Goal: Task Accomplishment & Management: Use online tool/utility

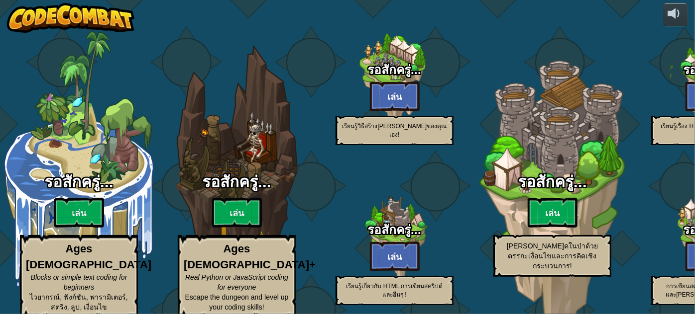
select select "th"
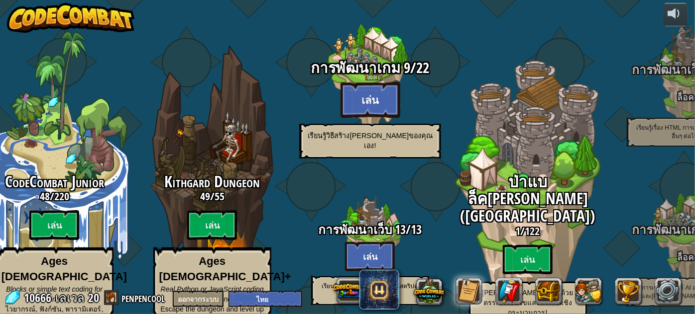
click at [366, 105] on div "การพัฒนาเกม 9 / 22 [PERSON_NAME] เรียนรู้วิธีสร้าง[PERSON_NAME]ของคุณเอง!" at bounding box center [369, 109] width 189 height 99
select select "th"
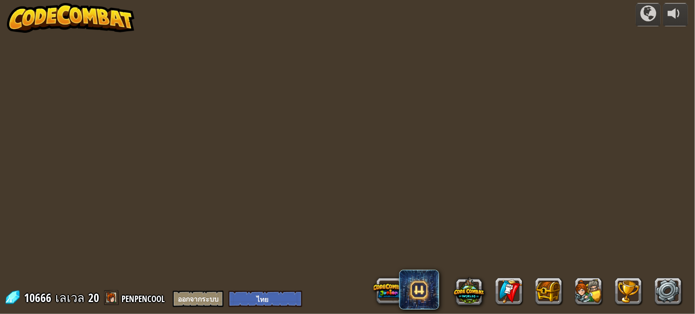
select select "th"
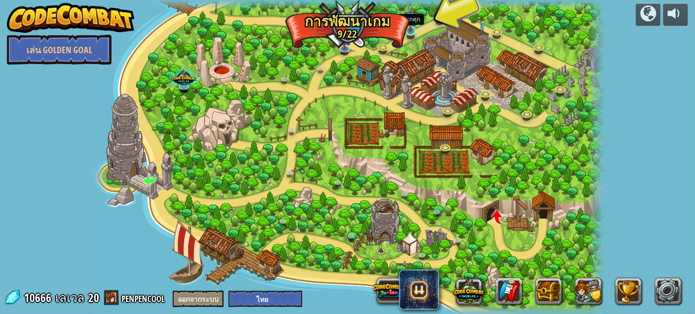
click at [413, 27] on img at bounding box center [410, 17] width 12 height 28
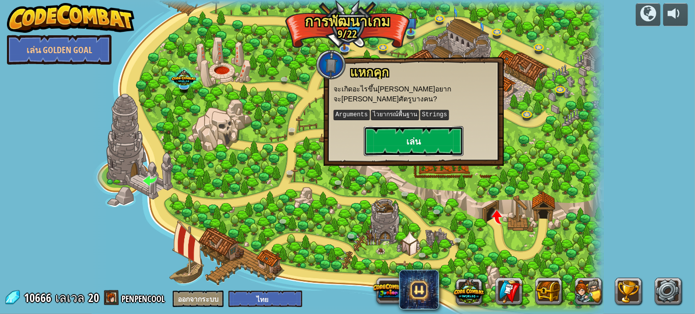
click at [436, 126] on button "เล่น" at bounding box center [414, 141] width 100 height 30
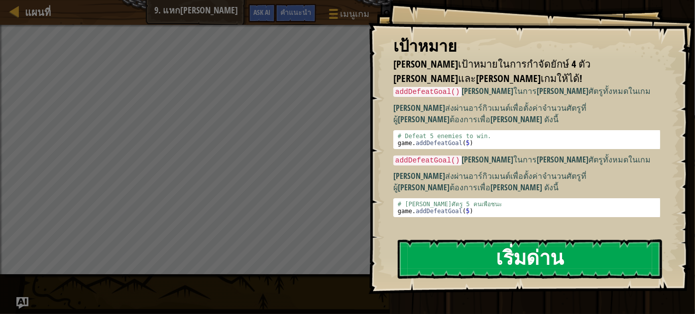
click at [451, 266] on button "เริ่มด่าน" at bounding box center [530, 259] width 264 height 39
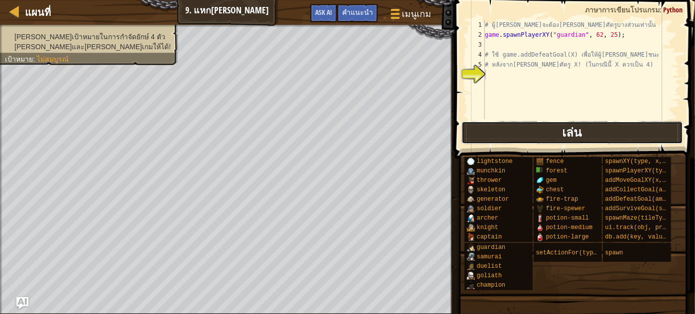
click at [477, 133] on button "เล่น" at bounding box center [571, 132] width 221 height 23
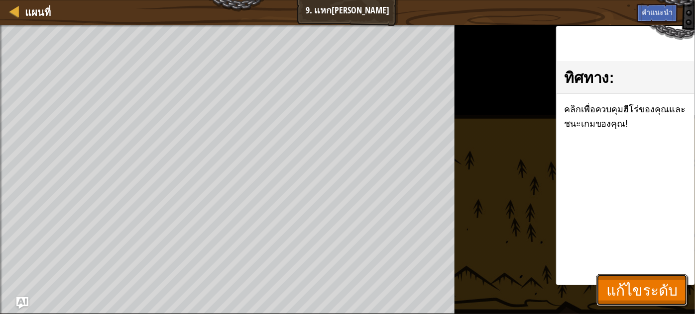
click at [639, 293] on span "แก้ไขระดับ" at bounding box center [641, 290] width 71 height 20
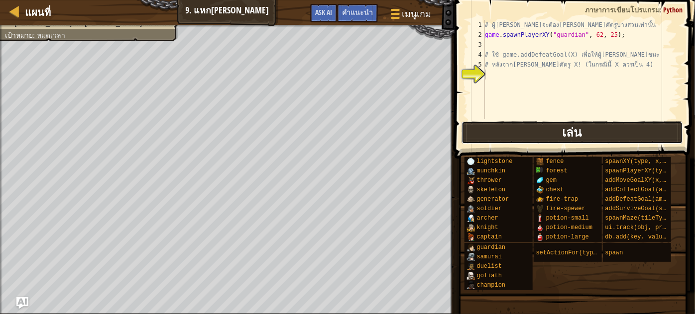
click at [542, 133] on button "เล่น" at bounding box center [571, 132] width 221 height 23
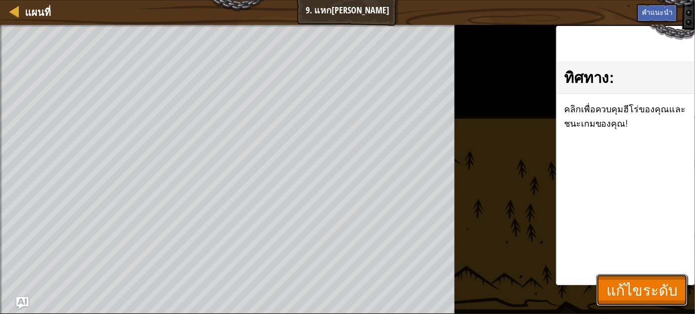
click at [612, 283] on span "แก้ไขระดับ" at bounding box center [641, 290] width 71 height 20
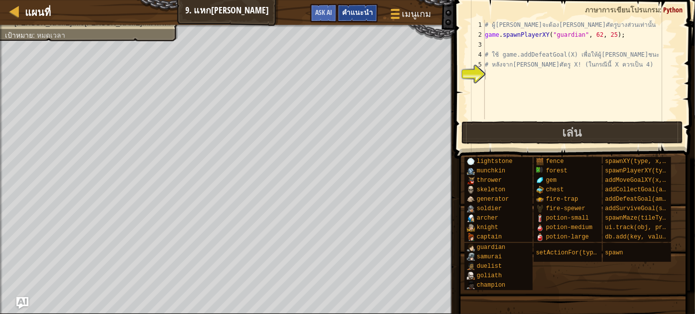
click at [365, 14] on span "คำแนะนำ" at bounding box center [357, 11] width 31 height 9
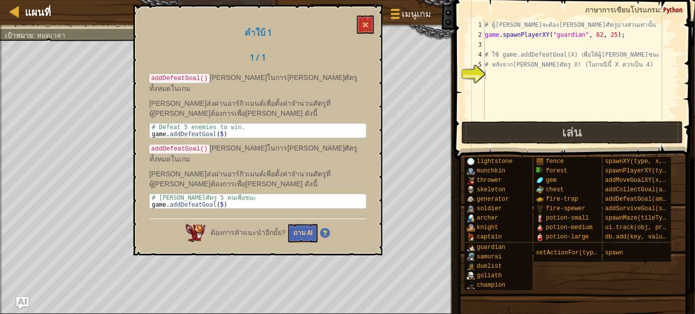
drag, startPoint x: 203, startPoint y: 77, endPoint x: 151, endPoint y: 71, distance: 52.0
click at [160, 74] on code "addDefeatGoal()" at bounding box center [179, 78] width 60 height 9
click at [150, 75] on code "addDefeatGoal()" at bounding box center [179, 78] width 60 height 9
click at [151, 77] on code "addDefeatGoal()" at bounding box center [179, 78] width 60 height 9
click at [152, 77] on code "addDefeatGoal()" at bounding box center [179, 78] width 60 height 9
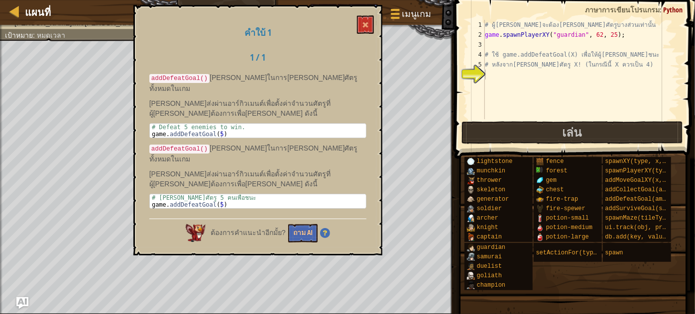
click at [152, 77] on code "addDefeatGoal()" at bounding box center [179, 78] width 60 height 9
click at [153, 77] on code "addDefeatGoal()" at bounding box center [179, 78] width 60 height 9
drag, startPoint x: 153, startPoint y: 77, endPoint x: 255, endPoint y: 83, distance: 101.7
click at [255, 83] on div "addDefeatGoal() [PERSON_NAME]ในการ[PERSON_NAME]ศัตรูทั้งหมดในเกม [PERSON_NAME]ส…" at bounding box center [257, 143] width 217 height 141
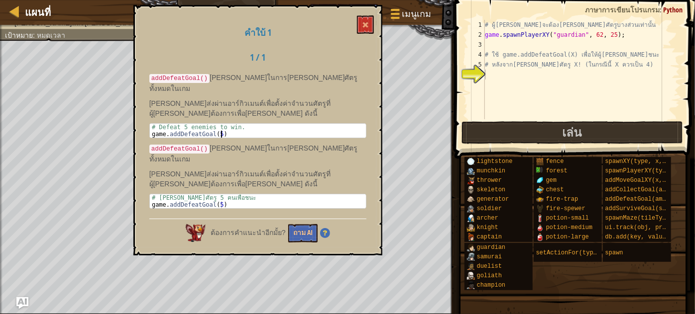
drag, startPoint x: 239, startPoint y: 122, endPoint x: 230, endPoint y: 120, distance: 8.7
click at [230, 124] on div "# Defeat 5 enemies to win. game . addDefeatGoal ( 5 )" at bounding box center [258, 138] width 216 height 28
drag, startPoint x: 206, startPoint y: 138, endPoint x: 152, endPoint y: 131, distance: 54.1
click at [153, 143] on p "addDefeatGoal() [PERSON_NAME]ในการ[PERSON_NAME]ศัตรูทั้งหมดในเกม" at bounding box center [257, 153] width 217 height 21
type textarea "# Defeat 5 enemies to win."
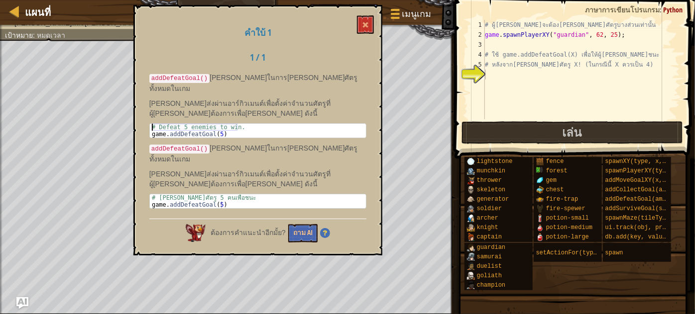
drag, startPoint x: 241, startPoint y: 119, endPoint x: 147, endPoint y: 119, distance: 93.5
click at [147, 119] on div "คำใบ้ 1 1 / 1 addDefeatGoal() [PERSON_NAME]ในการ[PERSON_NAME]ศัตรูทั้งหมดในเกม …" at bounding box center [257, 130] width 249 height 251
click at [151, 124] on div "# Defeat 5 enemies to win. game . addDefeatGoal ( 5 )" at bounding box center [258, 131] width 216 height 14
click at [163, 124] on div "# Defeat 5 enemies to win. game . addDefeatGoal ( 5 )" at bounding box center [258, 138] width 216 height 28
click at [234, 124] on div "# Defeat 5 enemies to win. game . addDefeatGoal ( 5 )" at bounding box center [258, 138] width 216 height 28
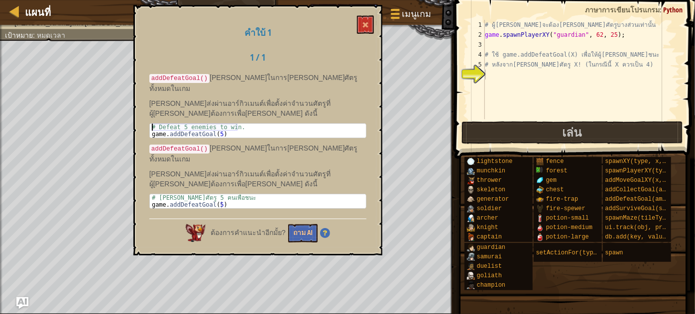
drag, startPoint x: 237, startPoint y: 116, endPoint x: 147, endPoint y: 113, distance: 90.1
click at [147, 113] on div "คำใบ้ 1 1 / 1 addDefeatGoal() [PERSON_NAME]ในการ[PERSON_NAME]ศัตรูทั้งหมดในเกม …" at bounding box center [257, 130] width 249 height 251
click at [487, 73] on div "# ผู้[PERSON_NAME]จะต้อง[PERSON_NAME]ศัตรูบางส่วนเท่านั้น game . spawnPlayerXY …" at bounding box center [581, 79] width 197 height 119
paste textarea "# Defeat 5 enemies to win."
type textarea "# Defeat 5 enemies to win."
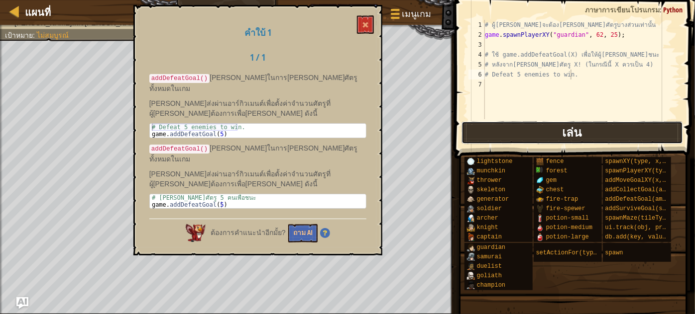
click at [550, 132] on button "เล่น" at bounding box center [571, 132] width 221 height 23
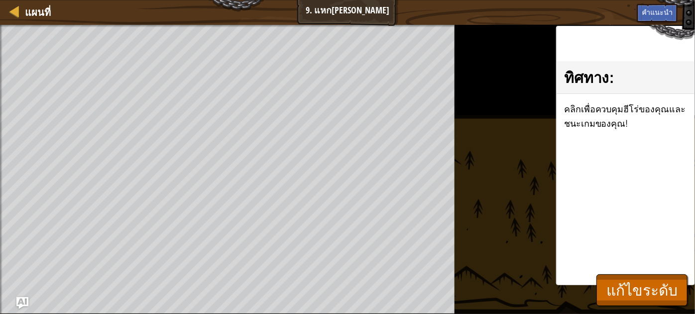
click at [663, 271] on div "ทิศทาง : คลิกเพื่อควบคุมฮีโร่ของคุณและชนะเกมของคุณ!" at bounding box center [625, 156] width 139 height 260
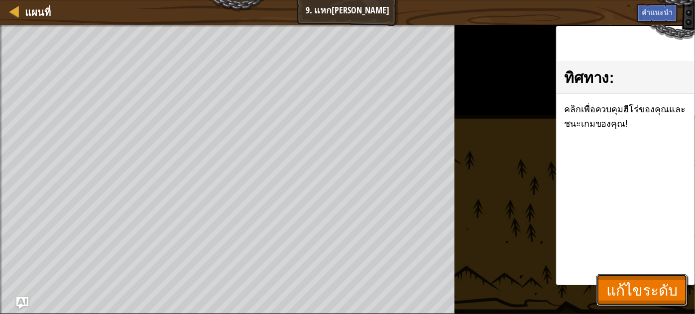
click at [664, 284] on span "แก้ไขระดับ" at bounding box center [641, 290] width 71 height 20
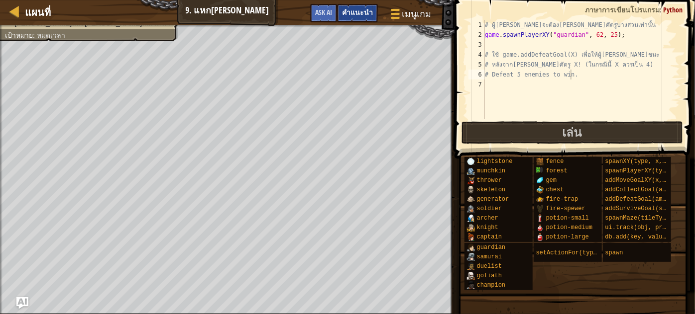
click at [359, 15] on span "คำแนะนำ" at bounding box center [357, 11] width 31 height 9
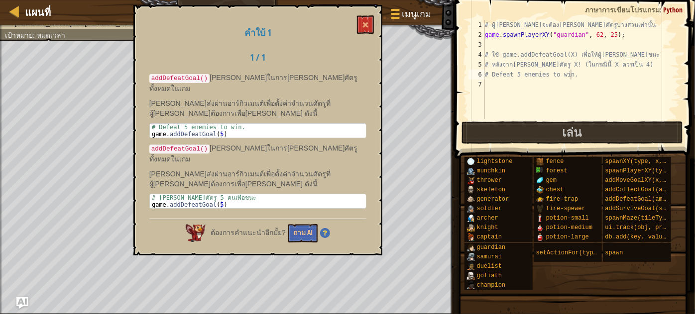
drag, startPoint x: 204, startPoint y: 136, endPoint x: 163, endPoint y: 136, distance: 40.3
click at [169, 145] on code "addDefeatGoal()" at bounding box center [179, 149] width 60 height 9
drag, startPoint x: 155, startPoint y: 134, endPoint x: 149, endPoint y: 133, distance: 5.5
click at [153, 145] on code "addDefeatGoal()" at bounding box center [179, 149] width 60 height 9
click at [149, 145] on code "addDefeatGoal()" at bounding box center [179, 149] width 60 height 9
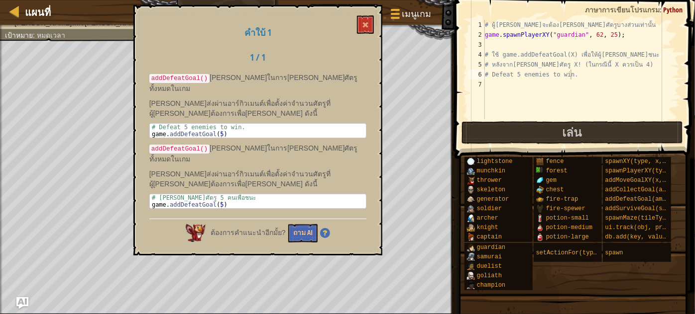
click at [151, 145] on code "addDefeatGoal()" at bounding box center [179, 149] width 60 height 9
drag, startPoint x: 152, startPoint y: 135, endPoint x: 159, endPoint y: 136, distance: 7.6
click at [159, 145] on code "addDefeatGoal()" at bounding box center [179, 149] width 60 height 9
drag, startPoint x: 150, startPoint y: 137, endPoint x: 355, endPoint y: 136, distance: 205.0
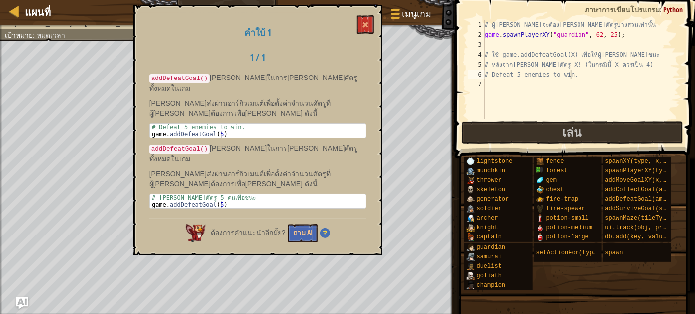
click at [338, 143] on p "addDefeatGoal() [PERSON_NAME]ในการ[PERSON_NAME]ศัตรูทั้งหมดในเกม" at bounding box center [257, 153] width 217 height 21
click at [485, 86] on div "# ผู้[PERSON_NAME]จะต้อง[PERSON_NAME]ศัตรูบางส่วนเท่านั้น game . spawnPlayerXY …" at bounding box center [581, 79] width 197 height 119
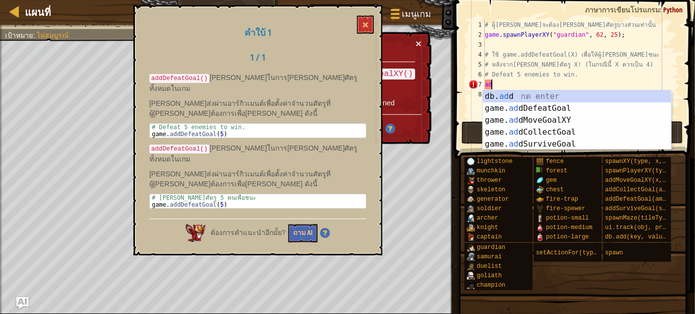
scroll to position [4, 0]
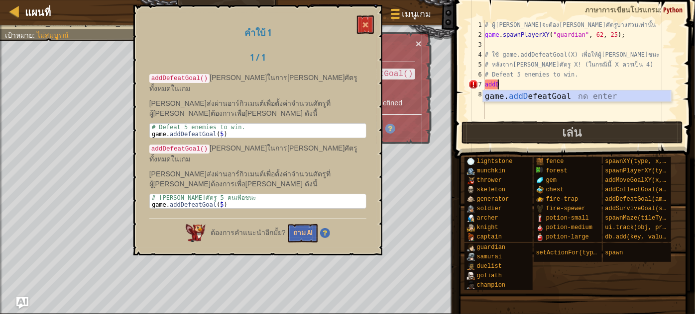
type textarea "addDe"
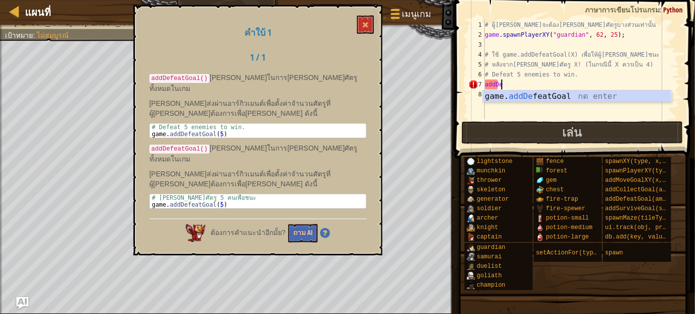
scroll to position [4, 0]
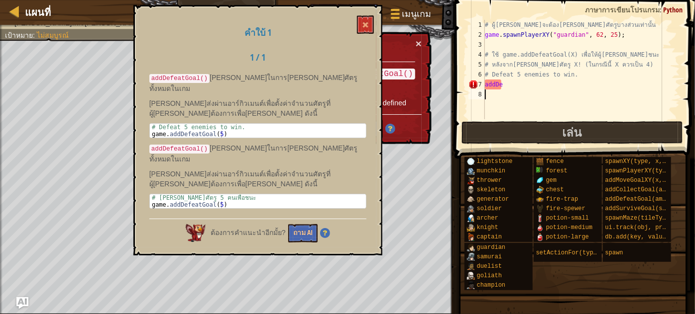
click at [573, 104] on div "# ผู้[PERSON_NAME]จะต้อง[PERSON_NAME]ศัตรูบางส่วนเท่านั้น game . spawnPlayerXY …" at bounding box center [581, 79] width 197 height 119
click at [517, 83] on div "# ผู้[PERSON_NAME]จะต้อง[PERSON_NAME]ศัตรูบางส่วนเท่านั้น game . spawnPlayerXY …" at bounding box center [581, 79] width 197 height 119
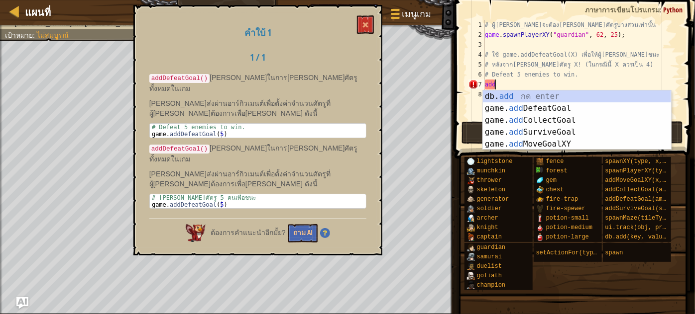
type textarea "a"
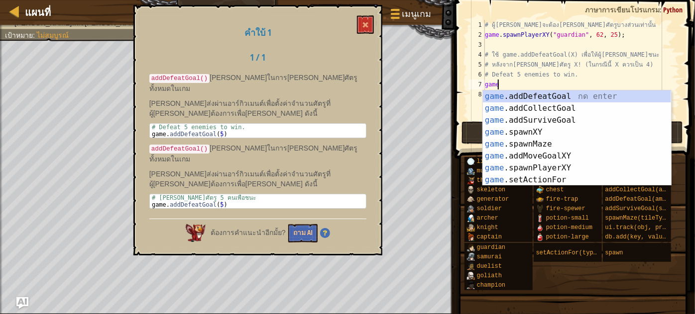
type textarea "game."
click at [515, 94] on div "game. addDefeatGoal กด enter game. addCollectGoal กด enter game. addSurviveGoal…" at bounding box center [577, 150] width 189 height 119
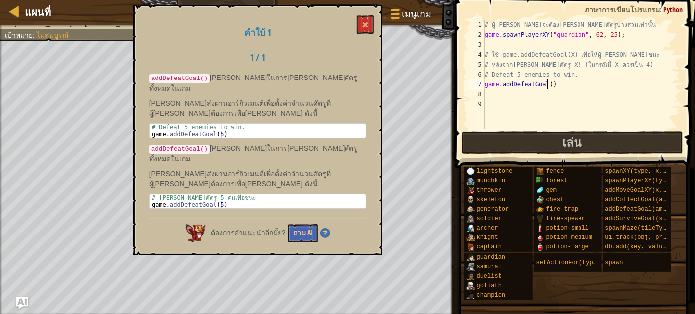
click at [546, 84] on div "# ผู้[PERSON_NAME]จะต้อง[PERSON_NAME]ศัตรูบางส่วนเท่านั้น game . spawnPlayerXY …" at bounding box center [581, 84] width 197 height 129
type textarea "game.addDefeatGoal(4)"
click at [369, 22] on span at bounding box center [365, 24] width 7 height 7
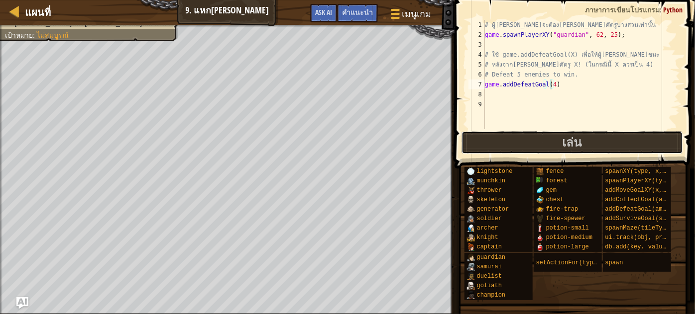
click at [491, 137] on button "เล่น" at bounding box center [571, 142] width 221 height 23
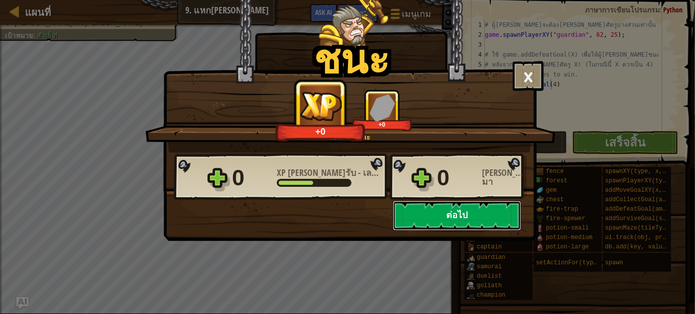
click at [468, 222] on button "ต่อไป" at bounding box center [457, 216] width 128 height 30
select select "th"
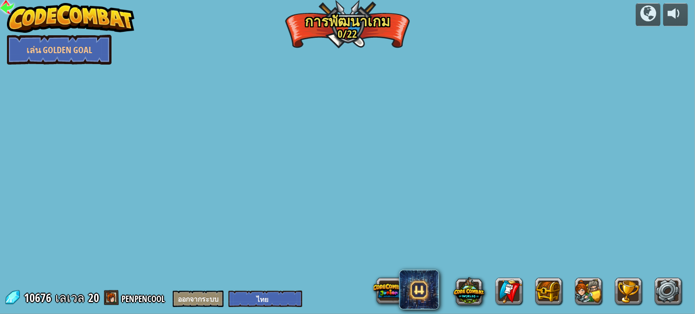
select select "th"
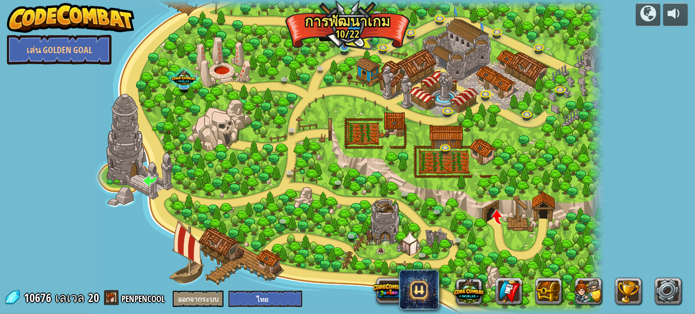
click at [345, 46] on img at bounding box center [344, 33] width 12 height 28
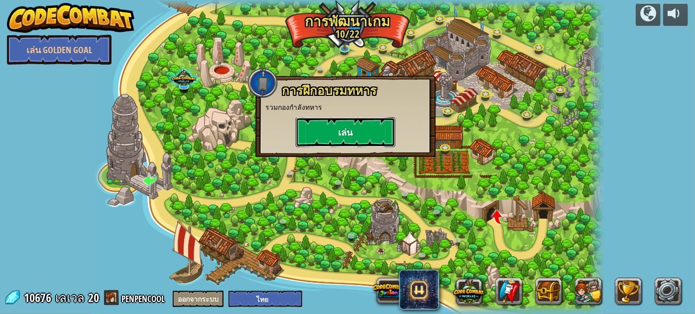
click at [347, 127] on button "เล่น" at bounding box center [346, 132] width 100 height 30
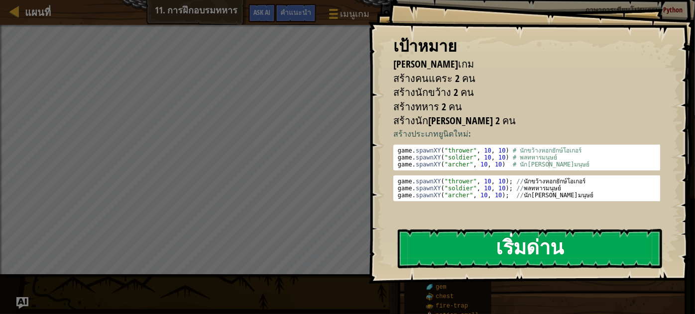
click at [507, 251] on button "เริ่มด่าน" at bounding box center [530, 248] width 264 height 39
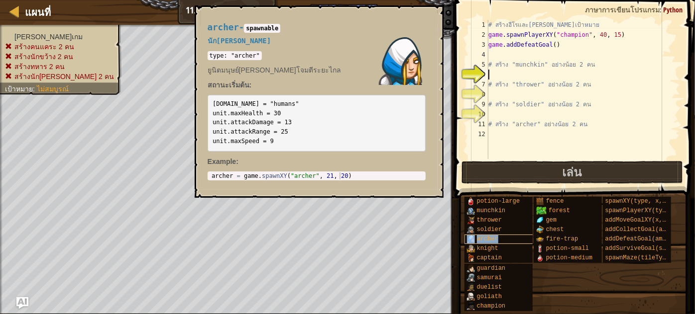
click at [486, 237] on span "archer" at bounding box center [487, 239] width 21 height 7
type textarea "archer = game.spawnXY("archer", 21, 20)"
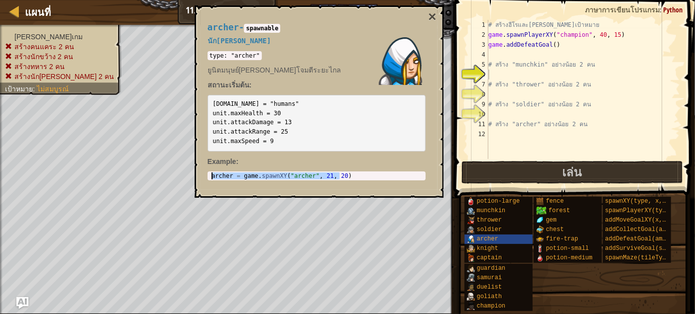
drag, startPoint x: 351, startPoint y: 175, endPoint x: 196, endPoint y: 173, distance: 155.3
click at [196, 173] on div "archer - spawnable นัก[PERSON_NAME] type: "archer" ยูนิตมนุษย์[PERSON_NAME]โจมต…" at bounding box center [319, 101] width 249 height 193
click at [491, 133] on div "# สร้างฮีโรและ[PERSON_NAME]เป้าหมาย game . spawnPlayerXY ( "champion" , 40 , 15…" at bounding box center [583, 99] width 194 height 159
paste textarea "archer = game.spawnXY("archer", 21, 20)"
type textarea "archer = game.spawnXY("archer", 21, 20)"
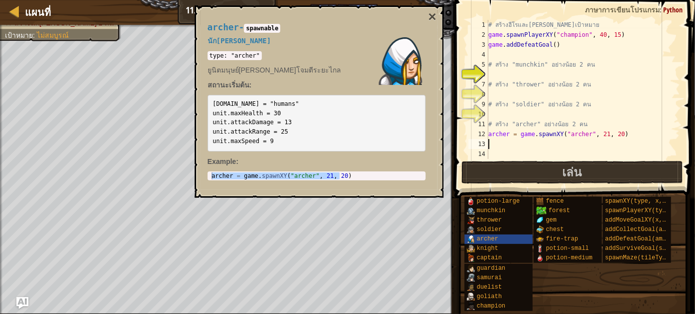
paste textarea "archer = game.spawnXY("archer", 21, 20)"
click at [427, 14] on div "archer - spawnable นัก[PERSON_NAME] type: "archer" ยูนิตมนุษย์[PERSON_NAME]โจมต…" at bounding box center [317, 101] width 232 height 177
click at [431, 14] on button "×" at bounding box center [432, 17] width 8 height 14
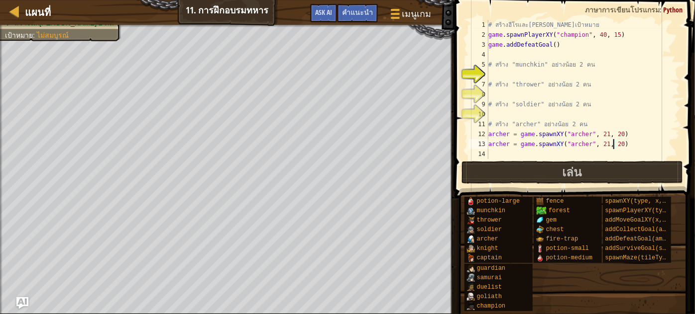
click at [614, 142] on div "# สร้างฮีโรและ[PERSON_NAME]เป้าหมาย game . spawnPlayerXY ( "champion" , 40 , 15…" at bounding box center [583, 99] width 194 height 159
click at [613, 132] on div "# สร้างฮีโรและ[PERSON_NAME]เป้าหมาย game . spawnPlayerXY ( "champion" , 40 , 15…" at bounding box center [583, 99] width 194 height 159
click at [601, 136] on div "# สร้างฮีโรและ[PERSON_NAME]เป้าหมาย game . spawnPlayerXY ( "champion" , 40 , 15…" at bounding box center [583, 99] width 194 height 159
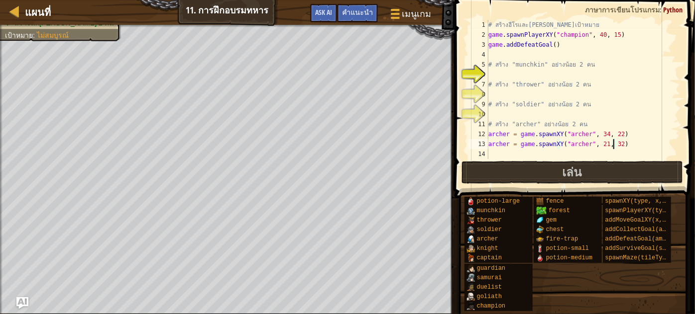
click at [613, 141] on div "# สร้างฮีโรและ[PERSON_NAME]เป้าหมาย game . spawnPlayerXY ( "champion" , 40 , 15…" at bounding box center [583, 99] width 194 height 159
type textarea "archer = game.spawnXY("archer", 45,22)"
click at [526, 164] on button "เล่น" at bounding box center [571, 172] width 221 height 23
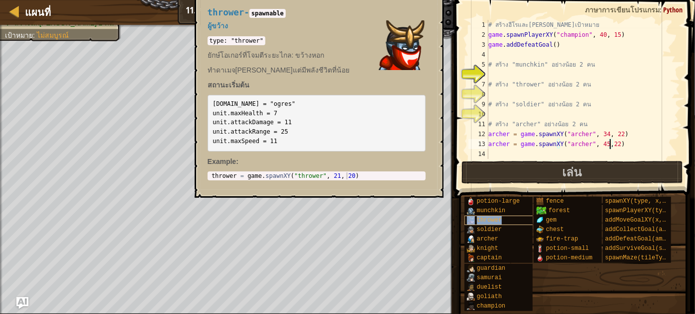
click at [483, 216] on div "thrower" at bounding box center [499, 220] width 70 height 9
type textarea "thrower = game.spawnXY("thrower", 21, 20)"
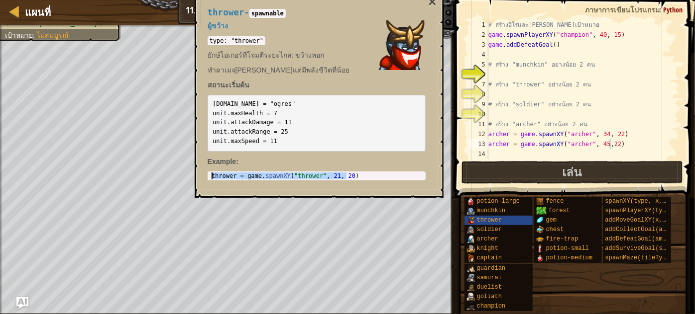
drag, startPoint x: 354, startPoint y: 175, endPoint x: 238, endPoint y: 157, distance: 117.3
click at [232, 159] on div "thrower - spawnable ผู้ขว้าง type: "thrower" ยักษ์โอเกอร์ที่โจมตีระยะไกล: ขว้าง…" at bounding box center [317, 95] width 232 height 192
click at [494, 149] on div "# สร้างฮีโรและ[PERSON_NAME]เป้าหมาย game . spawnPlayerXY ( "champion" , 40 , 15…" at bounding box center [583, 99] width 194 height 159
paste textarea "thrower = game.spawnXY("thrower", 21, 20)"
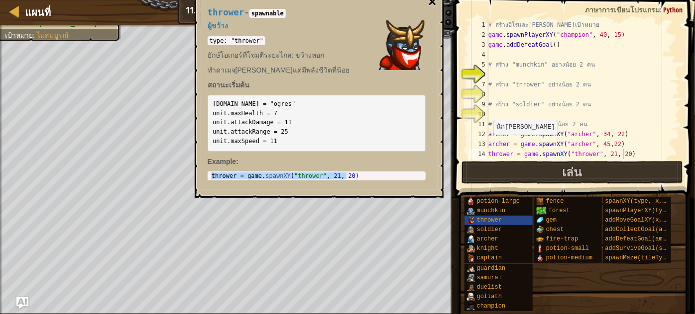
click at [430, 1] on button "×" at bounding box center [432, 2] width 8 height 14
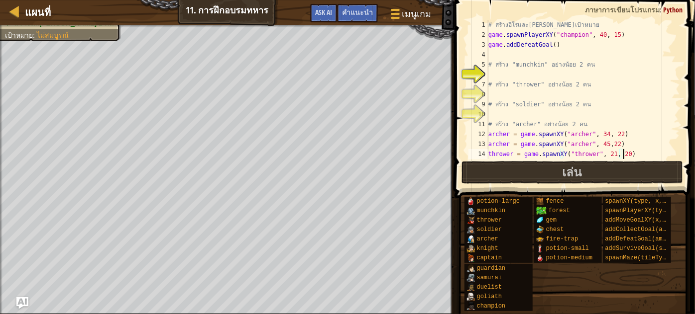
click at [621, 156] on div "# สร้างฮีโรและ[PERSON_NAME]เป้าหมาย game . spawnPlayerXY ( "champion" , 40 , 15…" at bounding box center [579, 99] width 187 height 159
click at [620, 153] on div "# สร้างฮีโรและ[PERSON_NAME]เป้าหมาย game . spawnPlayerXY ( "champion" , 40 , 15…" at bounding box center [579, 99] width 187 height 159
drag, startPoint x: 606, startPoint y: 156, endPoint x: 596, endPoint y: 133, distance: 25.0
click at [606, 155] on div "# สร้างฮีโรและ[PERSON_NAME]เป้าหมาย game . spawnPlayerXY ( "champion" , 40 , 15…" at bounding box center [579, 99] width 187 height 159
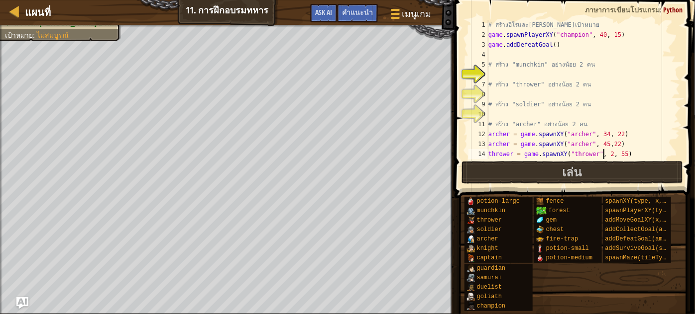
scroll to position [4, 9]
type textarea "thrower = game.spawnXY("thrower", 33, 55)"
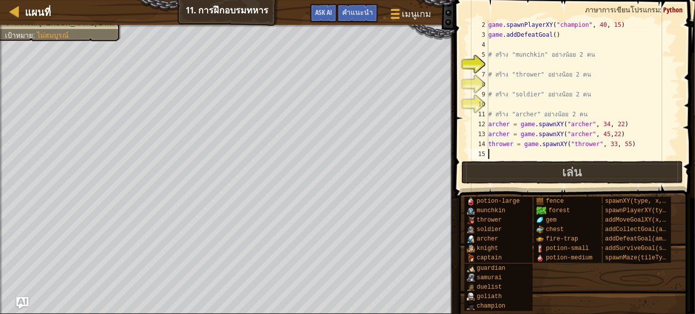
click at [490, 156] on div "game . spawnPlayerXY ( "champion" , 40 , 15 ) game . addDefeatGoal ( ) # สร้าง …" at bounding box center [579, 99] width 187 height 159
paste textarea "thrower = game.spawnXY("thrower", 21, 20)"
click at [619, 153] on div "game . spawnPlayerXY ( "champion" , 40 , 15 ) game . addDefeatGoal ( ) # สร้าง …" at bounding box center [579, 99] width 187 height 159
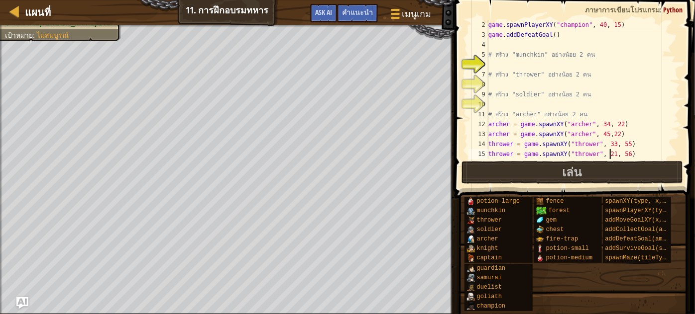
click at [609, 153] on div "game . spawnPlayerXY ( "champion" , 40 , 15 ) game . addDefeatGoal ( ) # สร้าง …" at bounding box center [579, 99] width 187 height 159
click at [606, 153] on div "game . spawnPlayerXY ( "champion" , 40 , 15 ) game . addDefeatGoal ( ) # สร้าง …" at bounding box center [579, 99] width 187 height 159
type textarea "thrower = game.spawnXY("thrower", 44, 56)"
click at [648, 175] on button "เล่น" at bounding box center [571, 172] width 221 height 23
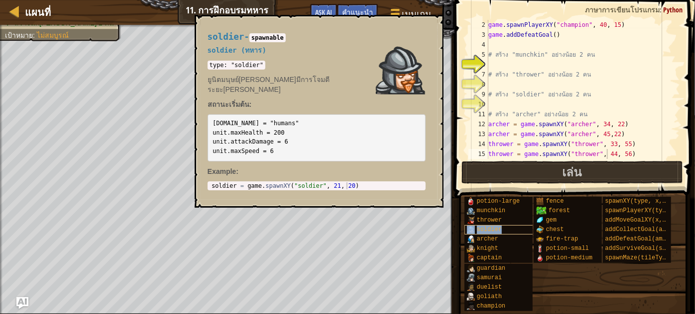
click at [504, 229] on div "soldier" at bounding box center [499, 229] width 70 height 9
drag, startPoint x: 376, startPoint y: 169, endPoint x: 346, endPoint y: 175, distance: 30.1
click at [338, 174] on div "soldier - spawnable soldier (ทหาร) type: "soldier" ยูนิตมนุษย์[PERSON_NAME]มีกา…" at bounding box center [317, 111] width 232 height 177
type textarea "soldier = game.spawnXY("soldier", 21, 20)"
click at [192, 0] on body "แผนที่ 11. การฝึกอบรมทหาร เมนูเกม เสร็จ[PERSON_NAME]แนะนำ Ask AI 1 הההההההההההה…" at bounding box center [347, 0] width 695 height 0
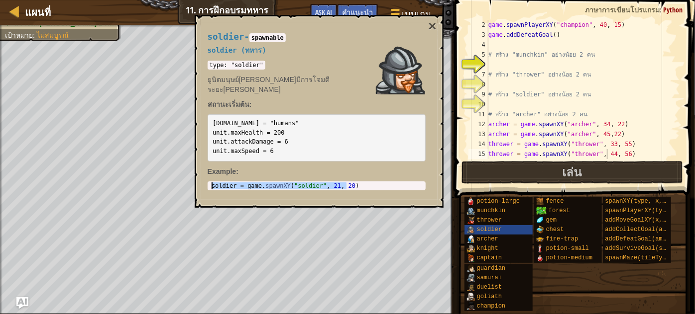
drag, startPoint x: 350, startPoint y: 175, endPoint x: 221, endPoint y: 165, distance: 129.8
click at [221, 165] on div "soldier - spawnable soldier (ทหาร) type: "soldier" ยูนิตมนุษย์[PERSON_NAME]มีกา…" at bounding box center [317, 111] width 232 height 177
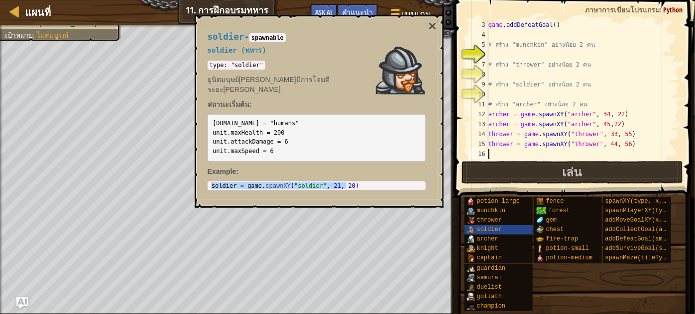
scroll to position [4, 0]
click at [496, 150] on div "game . addDefeatGoal ( ) # สร้าง "munchkin" อย่างน้อย 2 คน # สร้าง "thrower" อย…" at bounding box center [579, 99] width 187 height 159
paste textarea "soldier = game.spawnXY("soldier", 21, 20)"
click at [427, 25] on div "soldier - spawnable soldier (ทหาร) type: "soldier" ยูนิตมนุษย์[PERSON_NAME]มีกา…" at bounding box center [317, 111] width 232 height 177
click at [427, 29] on div "soldier - spawnable soldier (ทหาร) type: "soldier" ยูนิตมนุษย์[PERSON_NAME]มีกา…" at bounding box center [317, 111] width 232 height 177
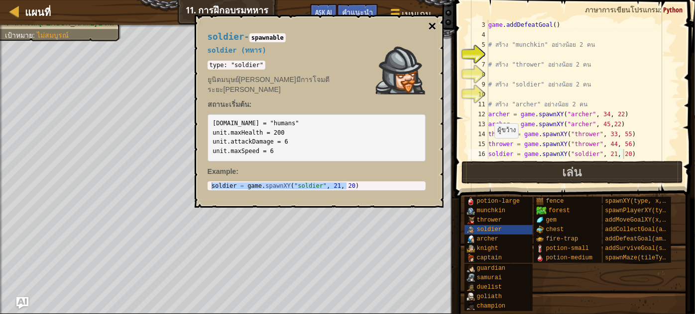
click at [431, 27] on button "×" at bounding box center [432, 26] width 8 height 14
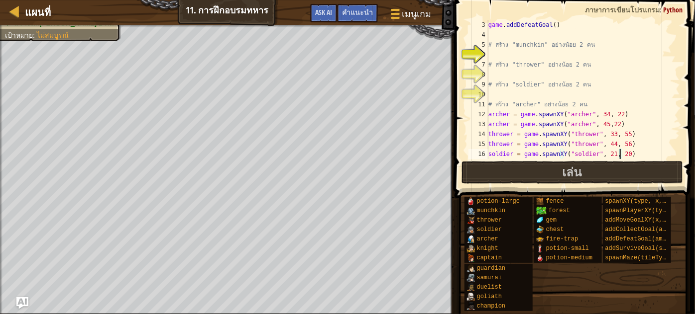
click at [619, 153] on div "game . addDefeatGoal ( ) # สร้าง "munchkin" อย่างน้อย 2 คน # สร้าง "thrower" อย…" at bounding box center [579, 99] width 187 height 159
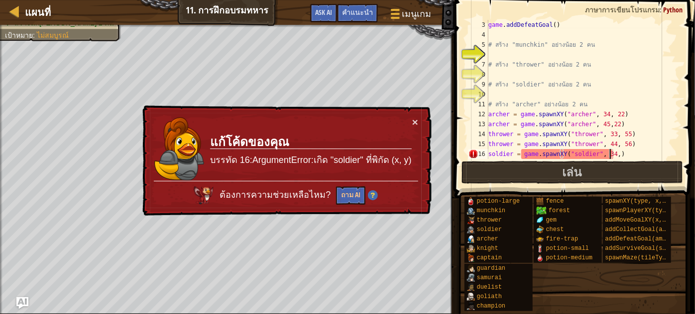
scroll to position [4, 10]
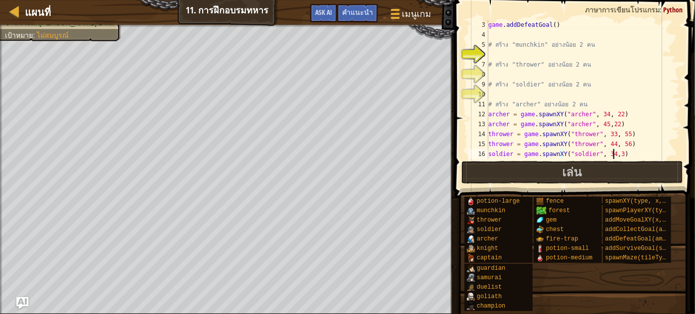
type textarea "soldier = game.spawnXY("soldier", 34,32)"
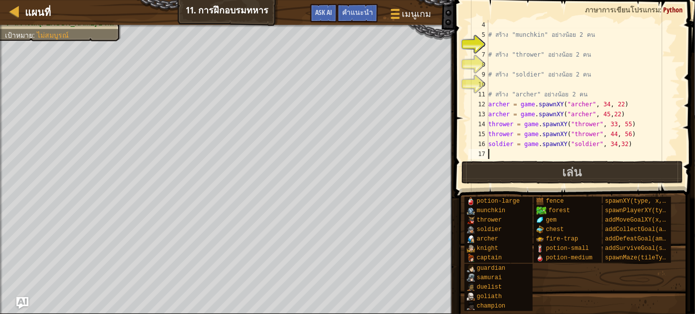
click at [494, 156] on div "# สร้าง "munchkin" อย่างน้อย 2 คน # สร้าง "thrower" อย่างน้อย 2 คน # สร้าง "sol…" at bounding box center [579, 99] width 187 height 159
paste textarea "soldier = game.spawnXY("soldier", 21, 20)"
click at [620, 154] on div "# สร้าง "munchkin" อย่างน้อย 2 คน # สร้าง "thrower" อย่างน้อย 2 คน # สร้าง "sol…" at bounding box center [579, 99] width 187 height 159
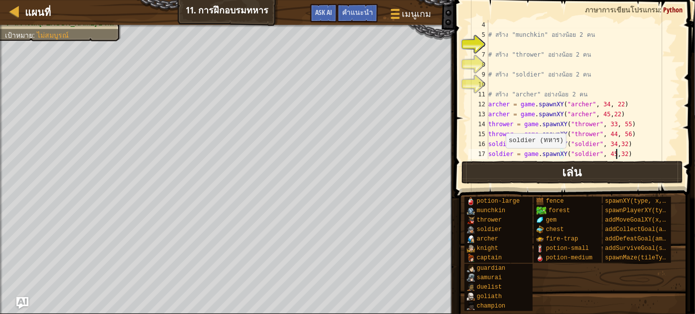
type textarea "soldier = game.spawnXY("soldier", 45,32)"
click at [500, 184] on button "เล่น" at bounding box center [571, 172] width 221 height 23
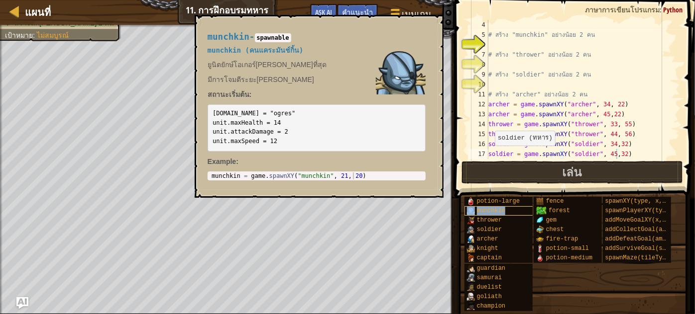
click at [493, 213] on span "munchkin" at bounding box center [491, 210] width 29 height 7
type textarea "munchkin = game.spawnXY("munchkin", 21, 20)"
drag, startPoint x: 352, startPoint y: 178, endPoint x: 209, endPoint y: 173, distance: 142.9
click at [209, 173] on div "munchkin = game . spawnXY ( "munchkin" , 21 , 20 )" at bounding box center [316, 183] width 214 height 21
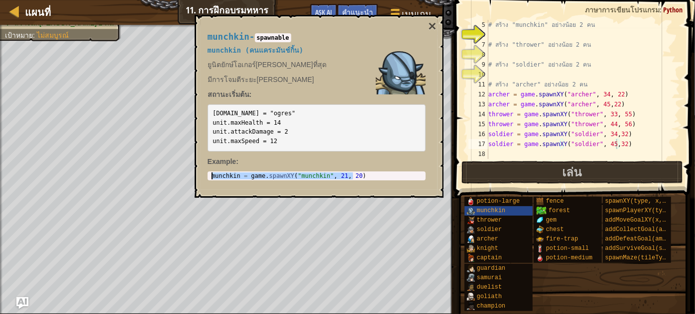
scroll to position [4, 0]
click at [488, 150] on div "# สร้าง "munchkin" อย่างน้อย 2 คน # สร้าง "thrower" อย่างน้อย 2 คน # สร้าง "sol…" at bounding box center [579, 99] width 187 height 159
paste textarea "munchkin = game.spawnXY("munchkin", 21, 20)"
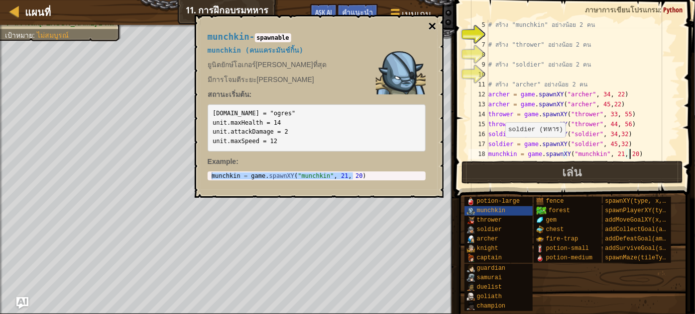
click at [431, 22] on button "×" at bounding box center [432, 26] width 8 height 14
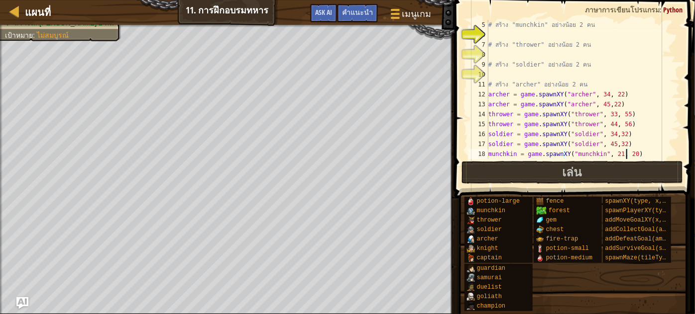
drag, startPoint x: 627, startPoint y: 156, endPoint x: 624, endPoint y: 124, distance: 32.0
click at [628, 156] on div "# สร้าง "munchkin" อย่างน้อย 2 คน # สร้าง "thrower" อย่างน้อย 2 คน # สร้าง "sol…" at bounding box center [579, 99] width 187 height 159
drag, startPoint x: 642, startPoint y: 152, endPoint x: 634, endPoint y: 154, distance: 8.6
click at [642, 153] on div "# สร้าง "munchkin" อย่างน้อย 2 คน # สร้าง "thrower" อย่างน้อย 2 คน # สร้าง "sol…" at bounding box center [579, 89] width 187 height 139
click at [625, 153] on div "# สร้าง "munchkin" อย่างน้อย 2 คน # สร้าง "thrower" อย่างน้อย 2 คน # สร้าง "sol…" at bounding box center [579, 99] width 187 height 159
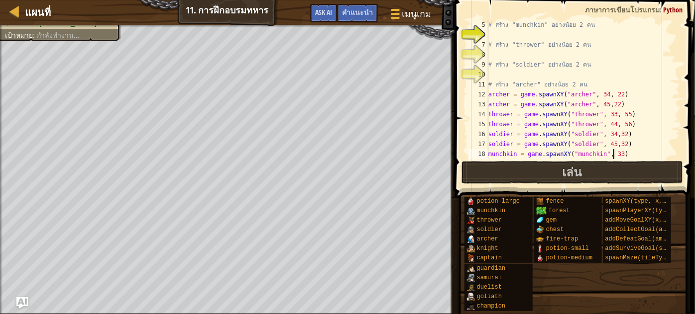
scroll to position [4, 10]
type textarea "munchkin = game.spawnXY("munchkin", 33,50)"
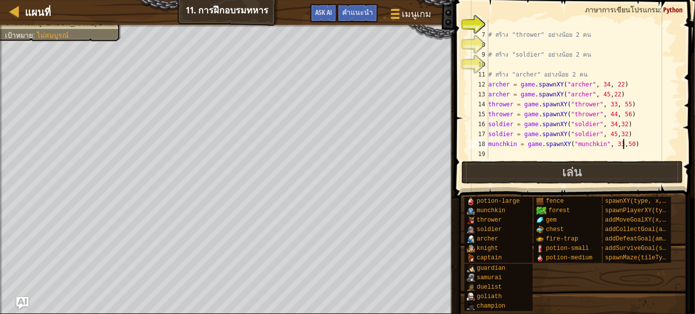
scroll to position [50, 0]
click at [496, 154] on div "# สร้าง "thrower" อย่างน้อย 2 คน # สร้าง "soldier" อย่างน้อย 2 คน # สร้าง "arch…" at bounding box center [579, 99] width 187 height 159
paste textarea "munchkin = game.spawnXY("munchkin", 21, 20)"
click at [626, 152] on div "# สร้าง "thrower" อย่างน้อย 2 คน # สร้าง "soldier" อย่างน้อย 2 คน # สร้าง "arch…" at bounding box center [579, 99] width 187 height 159
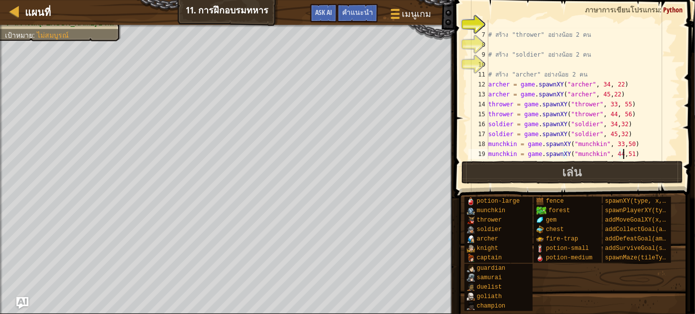
scroll to position [4, 10]
click at [512, 170] on button "เล่น" at bounding box center [571, 172] width 221 height 23
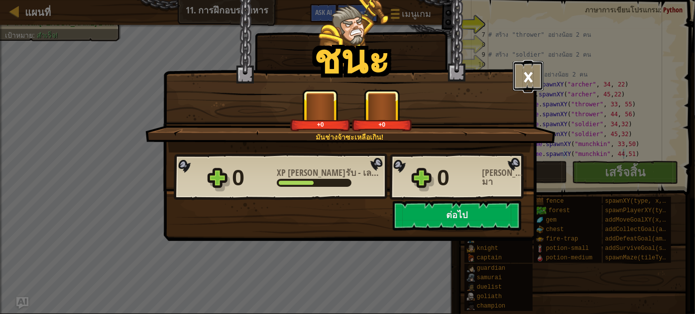
click at [530, 80] on button "×" at bounding box center [528, 76] width 31 height 30
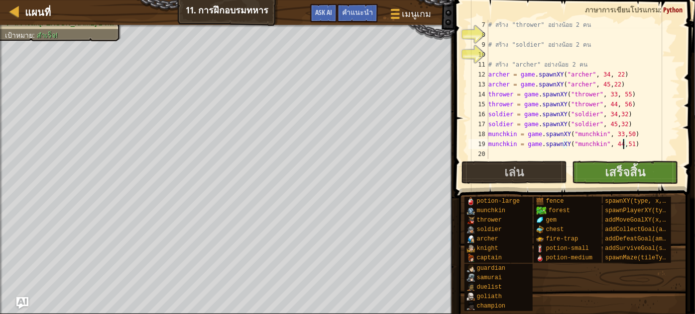
scroll to position [60, 0]
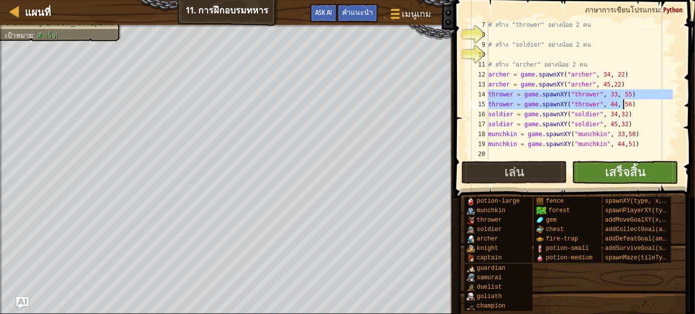
drag, startPoint x: 489, startPoint y: 95, endPoint x: 629, endPoint y: 100, distance: 140.9
click at [629, 100] on div "# สร้าง "thrower" อย่างน้อย 2 คน # สร้าง "soldier" อย่างน้อย 2 คน # สร้าง "arch…" at bounding box center [579, 99] width 187 height 159
type textarea "thrower = game.spawnXY("thrower", 33, 55) thrower = game.spawnXY("thrower", 44,…"
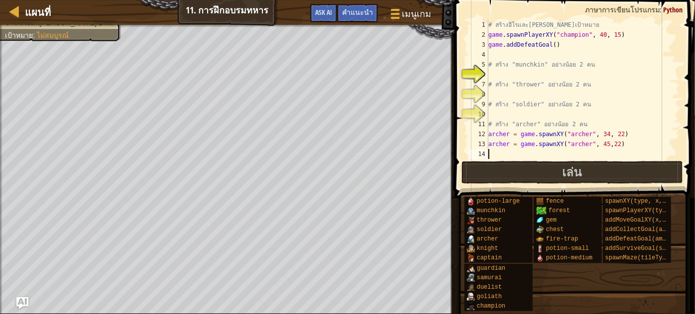
scroll to position [0, 0]
click at [491, 95] on div "# สร้างฮีโรและ[PERSON_NAME]เป้าหมาย game . spawnPlayerXY ( "champion" , 40 , 15…" at bounding box center [579, 99] width 187 height 159
paste textarea "thrower = game.spawnXY("thrower", 44, 56)"
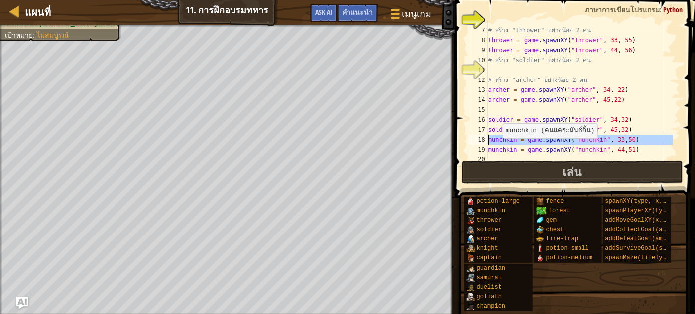
scroll to position [60, 0]
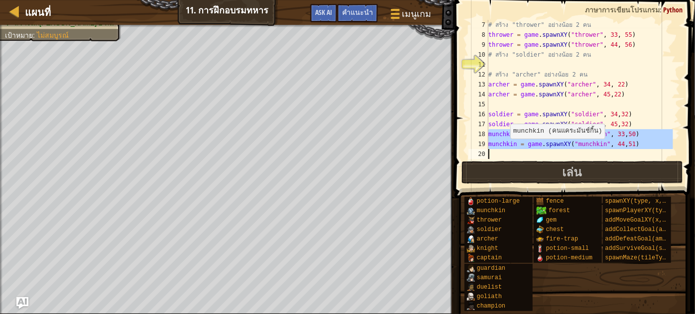
drag, startPoint x: 484, startPoint y: 141, endPoint x: 505, endPoint y: 148, distance: 22.2
click at [505, 148] on div "thrower = game.spawnXY("thrower", 44, 56) 7 8 9 10 11 12 13 14 15 16 17 18 19 2…" at bounding box center [572, 89] width 213 height 139
type textarea "munchkin = game.spawnXY("munchkin", 44,51)"
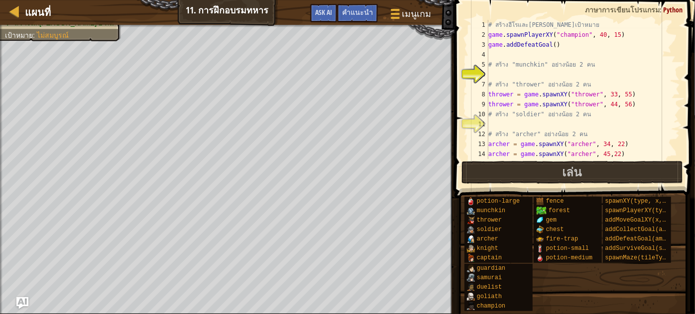
scroll to position [0, 0]
click at [493, 74] on div "# สร้างฮีโรและ[PERSON_NAME]เป้าหมาย game . spawnPlayerXY ( "champion" , 40 , 15…" at bounding box center [579, 99] width 187 height 159
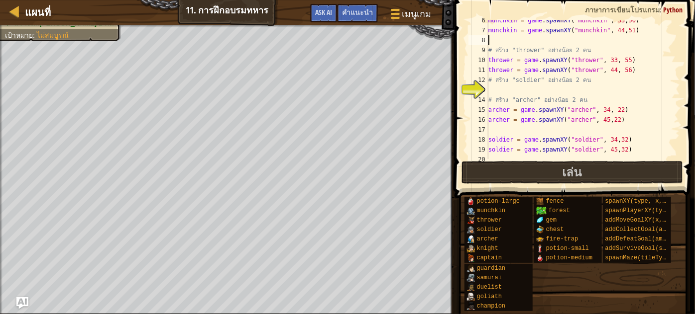
scroll to position [60, 0]
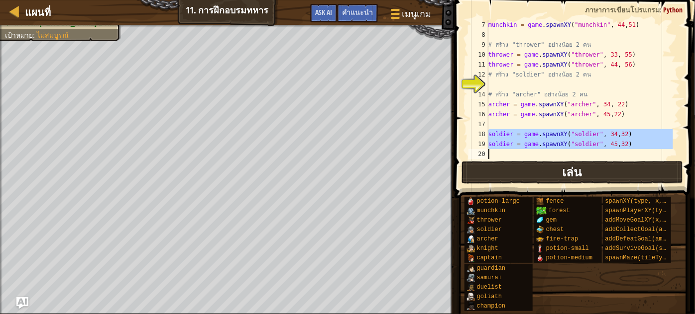
drag, startPoint x: 490, startPoint y: 132, endPoint x: 613, endPoint y: 168, distance: 128.5
click at [613, 168] on div "7 8 9 10 11 12 13 14 15 16 17 18 19 20 munchkin = game . spawnXY ( "munchkin" ,…" at bounding box center [572, 119] width 243 height 228
type textarea "soldier = game.spawnXY("soldier", 45,32)"
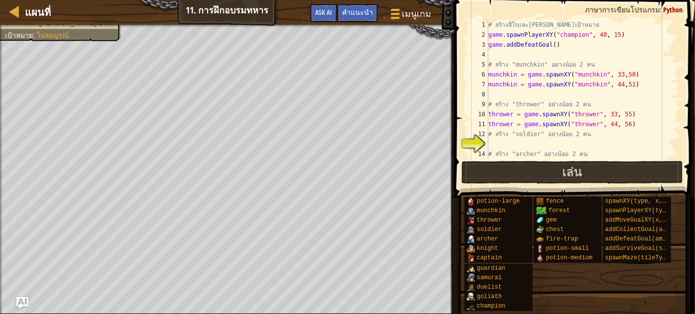
scroll to position [27, 0]
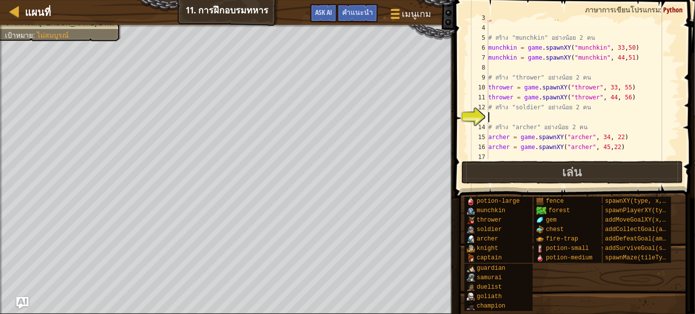
click at [496, 121] on div "game . addDefeatGoal ( ) # สร้าง "munchkin" อย่างน้อย 2 คน munchkin = game . sp…" at bounding box center [579, 92] width 187 height 159
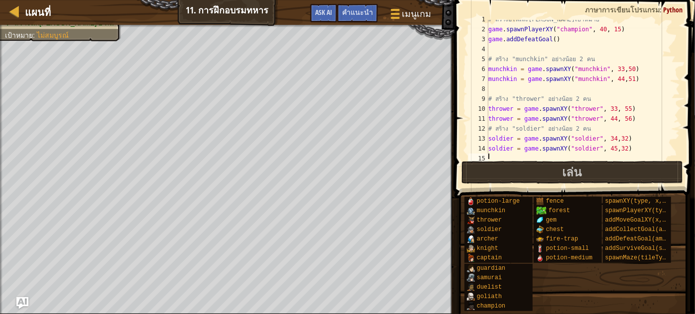
scroll to position [5, 0]
click at [560, 168] on button "เล่น" at bounding box center [571, 172] width 221 height 23
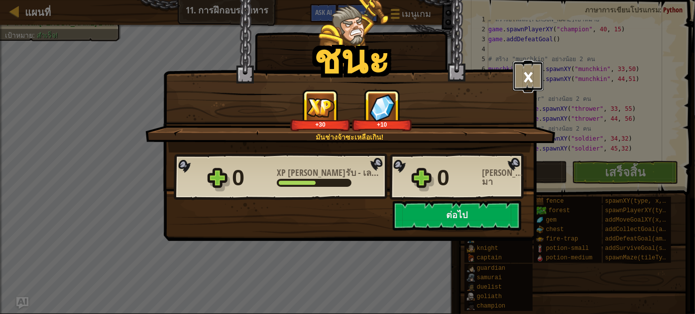
click at [532, 61] on button "×" at bounding box center [528, 76] width 31 height 30
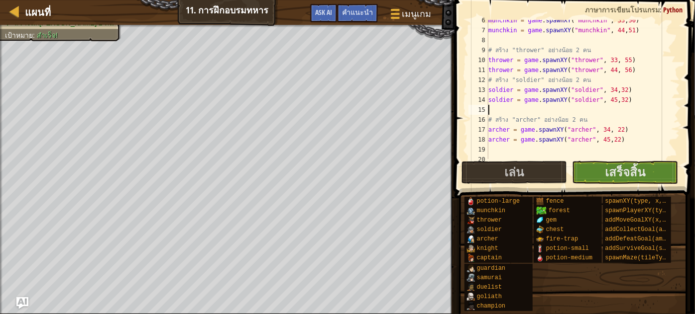
scroll to position [0, 0]
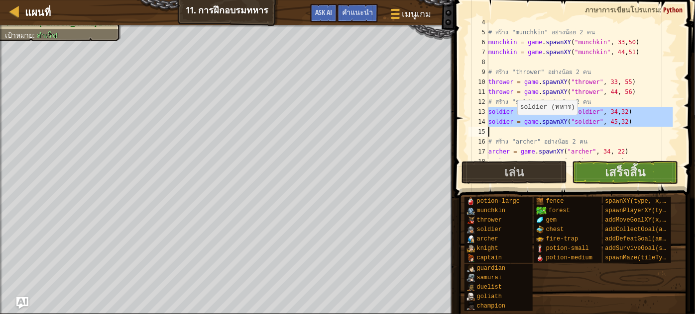
drag, startPoint x: 488, startPoint y: 114, endPoint x: 512, endPoint y: 122, distance: 25.6
click at [512, 122] on div "4 5 6 7 8 9 10 11 12 13 14 15 16 17 18 19 # สร้าง "munchkin" อย่างน้อย 2 คน mun…" at bounding box center [572, 89] width 213 height 139
click at [494, 137] on div "# สร้าง "munchkin" อย่างน้อย 2 คน munchkin = game . spawnXY ( "munchkin" , 33 ,…" at bounding box center [579, 96] width 187 height 159
type textarea "# สร้าง "archer" อย่างน้อย 2 คน"
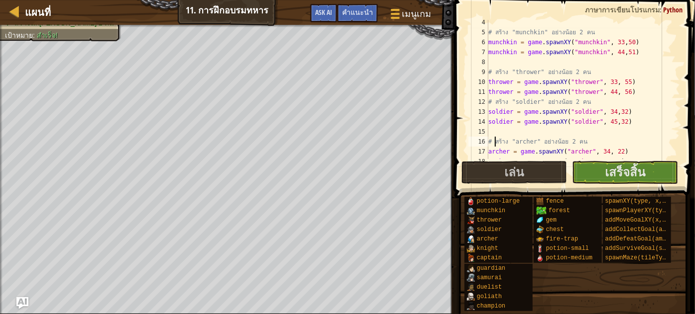
click at [490, 131] on div "# สร้าง "munchkin" อย่างน้อย 2 คน munchkin = game . spawnXY ( "munchkin" , 33 ,…" at bounding box center [579, 96] width 187 height 159
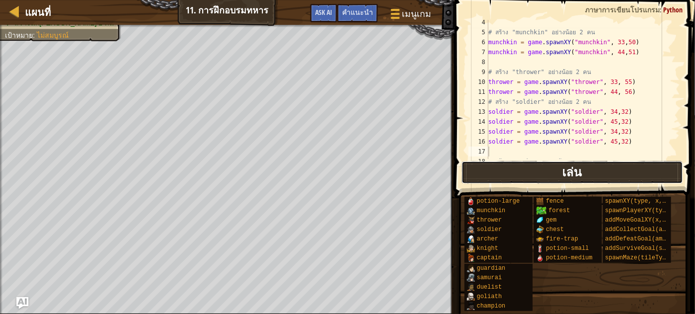
click at [537, 166] on button "เล่น" at bounding box center [571, 172] width 221 height 23
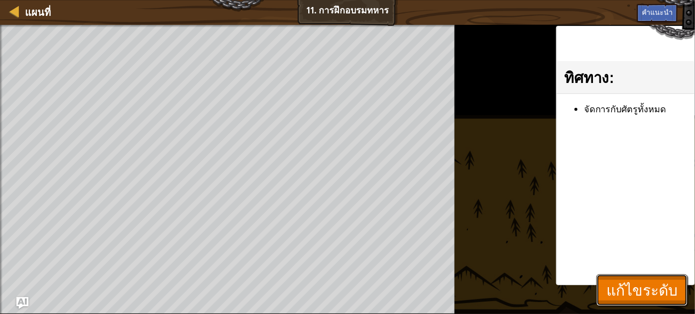
click at [632, 286] on span "แก้ไขระดับ" at bounding box center [641, 290] width 71 height 20
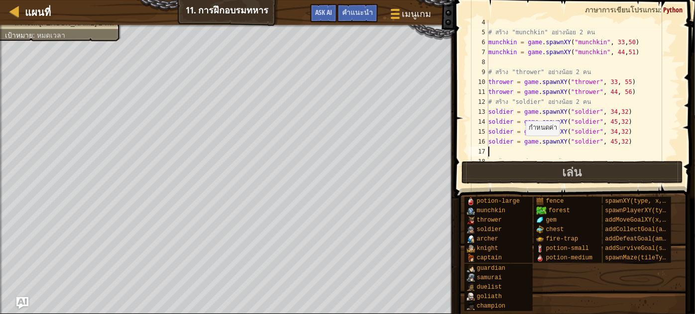
drag, startPoint x: 485, startPoint y: 129, endPoint x: 501, endPoint y: 133, distance: 16.3
click at [502, 133] on div "4 5 6 7 8 9 10 11 12 13 14 15 16 17 18 19 # สร้าง "munchkin" อย่างน้อย 2 คน mun…" at bounding box center [572, 89] width 213 height 139
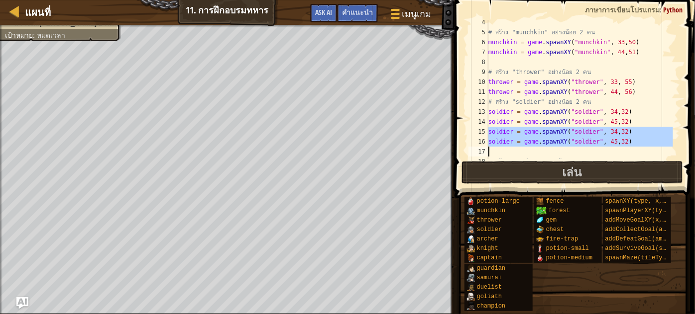
drag, startPoint x: 490, startPoint y: 131, endPoint x: 556, endPoint y: 151, distance: 69.3
click at [556, 151] on div "# สร้าง "munchkin" อย่างน้อย 2 คน munchkin = game . spawnXY ( "munchkin" , 33 ,…" at bounding box center [579, 96] width 187 height 159
type textarea "soldier = game.spawnXY("soldier", 45,32)"
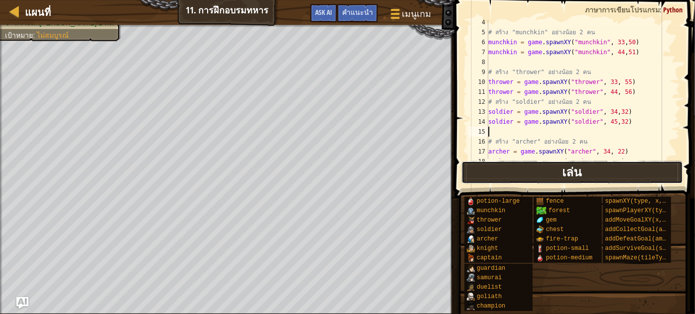
click at [546, 177] on button "เล่น" at bounding box center [571, 172] width 221 height 23
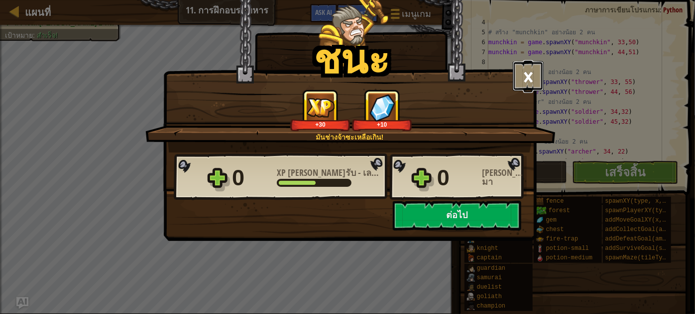
click at [528, 77] on button "×" at bounding box center [528, 76] width 31 height 30
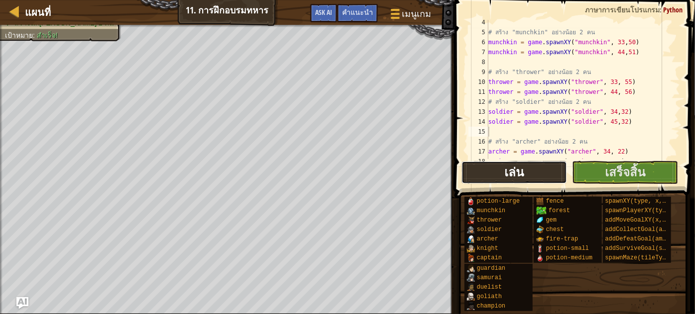
click at [529, 174] on button "เล่น" at bounding box center [514, 172] width 106 height 23
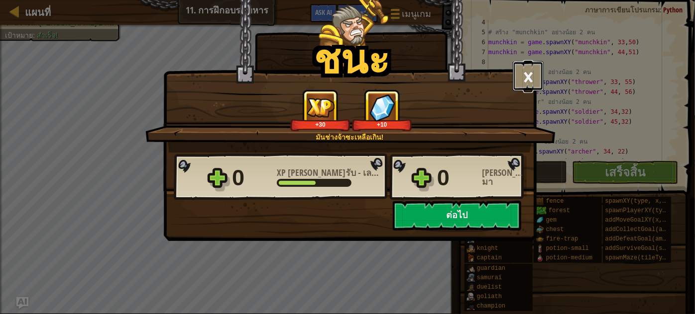
drag, startPoint x: 524, startPoint y: 74, endPoint x: 495, endPoint y: 67, distance: 30.1
click at [518, 72] on button "×" at bounding box center [528, 76] width 31 height 30
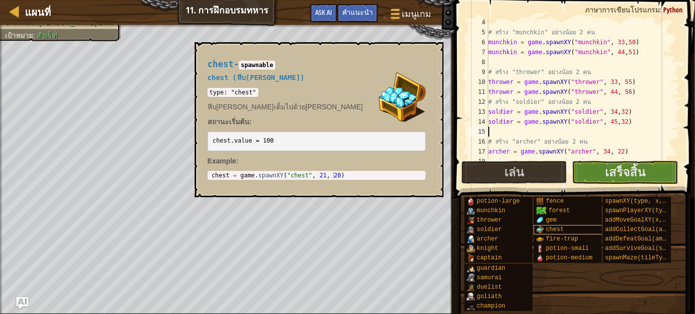
click at [541, 230] on img at bounding box center [540, 230] width 8 height 8
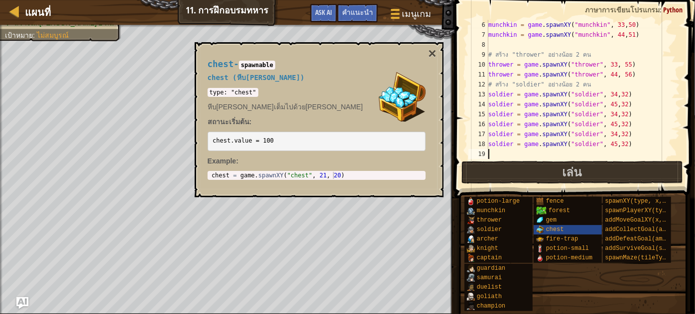
scroll to position [70, 0]
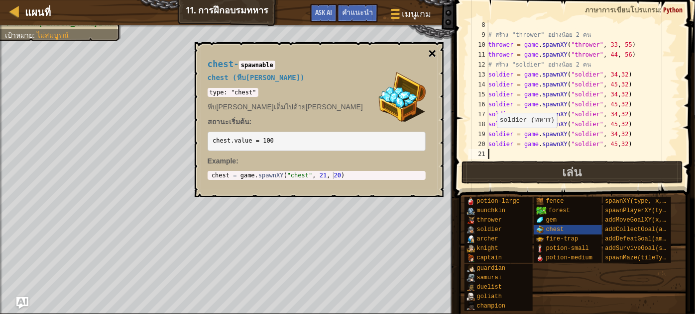
click at [432, 50] on button "×" at bounding box center [432, 54] width 8 height 14
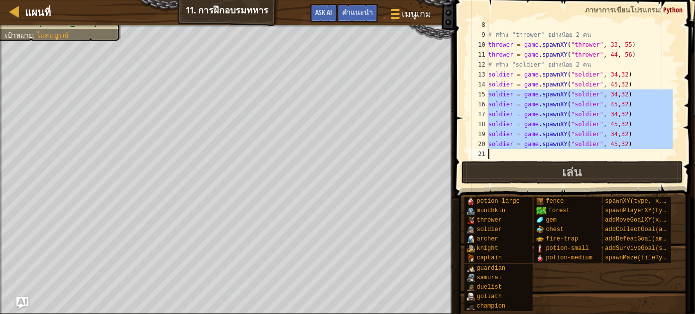
drag, startPoint x: 489, startPoint y: 93, endPoint x: 597, endPoint y: 152, distance: 123.6
click at [597, 152] on div "# สร้าง "thrower" อย่างน้อย 2 คน thrower = game . spawnXY ( "thrower" , 33 , 55…" at bounding box center [579, 99] width 187 height 159
type textarea "soldier = game.spawnXY("soldier", 45,32)"
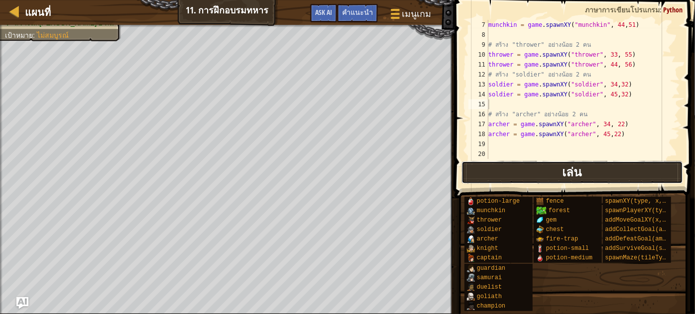
click at [608, 167] on button "เล่น" at bounding box center [571, 172] width 221 height 23
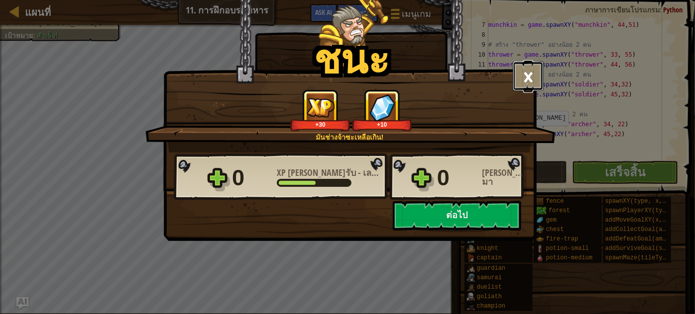
click at [522, 74] on button "×" at bounding box center [528, 76] width 31 height 30
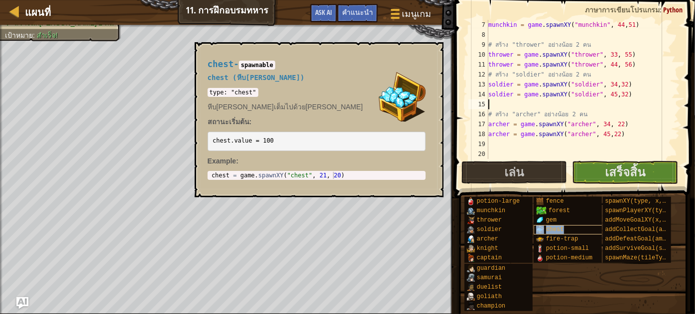
click at [558, 228] on span "chest" at bounding box center [555, 229] width 18 height 7
drag, startPoint x: 342, startPoint y: 171, endPoint x: 237, endPoint y: 161, distance: 105.9
click at [237, 161] on div "chest - spawnable chest (หีบ[PERSON_NAME]) type: "chest" หีบ[PERSON_NAME]เต็มไป…" at bounding box center [317, 119] width 232 height 139
type textarea "chest = game.spawnXY("chest", 21, 20)"
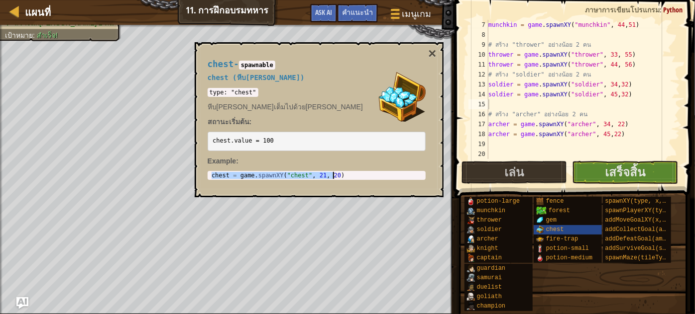
drag, startPoint x: 210, startPoint y: 173, endPoint x: 288, endPoint y: 184, distance: 78.4
click at [288, 184] on div "chest - spawnable chest (หีบ[PERSON_NAME]) type: "chest" หีบ[PERSON_NAME]เต็มไป…" at bounding box center [317, 119] width 232 height 139
click at [491, 149] on div "munchkin = game . spawnXY ( "munchkin" , 44 , 51 ) # สร้าง "thrower" อย่างน้อย …" at bounding box center [579, 99] width 187 height 159
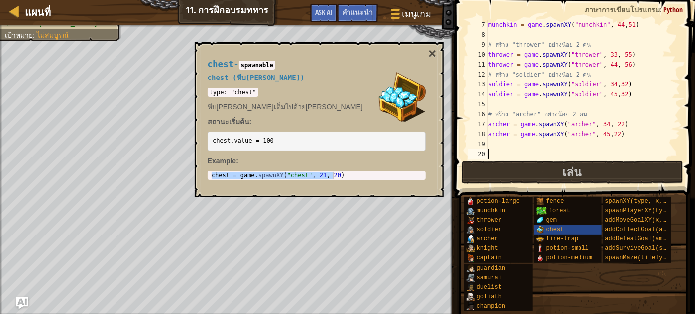
paste textarea "chest = game.spawnXY("chest", 21, 20)"
click at [435, 48] on button "×" at bounding box center [432, 54] width 8 height 14
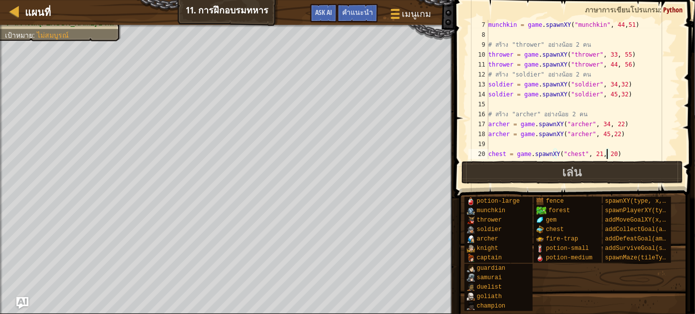
click at [608, 150] on div "munchkin = game . spawnXY ( "munchkin" , 44 , 51 ) # สร้าง "thrower" อย่างน้อย …" at bounding box center [579, 99] width 187 height 159
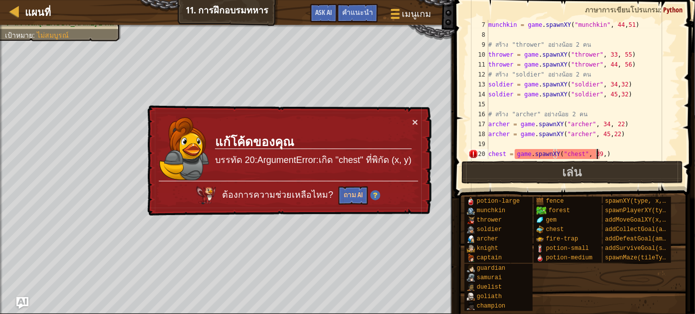
scroll to position [4, 9]
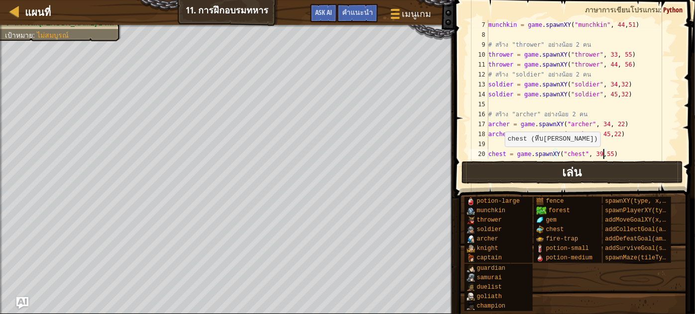
type textarea "chest = game.spawnXY("chest", 39,55)"
click at [515, 170] on button "เล่น" at bounding box center [571, 172] width 221 height 23
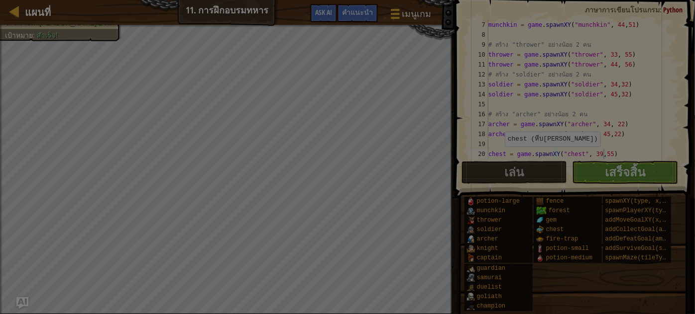
click at [219, 1] on body "แผนที่ 11. การฝึกอบรมทหาร เมนูเกม เสร็จ[PERSON_NAME]แนะนำ Ask AI 1 הההההההההההה…" at bounding box center [347, 0] width 695 height 1
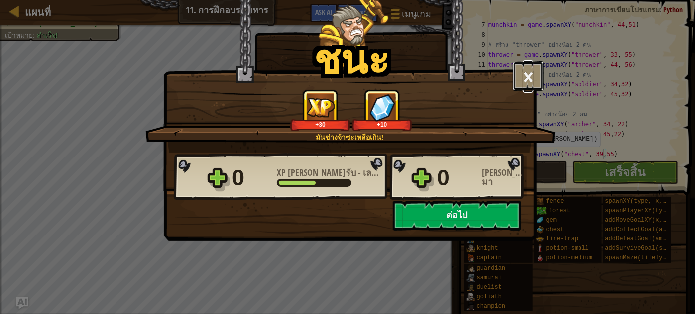
drag, startPoint x: 530, startPoint y: 72, endPoint x: 444, endPoint y: 145, distance: 113.3
click at [498, 90] on div "× มันจ้าซะเหลือเกิน! ด่านนี้สนุกแค่ไหน? บอกเรา[PERSON_NAME]อีกหน่อย! มันช่างจ้า…" at bounding box center [350, 116] width 372 height 73
click at [525, 79] on button "×" at bounding box center [528, 76] width 31 height 30
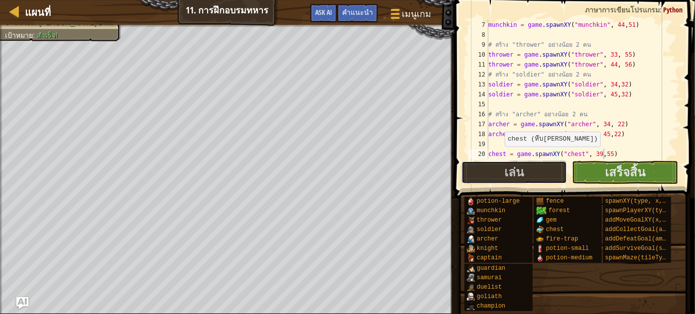
drag, startPoint x: 495, startPoint y: 164, endPoint x: 468, endPoint y: 164, distance: 26.9
click at [495, 164] on button "เล่น" at bounding box center [514, 172] width 106 height 23
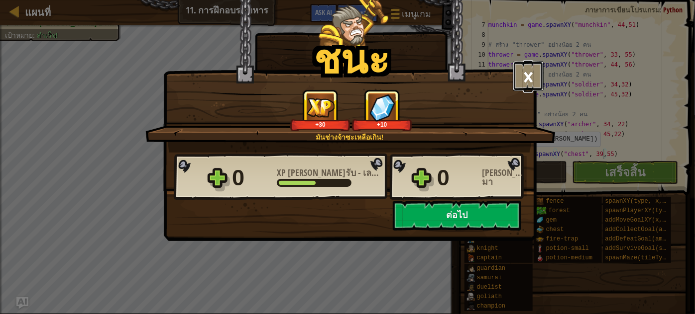
click at [522, 76] on button "×" at bounding box center [528, 76] width 31 height 30
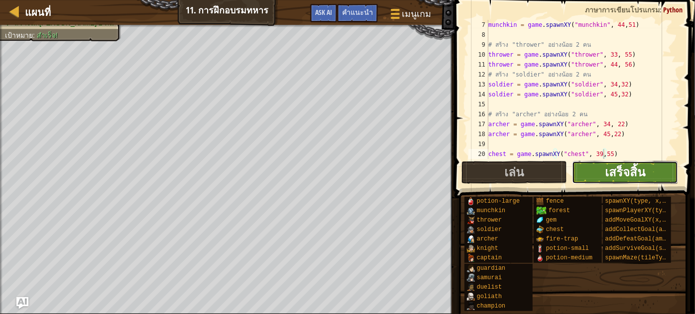
click at [609, 180] on span "เสร็จสิ้น" at bounding box center [625, 172] width 40 height 16
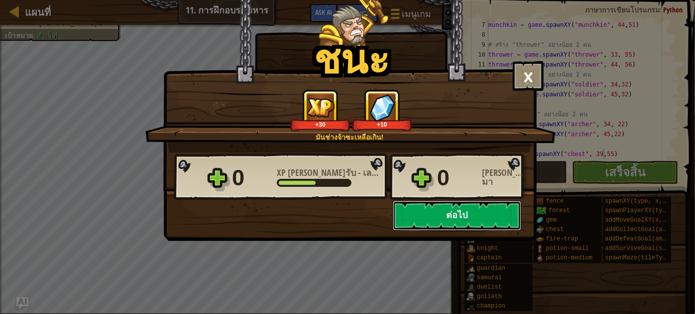
click at [455, 221] on button "ต่อไป" at bounding box center [457, 216] width 128 height 30
select select "th"
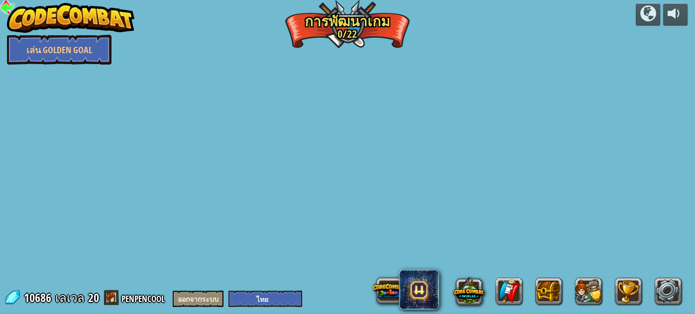
select select "th"
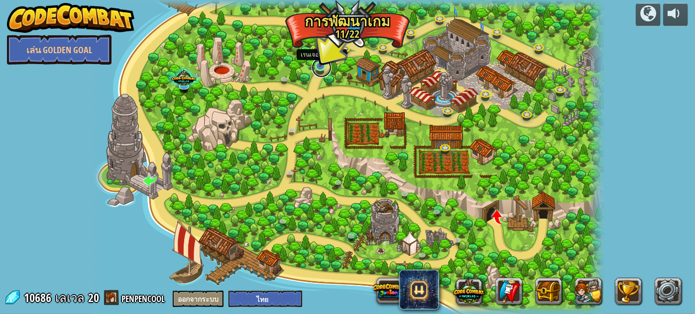
click at [321, 69] on link at bounding box center [321, 68] width 20 height 20
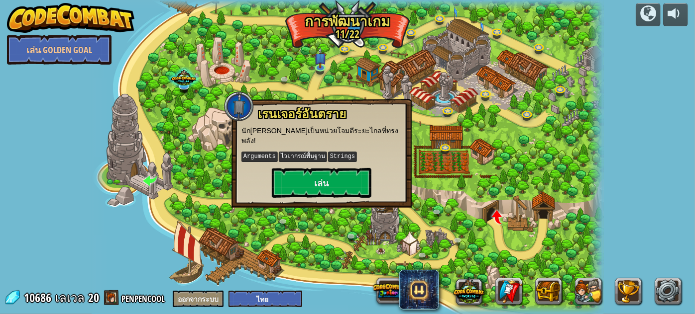
click at [326, 193] on div "เรนเจอร์อันตราย นัก[PERSON_NAME]เป็นหน่วยโจมตีระยะไกลที่ทรงพลัง! Arguments ไวยา…" at bounding box center [321, 153] width 180 height 109
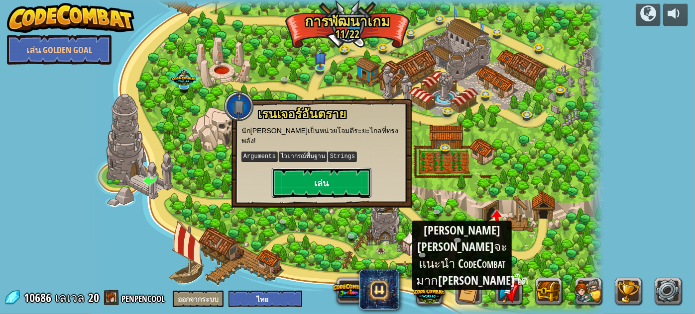
click at [323, 187] on button "เล่น" at bounding box center [322, 183] width 100 height 30
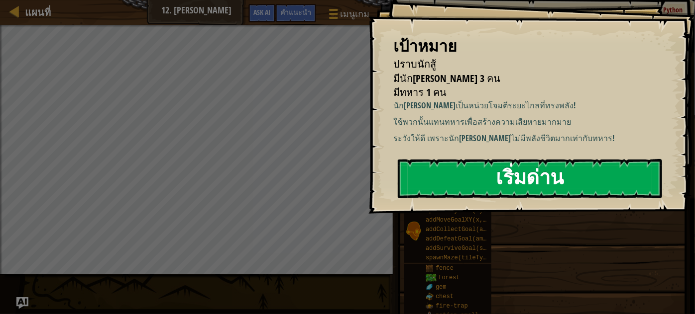
click at [425, 179] on button "เริ่มด่าน" at bounding box center [530, 178] width 264 height 39
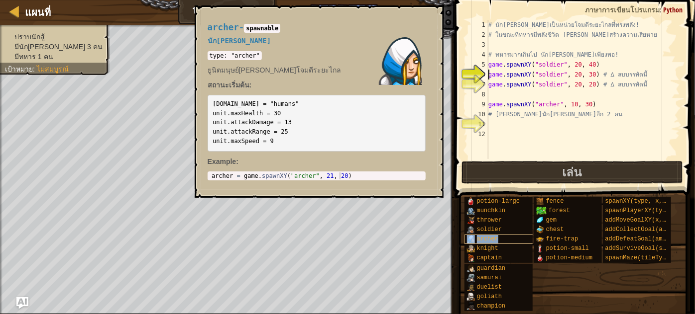
click at [484, 239] on span "archer" at bounding box center [487, 239] width 21 height 7
type textarea "archer = game.spawnXY("archer", 21, 20)"
click at [213, 176] on div "archer = game . spawnXY ( "archer" , 21 , 20 )" at bounding box center [316, 183] width 214 height 21
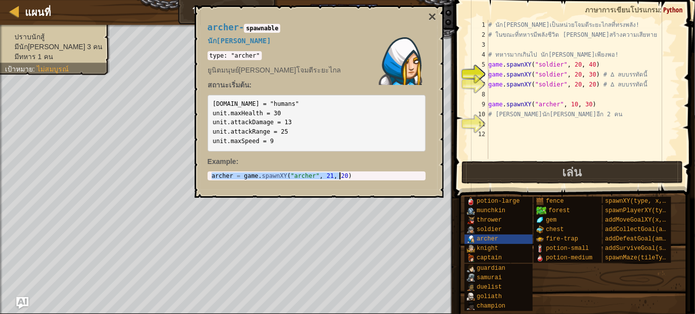
drag, startPoint x: 210, startPoint y: 176, endPoint x: 321, endPoint y: 188, distance: 111.7
click at [321, 188] on div "archer - spawnable นัก[PERSON_NAME] type: "archer" ยูนิตมนุษย์[PERSON_NAME]โจมต…" at bounding box center [317, 101] width 232 height 177
click at [434, 14] on button "×" at bounding box center [432, 17] width 8 height 14
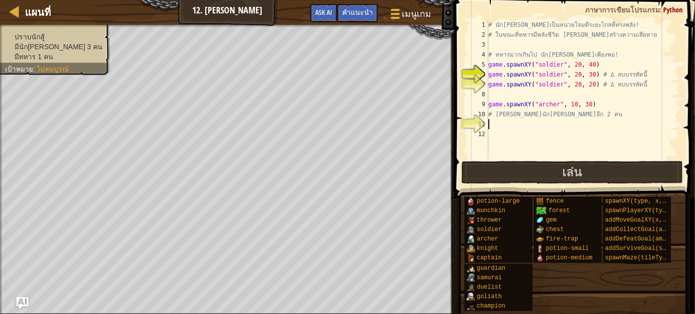
click at [490, 125] on div "# นัก[PERSON_NAME]เป็นหน่วยโจมตีระยะไกลที่ทรงพลัง! # ในขณะที่ทหารมีพลังชีวิต [P…" at bounding box center [583, 99] width 194 height 159
paste textarea "archer = game.spawnXY("archer", 21, 20)"
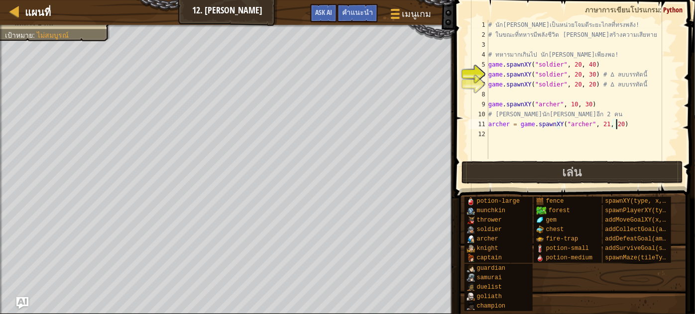
paste textarea "archer = game.spawnXY("archer", 21, 20)"
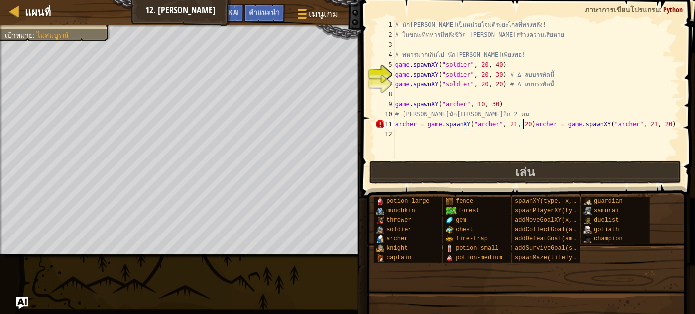
click at [522, 124] on div "# นัก[PERSON_NAME]เป็นหน่วยโจมตีระยะไกลที่ทรงพลัง! # ในขณะที่ทหารมีพลังชีวิต [P…" at bounding box center [536, 99] width 287 height 159
type textarea "archer = game.spawnXY("archer", 21, 20)"
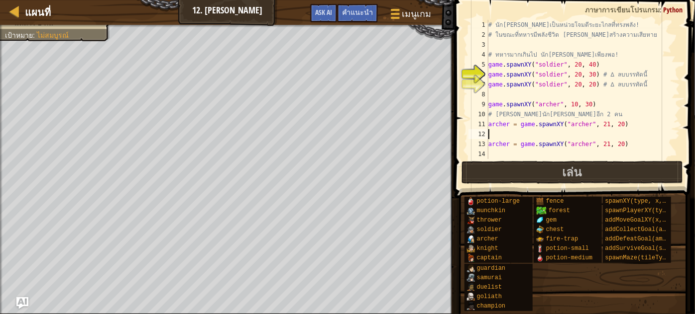
click at [493, 134] on div "# นัก[PERSON_NAME]เป็นหน่วยโจมตีระยะไกลที่ทรงพลัง! # ในขณะที่ทหารมีพลังชีวิต [P…" at bounding box center [583, 99] width 194 height 159
paste textarea "archer = game.spawnXY("archer", 21, 20)"
click at [592, 84] on div "# นัก[PERSON_NAME]เป็นหน่วยโจมตีระยะไกลที่ทรงพลัง! # ในขณะที่ทหารมีพลังชีวิต [P…" at bounding box center [583, 99] width 194 height 159
drag, startPoint x: 588, startPoint y: 62, endPoint x: 583, endPoint y: 62, distance: 5.5
click at [579, 62] on div "# นัก[PERSON_NAME]เป็นหน่วยโจมตีระยะไกลที่ทรงพลัง! # ในขณะที่ทหารมีพลังชีวิต [P…" at bounding box center [583, 99] width 194 height 159
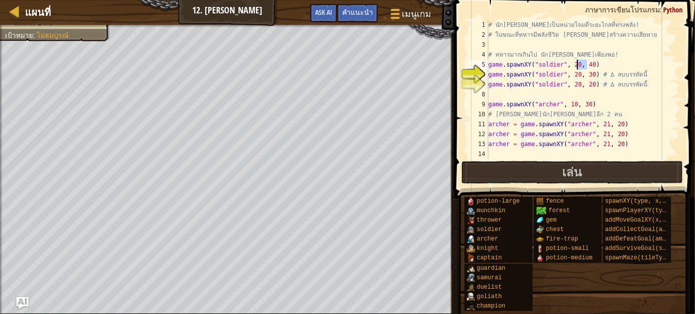
type textarea "game.spawnXY("soldier", 20, 40)"
drag, startPoint x: 592, startPoint y: 65, endPoint x: 475, endPoint y: 62, distance: 116.5
click at [475, 62] on div "game.spawnXY("soldier", 20, 40) 1 2 3 4 5 6 7 8 9 10 11 12 13 14 # นัก[PERSON_N…" at bounding box center [572, 89] width 213 height 139
click at [614, 123] on div "# นัก[PERSON_NAME]เป็นหน่วยโจมตีระยะไกลที่ทรงพลัง! # ในขณะที่ทหารมีพลังชีวิต [P…" at bounding box center [583, 99] width 194 height 159
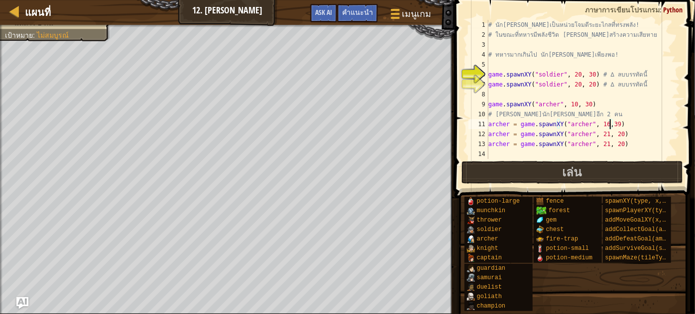
click at [614, 133] on div "# นัก[PERSON_NAME]เป็นหน่วยโจมตีระยะไกลที่ทรงพลัง! # ในขณะที่ทหารมีพลังชีวิต [P…" at bounding box center [583, 99] width 194 height 159
click at [614, 145] on div "# นัก[PERSON_NAME]เป็นหน่วยโจมตีระยะไกลที่ทรงพลัง! # ในขณะที่ทหารมีพลังชีวิต [P…" at bounding box center [583, 99] width 194 height 159
click at [562, 170] on span "เล่น" at bounding box center [571, 172] width 19 height 16
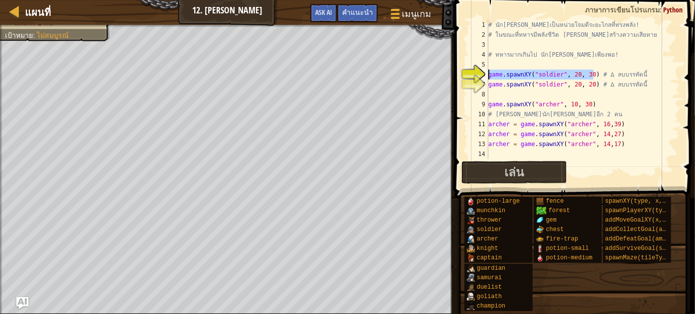
drag, startPoint x: 592, startPoint y: 77, endPoint x: 472, endPoint y: 67, distance: 120.8
click at [481, 70] on div "archer = game.spawnXY("archer", 14,17) 1 2 3 4 5 6 7 8 9 10 11 12 13 14 # นัก[P…" at bounding box center [572, 89] width 213 height 139
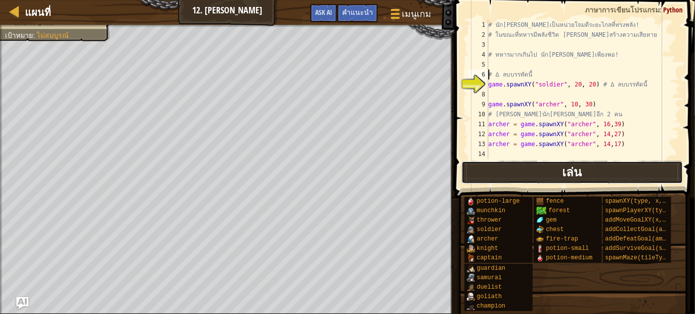
click at [642, 177] on button "เล่น" at bounding box center [571, 172] width 221 height 23
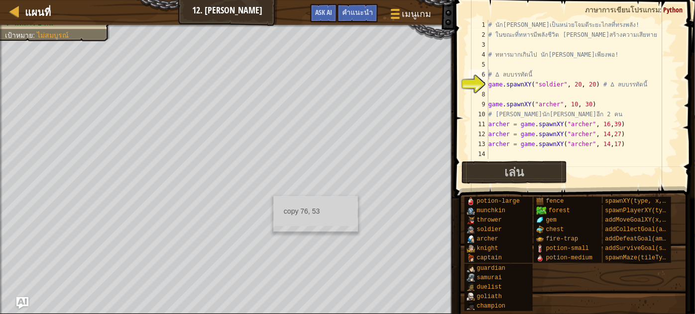
click at [273, 196] on div "copy 76, 53" at bounding box center [315, 214] width 85 height 36
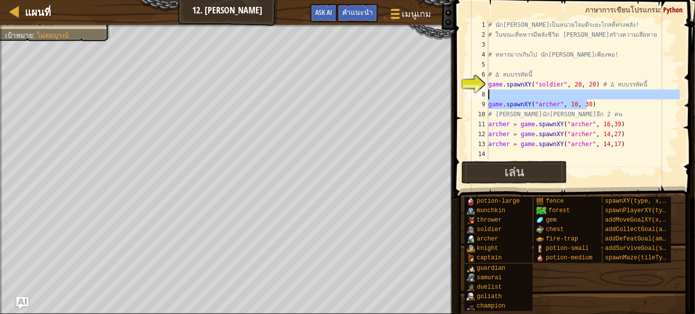
drag, startPoint x: 589, startPoint y: 103, endPoint x: 500, endPoint y: 95, distance: 89.5
click at [500, 95] on div "# นัก[PERSON_NAME]เป็นหน่วยโจมตีระยะไกลที่ทรงพลัง! # ในขณะที่ทหารมีพลังชีวิต [P…" at bounding box center [583, 99] width 194 height 159
type textarea "game.spawnXY("archer", 10, 30)"
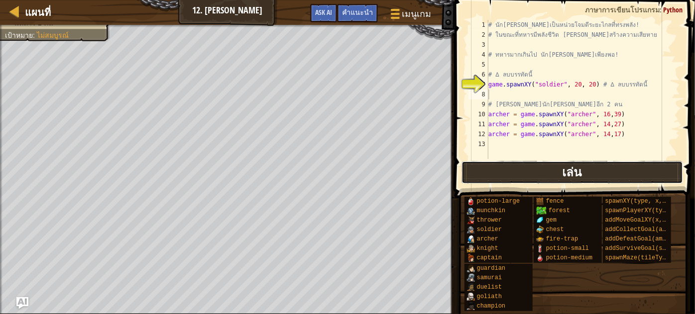
click at [496, 171] on button "เล่น" at bounding box center [571, 172] width 221 height 23
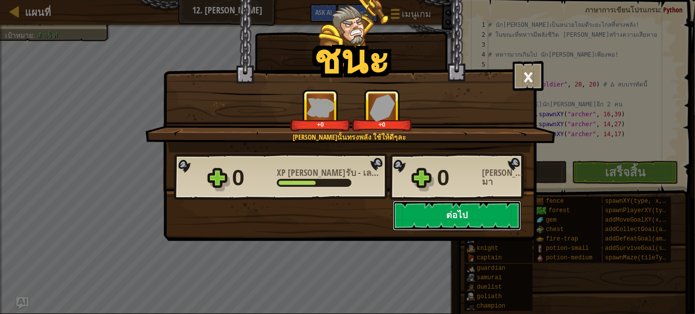
click at [395, 212] on button "ต่อไป" at bounding box center [457, 216] width 128 height 30
select select "th"
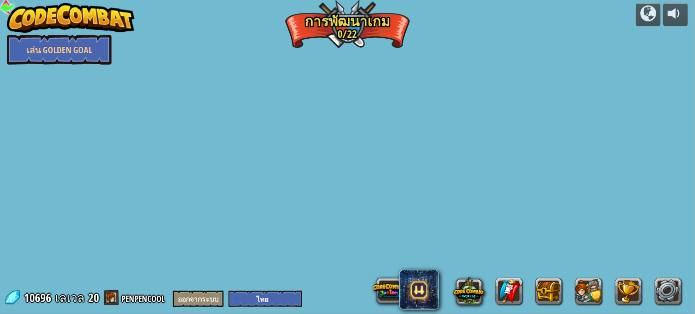
select select "th"
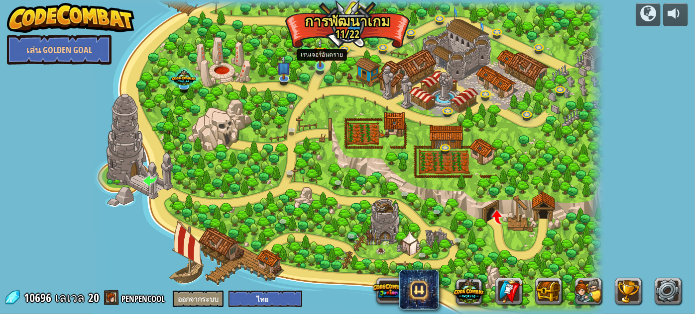
click at [319, 62] on img at bounding box center [320, 53] width 12 height 28
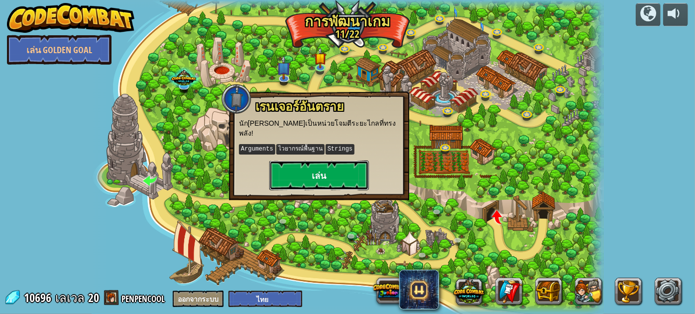
click at [324, 164] on button "เล่น" at bounding box center [319, 176] width 100 height 30
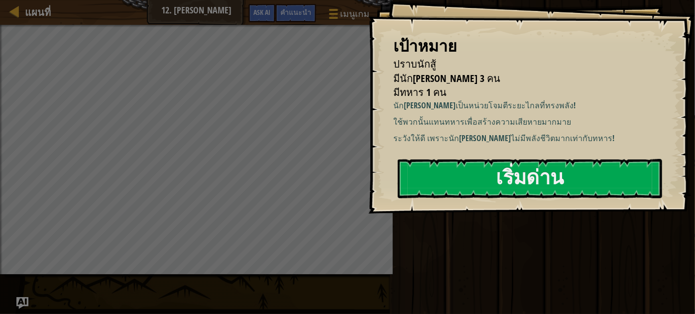
click at [394, 180] on div "เป้าหมาย ปราบนักสู้ มีนัก[PERSON_NAME] 3 คน มีทหาร 1 คน นัก[PERSON_NAME]เป็นหน่…" at bounding box center [531, 107] width 326 height 214
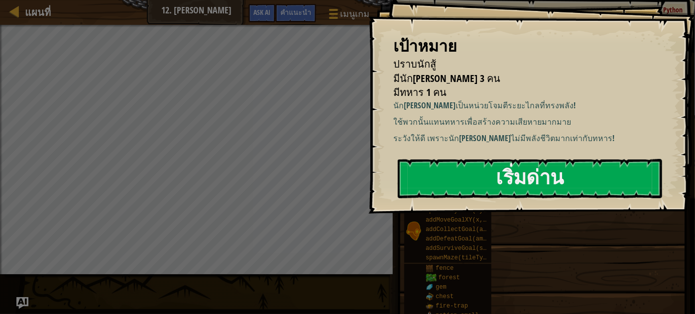
drag, startPoint x: 439, startPoint y: 190, endPoint x: 392, endPoint y: 159, distance: 57.1
click at [430, 190] on button "เริ่มด่าน" at bounding box center [530, 178] width 264 height 39
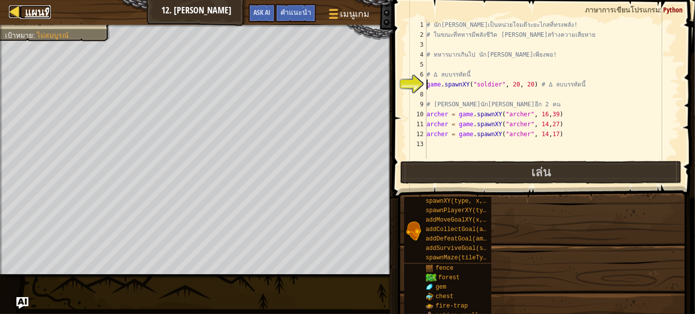
click at [36, 16] on span "แผนที่" at bounding box center [38, 11] width 26 height 13
select select "th"
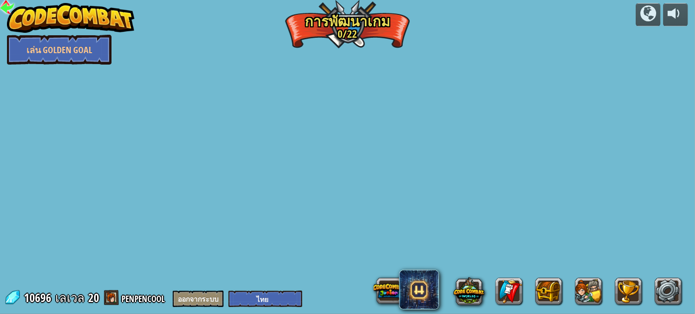
select select "th"
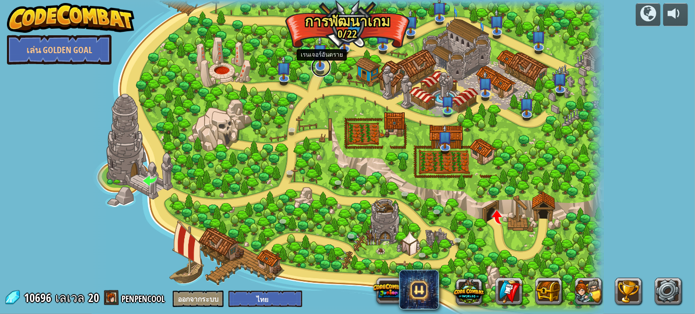
click at [328, 67] on link at bounding box center [321, 67] width 20 height 20
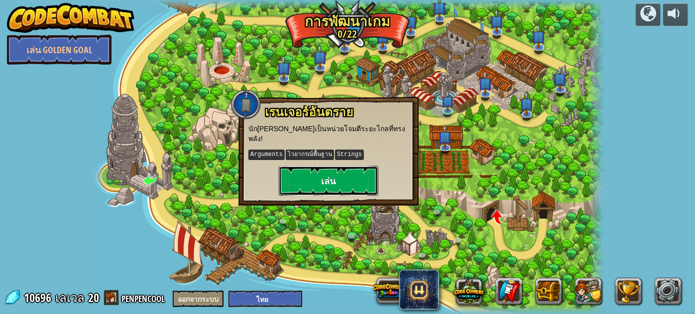
click at [328, 166] on button "เล่น" at bounding box center [329, 181] width 100 height 30
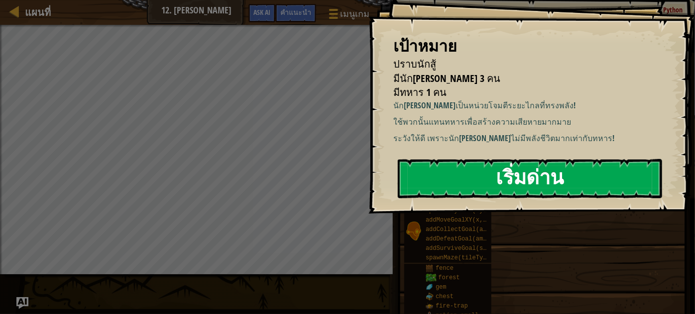
click at [426, 179] on button "เริ่มด่าน" at bounding box center [530, 178] width 264 height 39
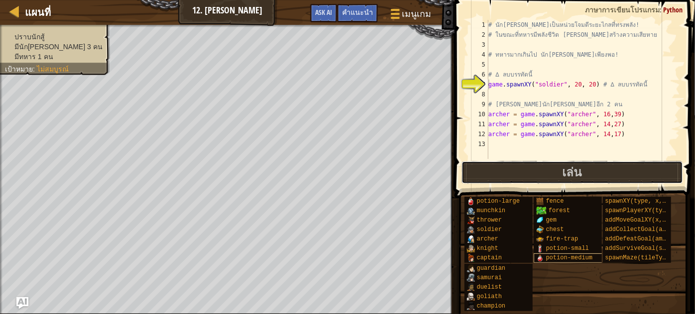
drag, startPoint x: 658, startPoint y: 173, endPoint x: 547, endPoint y: 256, distance: 138.3
click at [549, 259] on div "คำแนะนำ game.spawnXY("soldier", 20, 20) # ∆ ลบบรรทัดนี้ 1 2 3 4 5 6 7 8 9 10 11…" at bounding box center [572, 154] width 243 height 309
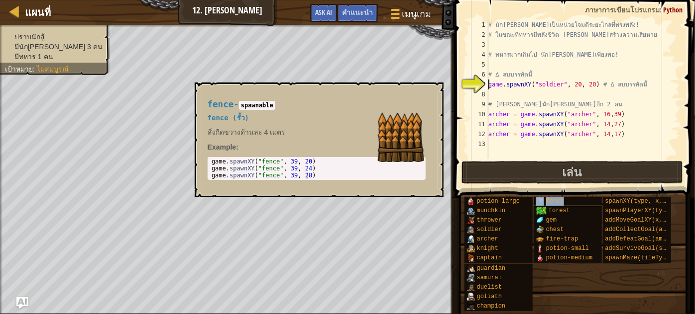
click at [562, 203] on span "fence" at bounding box center [555, 201] width 18 height 7
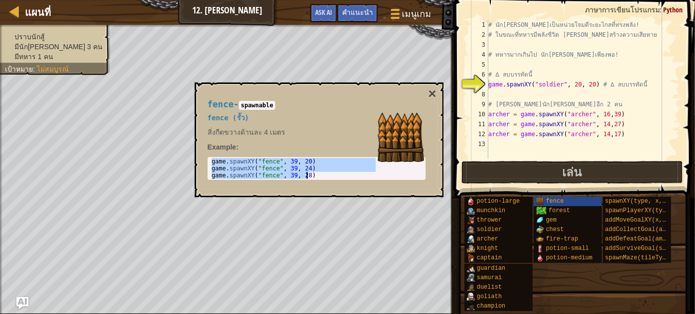
click at [343, 0] on body "แผนที่ 12. เรนเจอร์อันตราย เมนูเกม เสร็จ[PERSON_NAME]แนะนำ Ask AI 1 ההההההההההה…" at bounding box center [347, 0] width 695 height 0
type textarea "game.spawnXY("fence", 39, 24) game.spawnXY("fence", 39, 28)"
click at [492, 148] on div "# นัก[PERSON_NAME]เป็นหน่วยโจมตีระยะไกลที่ทรงพลัง! # ในขณะที่ทหารมีพลังชีวิต [P…" at bounding box center [583, 99] width 194 height 159
paste textarea "game.spawnXY("fence", 39, 28)"
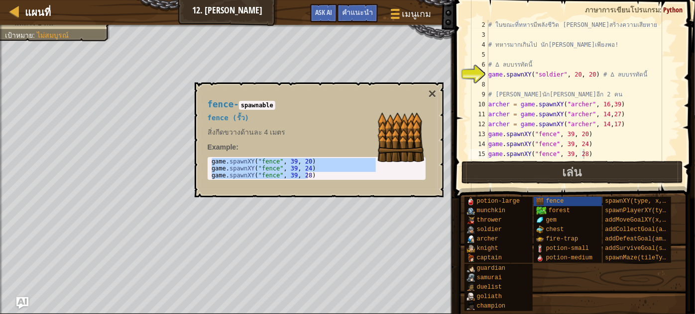
click at [436, 94] on div "fence - spawnable fence (รั้ว) สิ่งกีดขวางด้านละ 4 เมตร Example : game.spawnXY(…" at bounding box center [319, 140] width 249 height 115
click at [432, 99] on button "×" at bounding box center [432, 94] width 8 height 14
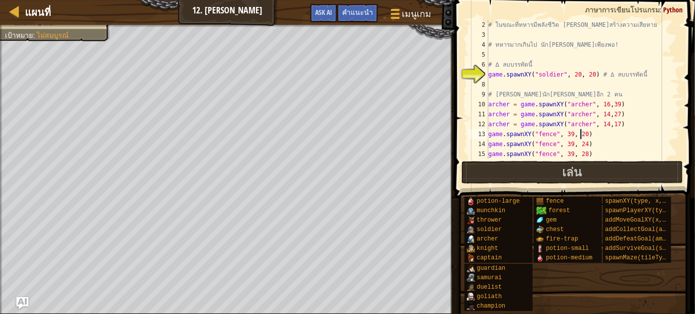
click at [580, 136] on div "# ในขณะที่ทหารมีพลังชีวิต [PERSON_NAME]สร้างความเสียหาย # ทหารมากเกินไป นัก[PER…" at bounding box center [579, 99] width 187 height 159
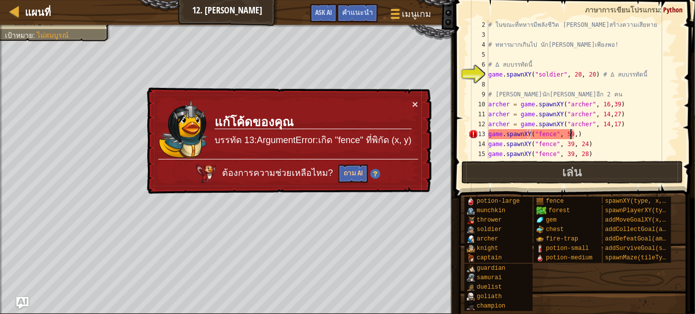
scroll to position [4, 6]
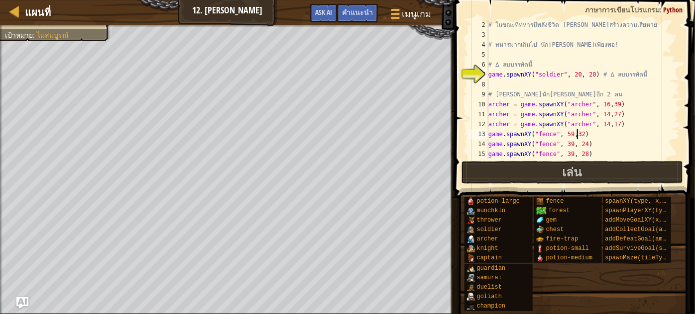
click at [579, 143] on div "# ในขณะที่ทหารมีพลังชีวิต [PERSON_NAME]สร้างความเสียหาย # ทหารมากเกินไป นัก[PER…" at bounding box center [579, 99] width 187 height 159
click at [581, 155] on div "# ในขณะที่ทหารมีพลังชีวิต [PERSON_NAME]สร้างความเสียหาย # ทหารมากเกินไป นัก[PER…" at bounding box center [579, 99] width 187 height 159
click at [540, 174] on button "เล่น" at bounding box center [571, 172] width 221 height 23
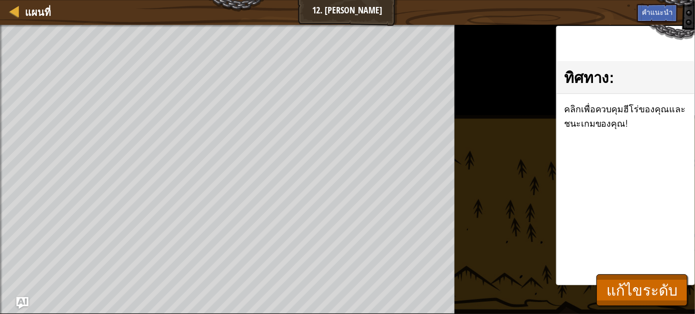
click at [600, 282] on div "ทิศทาง : คลิกเพื่อควบคุมฮีโร่ของคุณและชนะเกมของคุณ!" at bounding box center [625, 156] width 139 height 260
click at [601, 294] on div "ปราบนักสู้ มีนัก[PERSON_NAME] 3 คน มีทหาร 1 คน เป้าหมาย : หมดเวลา ♫ Game 412 x:…" at bounding box center [347, 170] width 695 height 290
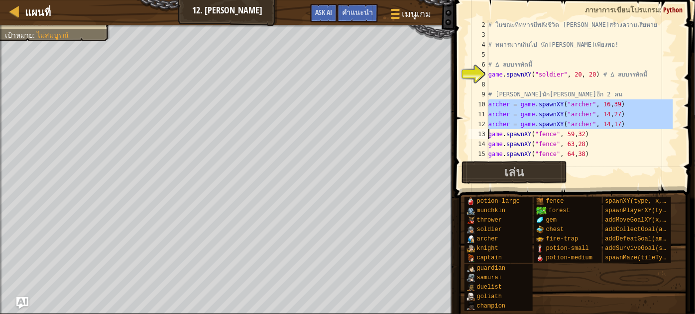
drag, startPoint x: 487, startPoint y: 103, endPoint x: 546, endPoint y: 123, distance: 63.3
click at [546, 123] on div "game.spawnXY("fence", 64,38) 2 3 4 5 6 7 8 9 10 11 12 13 14 15 16 # ในขณะที่ทหา…" at bounding box center [572, 89] width 213 height 139
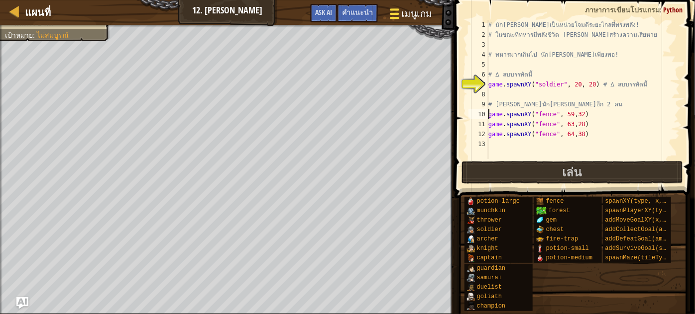
drag, startPoint x: 412, startPoint y: 10, endPoint x: 386, endPoint y: 11, distance: 25.9
click at [386, 11] on button "เมนูเกม" at bounding box center [409, 15] width 57 height 24
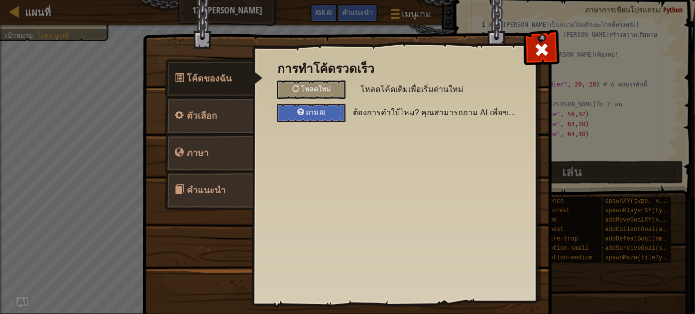
click at [322, 79] on div "การทำโค้ดรวดเร็ว โหลดใหม่ โหลดโค้ดเดิมเพื่อเริ่มด่านใหม่ ถาม AI ต้องการคำใบ้ไหม…" at bounding box center [394, 92] width 234 height 60
click at [322, 91] on span "โหลดใหม่" at bounding box center [316, 88] width 30 height 9
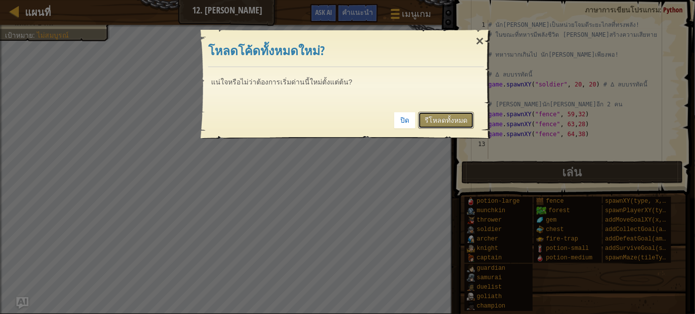
click at [451, 117] on link "รีโหลดทั้งหมด" at bounding box center [446, 120] width 56 height 17
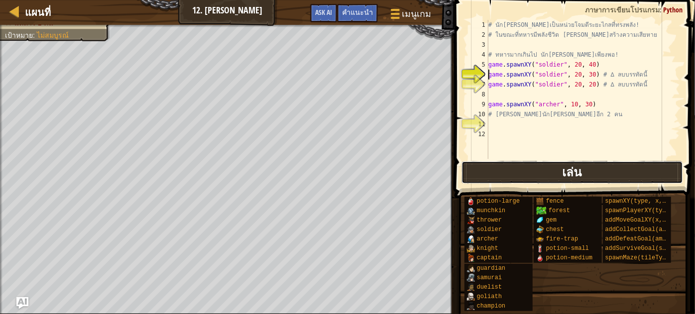
click at [512, 176] on button "เล่น" at bounding box center [571, 172] width 221 height 23
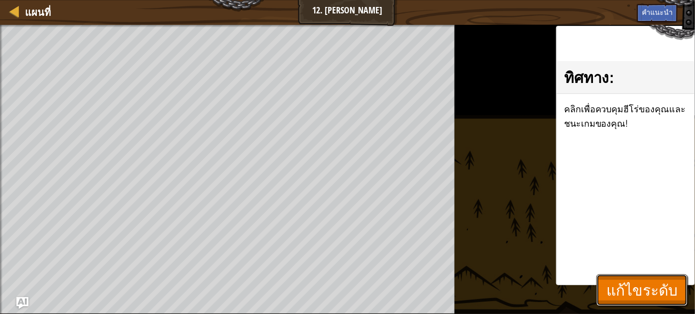
click at [630, 286] on span "แก้ไขระดับ" at bounding box center [641, 290] width 71 height 20
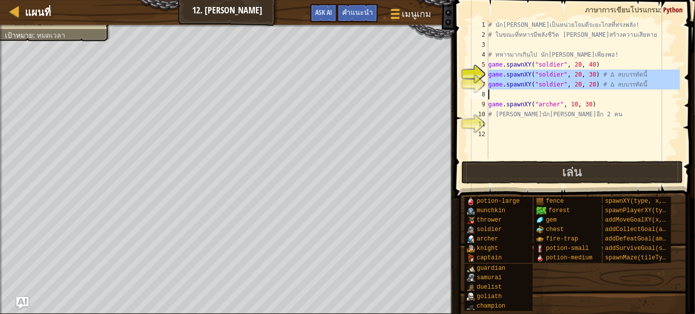
drag, startPoint x: 489, startPoint y: 76, endPoint x: 629, endPoint y: 93, distance: 141.8
click at [629, 93] on div "# นัก[PERSON_NAME]เป็นหน่วยโจมตีระยะไกลที่ทรงพลัง! # ในขณะที่ทหารมีพลังชีวิต [P…" at bounding box center [583, 99] width 194 height 159
type textarea "game.spawnXY("soldier", 20, 20) # ∆ ลบบรรทัดนี้"
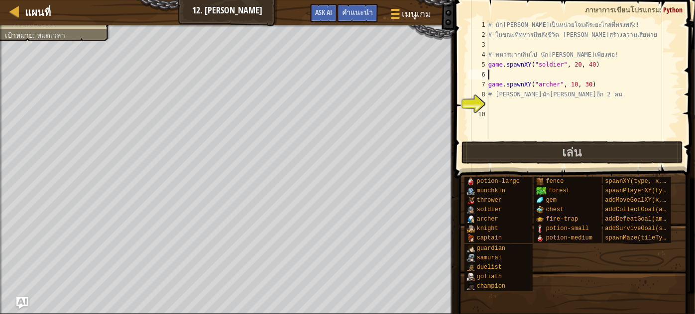
scroll to position [4, 0]
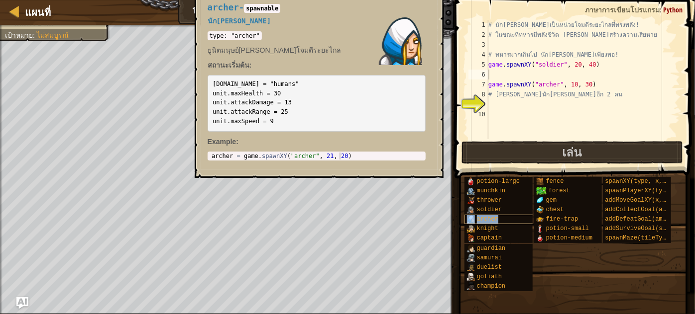
click at [483, 218] on span "archer" at bounding box center [487, 219] width 21 height 7
type textarea "archer = game.spawnXY("archer", 21, 20)"
drag, startPoint x: 339, startPoint y: 157, endPoint x: 245, endPoint y: 157, distance: 93.5
click at [225, 159] on div "archer = game.spawnXY("archer", 21, 20) 1 archer = game . spawnXY ( "archer" , …" at bounding box center [316, 156] width 218 height 9
click at [350, 157] on div "archer = game . spawnXY ( "archer" , 21 , 20 )" at bounding box center [316, 156] width 214 height 7
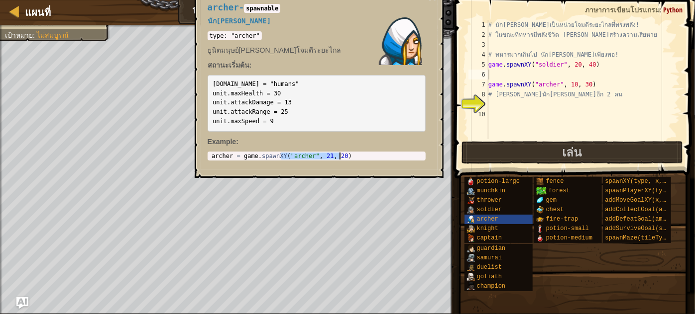
click at [350, 157] on div "archer = game . spawnXY ( "archer" , 21 , 20 )" at bounding box center [316, 163] width 214 height 21
click at [495, 103] on div "# นัก[PERSON_NAME]เป็นหน่วยโจมตีระยะไกลที่ทรงพลัง! # ในขณะที่ทหารมีพลังชีวิต [P…" at bounding box center [583, 89] width 194 height 139
paste textarea "archer = game.spawnXY("archer", 21, 20)"
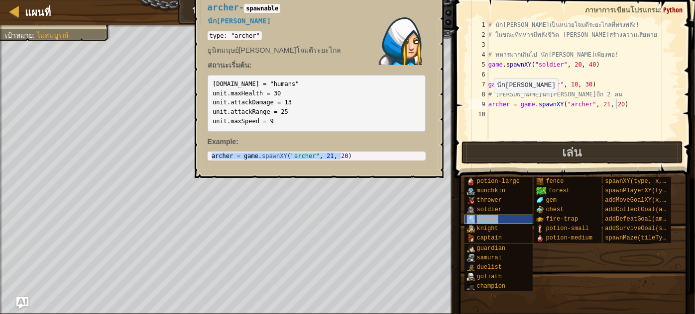
click at [495, 218] on span "archer" at bounding box center [487, 219] width 21 height 7
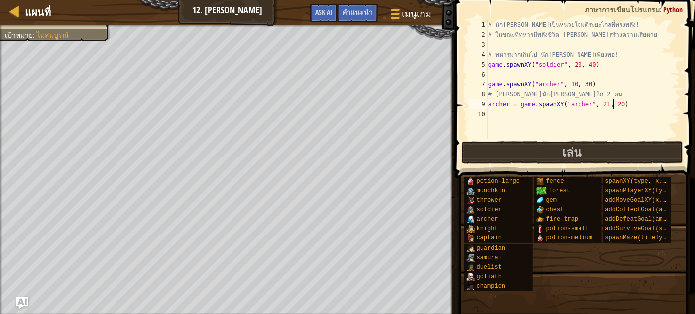
click at [613, 102] on div "# นัก[PERSON_NAME]เป็นหน่วยโจมตีระยะไกลที่ทรงพลัง! # ในขณะที่ทหารมีพลังชีวิต [P…" at bounding box center [583, 89] width 194 height 139
type textarea "archer = game.spawnXY("archer", 50,46)"
click at [491, 111] on div "# นัก[PERSON_NAME]เป็นหน่วยโจมตีระยะไกลที่ทรงพลัง! # ในขณะที่ทหารมีพลังชีวิต [P…" at bounding box center [583, 89] width 194 height 139
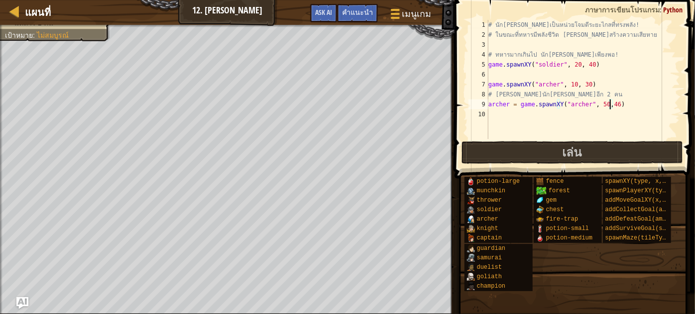
scroll to position [4, 0]
paste textarea "archer = game.spawnXY("archer", 21, 20)"
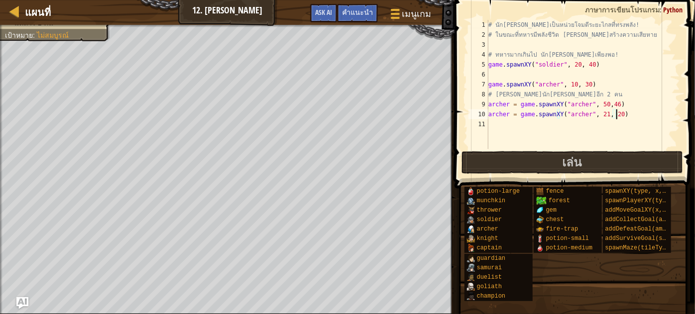
click at [615, 115] on div "# นัก[PERSON_NAME]เป็นหน่วยโจมตีระยะไกลที่ทรงพลัง! # ในขณะที่ทหารมีพลังชีวิต [P…" at bounding box center [583, 94] width 194 height 149
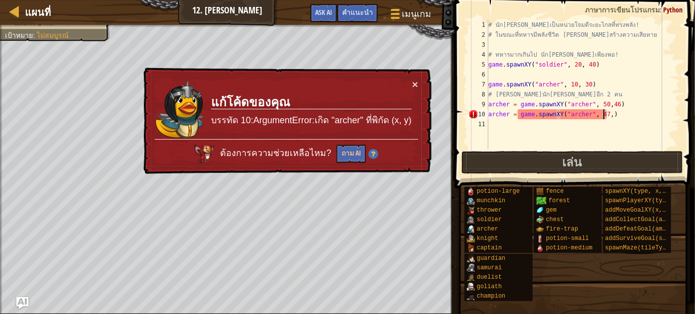
scroll to position [4, 9]
type textarea "archer = game.spawnXY("archer", 47,33)"
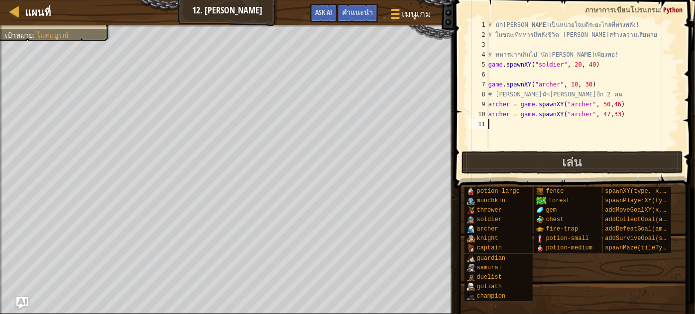
click at [488, 122] on div "# นัก[PERSON_NAME]เป็นหน่วยโจมตีระยะไกลที่ทรงพลัง! # ในขณะที่ทหารมีพลังชีวิต [P…" at bounding box center [583, 94] width 194 height 149
paste textarea "archer = game.spawnXY("archer", 21, 20)"
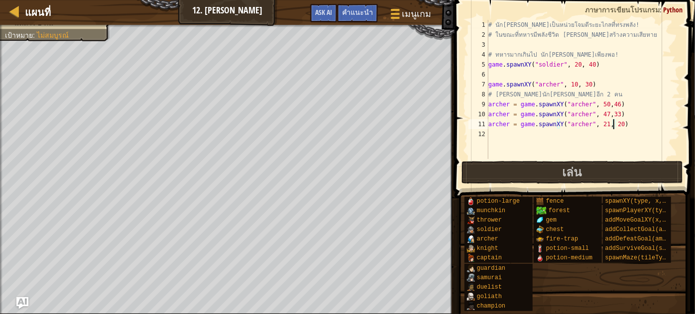
click at [614, 121] on div "# นัก[PERSON_NAME]เป็นหน่วยโจมตีระยะไกลที่ทรงพลัง! # ในขณะที่ทหารมีพลังชีวิต [P…" at bounding box center [583, 99] width 194 height 159
type textarea "archer = game.spawnXY("archer", 54,23)"
click at [557, 168] on button "เล่น" at bounding box center [571, 172] width 221 height 23
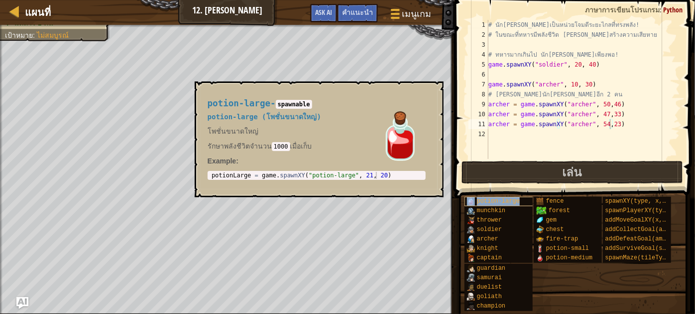
click at [476, 204] on div "potion-large" at bounding box center [499, 201] width 70 height 9
type textarea "potionLarge = game.spawnXY("potion-large", 21, 20)"
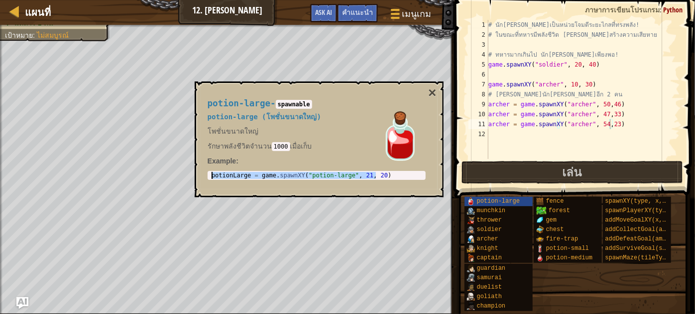
drag, startPoint x: 366, startPoint y: 176, endPoint x: 198, endPoint y: 171, distance: 168.8
click at [198, 171] on div "potion-large - spawnable potion-large (โพชั่นขนาดใหญ่) โพชั่นขนาดใหญ่ รักษาพลัง…" at bounding box center [319, 140] width 249 height 116
drag, startPoint x: 419, startPoint y: 92, endPoint x: 428, endPoint y: 95, distance: 8.8
click at [425, 94] on div "potion-large - spawnable potion-large (โพชั่นขนาดใหญ่) โพชั่นขนาดใหญ่ รักษาพลัง…" at bounding box center [317, 140] width 232 height 100
click at [430, 94] on button "×" at bounding box center [432, 93] width 8 height 14
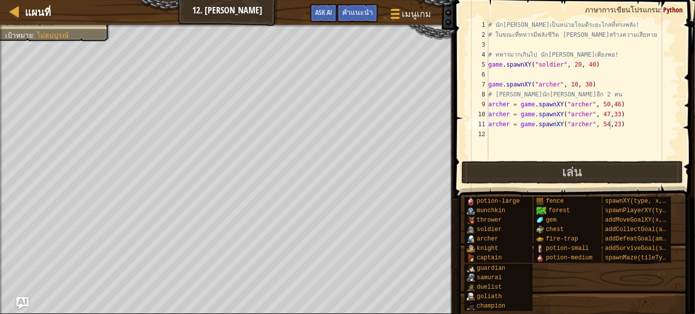
scroll to position [4, 8]
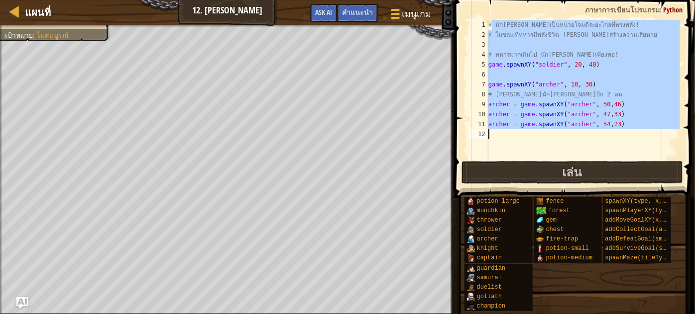
drag, startPoint x: 491, startPoint y: 24, endPoint x: 694, endPoint y: 170, distance: 250.6
click at [694, 183] on div "# นัก[PERSON_NAME]เป็นหน่วยโจมตีระยะไกลที่ทรงพลัง! 1 2 3 4 5 6 7 8 9 10 11 12 #…" at bounding box center [572, 119] width 243 height 228
type textarea "#"
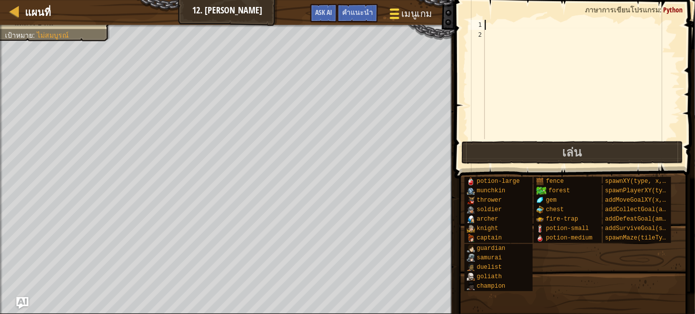
click at [419, 12] on span "เมนูเกม" at bounding box center [416, 13] width 31 height 13
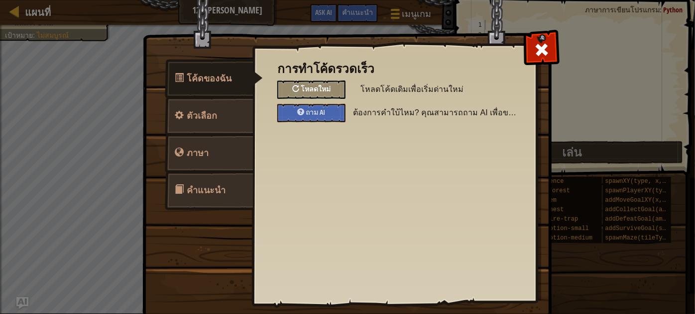
click at [312, 94] on div "โหลดใหม่" at bounding box center [311, 90] width 68 height 18
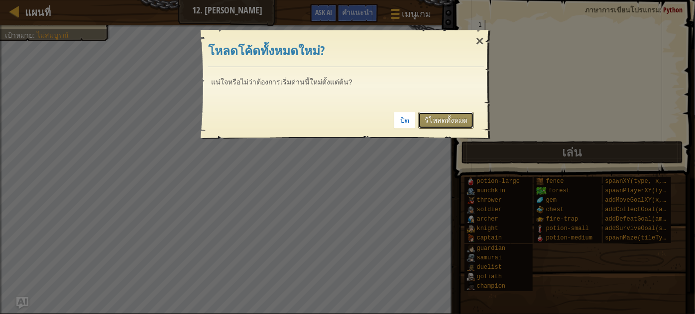
click at [435, 119] on link "รีโหลดทั้งหมด" at bounding box center [446, 120] width 56 height 17
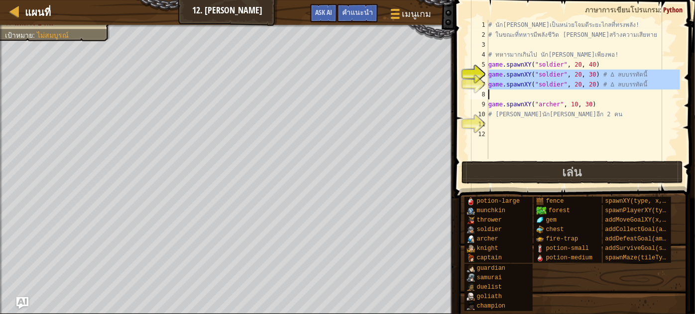
drag, startPoint x: 487, startPoint y: 74, endPoint x: 608, endPoint y: 97, distance: 122.6
click at [608, 97] on div "game.spawnXY("soldier", 20, 30) # ∆ ลบบรรทัดนี้ 1 2 3 4 5 6 7 8 9 10 11 12 # นั…" at bounding box center [572, 89] width 213 height 139
type textarea "game.spawnXY("soldier", 20, 20) # ∆ ลบบรรทัดนี้"
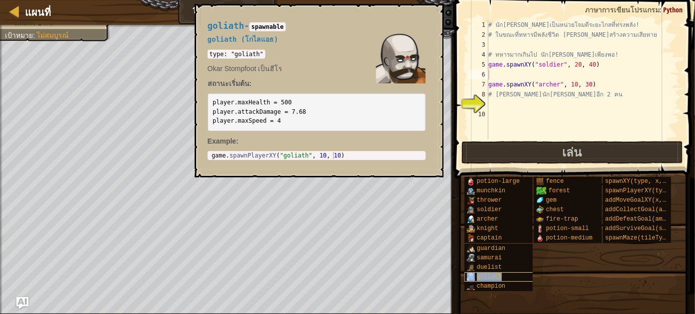
click at [490, 277] on span "goliath" at bounding box center [489, 277] width 25 height 7
type textarea "game.spawnPlayerXY("goliath", 10, 10)"
drag, startPoint x: 347, startPoint y: 157, endPoint x: 210, endPoint y: 149, distance: 137.1
click at [211, 149] on div "goliath - spawnable goliath (โกไลแอธ) type: "goliath" Okar Stompfoot เป็นฮีโร ส…" at bounding box center [317, 91] width 232 height 158
click at [493, 103] on div "# นัก[PERSON_NAME]เป็นหน่วยโจมตีระยะไกลที่ทรงพลัง! # ในขณะที่ทหารมีพลังชีวิต [P…" at bounding box center [583, 89] width 194 height 139
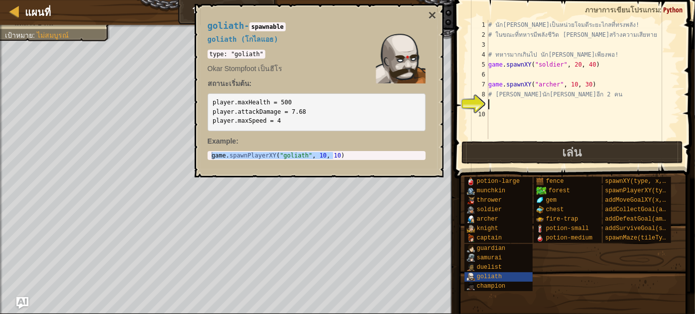
paste textarea "game.spawnPlayerXY("goliath", 10, 10)"
type textarea "game.spawnPlayerXY("goliath", 10, 10)"
click at [428, 15] on button "×" at bounding box center [432, 15] width 8 height 14
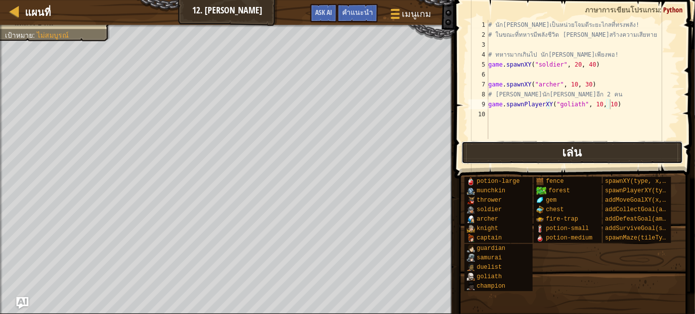
click at [507, 149] on button "เล่น" at bounding box center [571, 152] width 221 height 23
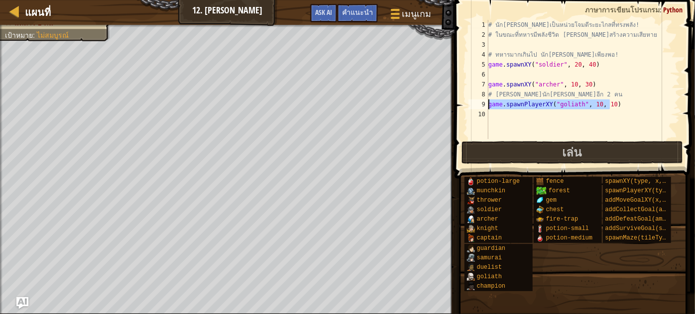
drag, startPoint x: 618, startPoint y: 105, endPoint x: 477, endPoint y: 105, distance: 141.8
click at [477, 105] on div "game.spawnPlayerXY("goliath", 10, 10) 1 2 3 4 5 6 7 8 9 10 # นัก[PERSON_NAME]เป…" at bounding box center [572, 79] width 213 height 119
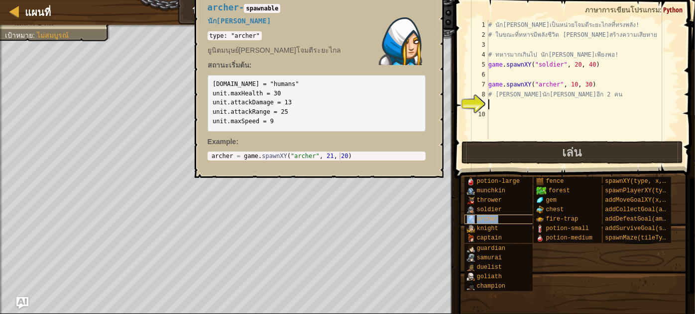
click at [490, 217] on span "archer" at bounding box center [487, 219] width 21 height 7
type textarea "archer = game.spawnXY("archer", 21, 20)"
drag, startPoint x: 351, startPoint y: 153, endPoint x: 228, endPoint y: 139, distance: 124.2
click at [228, 139] on div "archer - spawnable นัก[PERSON_NAME] type: "archer" ยูนิตมนุษย์[PERSON_NAME]โจมต…" at bounding box center [317, 82] width 232 height 177
click at [498, 105] on div "# นัก[PERSON_NAME]เป็นหน่วยโจมตีระยะไกลที่ทรงพลัง! # ในขณะที่ทหารมีพลังชีวิต [P…" at bounding box center [583, 89] width 194 height 139
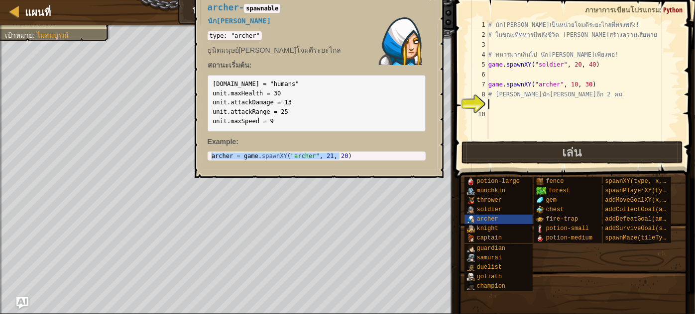
paste textarea "archer = game.spawnXY("archer", 21, 20)"
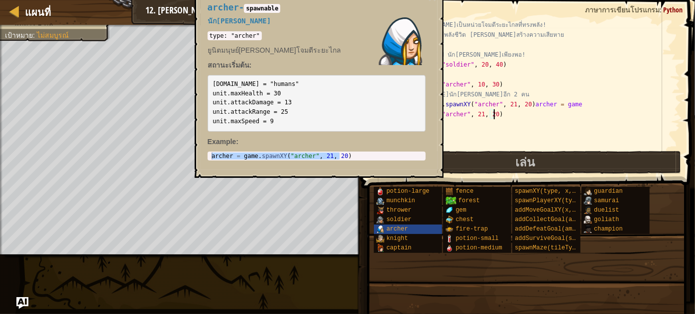
paste textarea "archer = game.spawnXY("archer", 21, 20)"
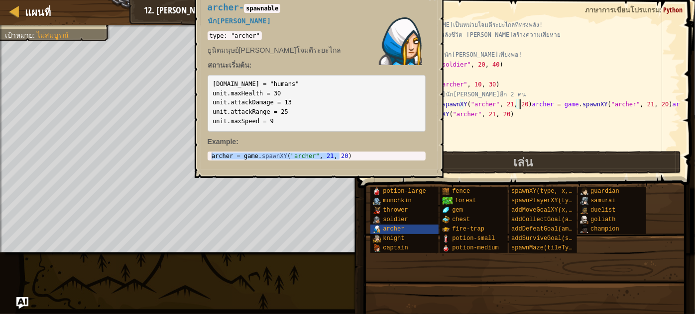
click at [519, 103] on div "# นัก[PERSON_NAME]เป็นหน่วยโจมตีระยะไกลที่ทรงพลัง! # ในขณะที่ทหารมีพลังชีวิต [P…" at bounding box center [535, 94] width 290 height 149
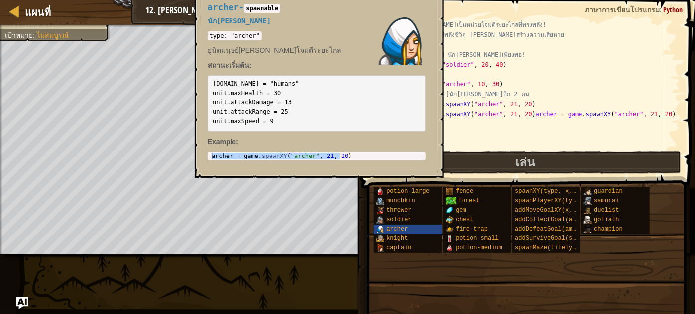
click at [522, 112] on div "# นัก[PERSON_NAME]เป็นหน่วยโจมตีระยะไกลที่ทรงพลัง! # ในขณะที่ทหารมีพลังชีวิต [P…" at bounding box center [536, 94] width 287 height 149
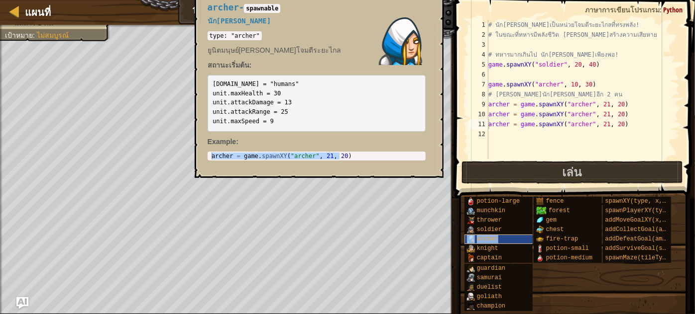
click at [525, 237] on div "archer" at bounding box center [499, 239] width 70 height 9
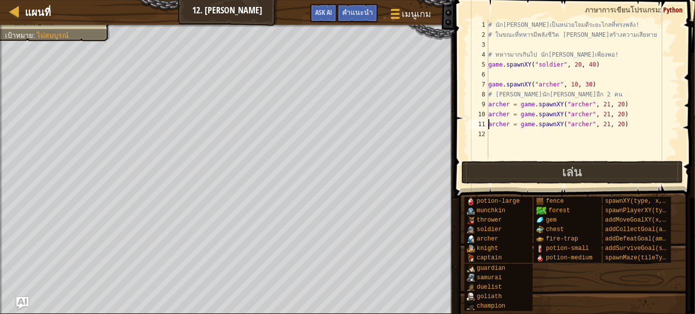
click at [613, 104] on div "# นัก[PERSON_NAME]เป็นหน่วยโจมตีระยะไกลที่ทรงพลัง! # ในขณะที่ทหารมีพลังชีวิต [P…" at bounding box center [583, 99] width 194 height 159
click at [613, 115] on div "# นัก[PERSON_NAME]เป็นหน่วยโจมตีระยะไกลที่ทรงพลัง! # ในขณะที่ทหารมีพลังชีวิต [P…" at bounding box center [583, 99] width 194 height 159
click at [612, 121] on div "# นัก[PERSON_NAME]เป็นหน่วยโจมตีระยะไกลที่ทรงพลัง! # ในขณะที่ทหารมีพลังชีวิต [P…" at bounding box center [583, 99] width 194 height 159
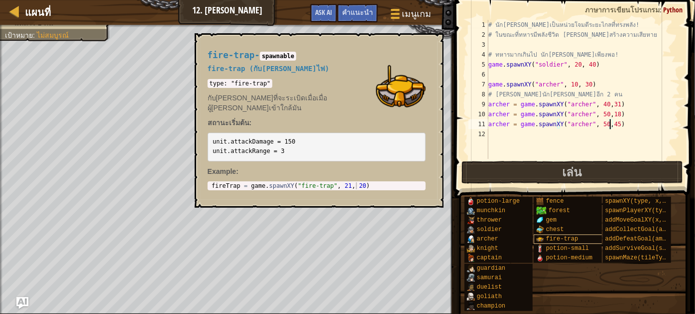
type textarea "archer = game.spawnXY("archer", 50,45)"
click at [557, 239] on span "fire-trap" at bounding box center [562, 239] width 32 height 7
type textarea "fireTrap = game.spawnXY("fire-trap", 21, 20)"
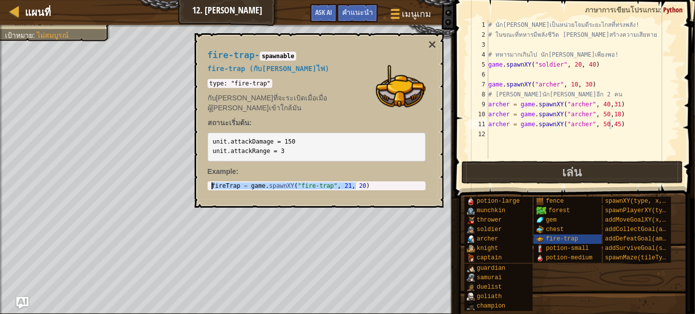
click at [188, 0] on body "แผนที่ 12. เรนเจอร์อันตราย เมนูเกม เสร็จ[PERSON_NAME]แนะนำ Ask AI 1 ההההההההההה…" at bounding box center [347, 0] width 695 height 0
click at [496, 132] on div "# นัก[PERSON_NAME]เป็นหน่วยโจมตีระยะไกลที่ทรงพลัง! # ในขณะที่ทหารมีพลังชีวิต [P…" at bounding box center [583, 99] width 194 height 159
paste textarea "fireTrap = game.spawnXY("fire-trap", 21, 20)"
click at [432, 46] on button "×" at bounding box center [432, 45] width 8 height 14
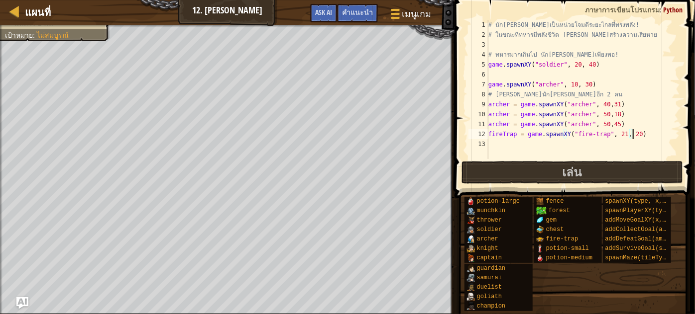
click at [628, 134] on div "# นัก[PERSON_NAME]เป็นหน่วยโจมตีระยะไกลที่ทรงพลัง! # ในขณะที่ทหารมีพลังชีวิต [P…" at bounding box center [583, 99] width 194 height 159
type textarea "fireTrap = game.spawnXY("fire-trap", 65,36)"
drag, startPoint x: 632, startPoint y: 135, endPoint x: 476, endPoint y: 136, distance: 155.7
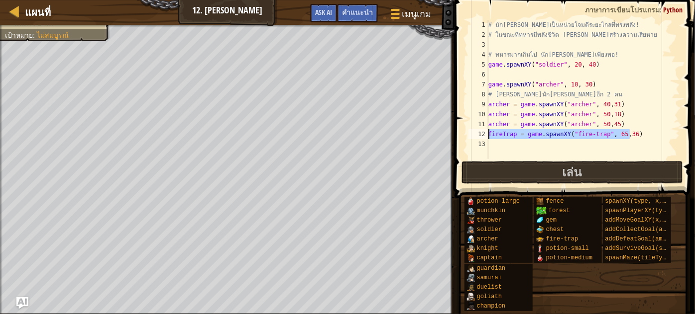
click at [476, 136] on div "fireTrap = game.spawnXY("fire-trap", 65,36) 1 2 3 4 5 6 7 8 9 10 11 12 13 # นัก…" at bounding box center [572, 89] width 213 height 139
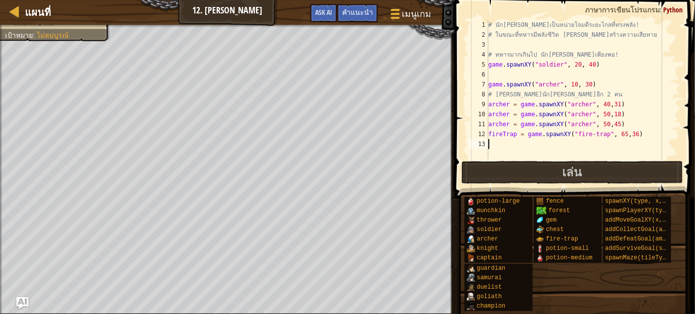
click at [495, 145] on div "# นัก[PERSON_NAME]เป็นหน่วยโจมตีระยะไกลที่ทรงพลัง! # ในขณะที่ทหารมีพลังชีวิต [P…" at bounding box center [583, 99] width 194 height 159
paste textarea "fireTrap = game.spawnXY("fire-trap", 65,36)"
click at [617, 143] on div "# นัก[PERSON_NAME]เป็นหน่วยโจมตีระยะไกลที่ทรงพลัง! # ในขณะที่ทหารมีพลังชีวิต [P…" at bounding box center [583, 99] width 194 height 159
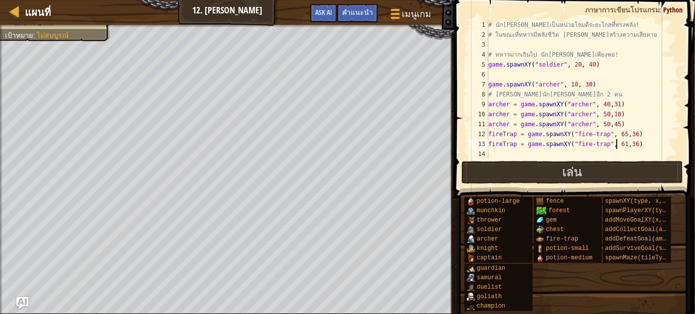
click at [626, 143] on div "# นัก[PERSON_NAME]เป็นหน่วยโจมตีระยะไกลที่ทรงพลัง! # ในขณะที่ทหารมีพลังชีวิต [P…" at bounding box center [583, 99] width 194 height 159
click at [606, 174] on button "เล่น" at bounding box center [571, 172] width 221 height 23
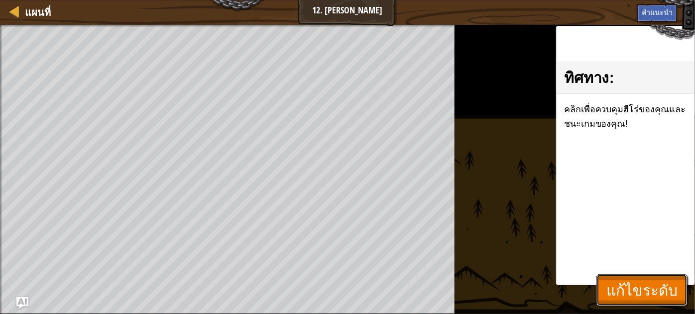
click at [654, 293] on span "แก้ไขระดับ" at bounding box center [641, 290] width 71 height 20
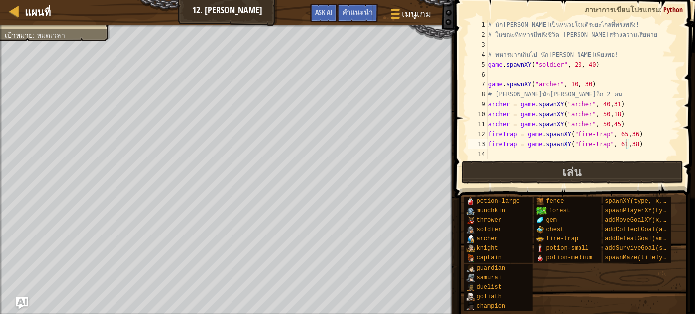
click at [624, 144] on div "# นัก[PERSON_NAME]เป็นหน่วยโจมตีระยะไกลที่ทรงพลัง! # ในขณะที่ทหารมีพลังชีวิต [P…" at bounding box center [583, 99] width 194 height 159
click at [626, 144] on div "# นัก[PERSON_NAME]เป็นหน่วยโจมตีระยะไกลที่ทรงพลัง! # ในขณะที่ทหารมีพลังชีวิต [P…" at bounding box center [583, 99] width 194 height 159
click at [512, 172] on button "เล่น" at bounding box center [571, 172] width 221 height 23
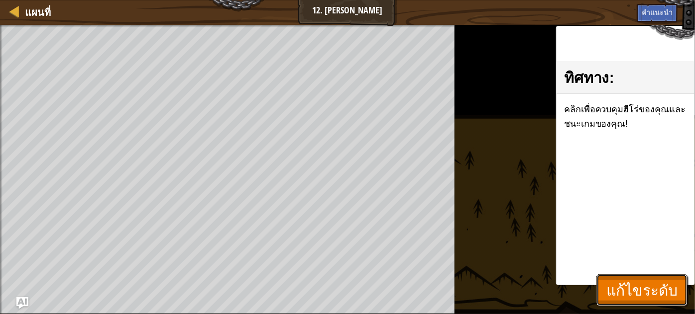
click at [649, 290] on span "แก้ไขระดับ" at bounding box center [641, 290] width 71 height 20
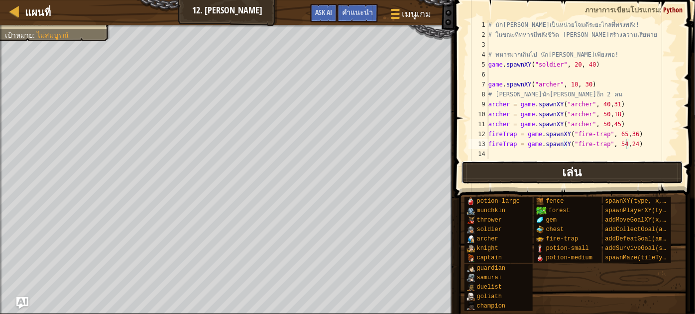
click at [620, 169] on button "เล่น" at bounding box center [571, 172] width 221 height 23
click at [627, 135] on div "# นัก[PERSON_NAME]เป็นหน่วยโจมตีระยะไกลที่ทรงพลัง! # ในขณะที่ทหารมีพลังชีวิต [P…" at bounding box center [583, 99] width 194 height 159
click at [593, 176] on button "เล่น" at bounding box center [571, 172] width 221 height 23
drag, startPoint x: 618, startPoint y: 130, endPoint x: 622, endPoint y: 76, distance: 53.9
click at [617, 126] on div "# นัก[PERSON_NAME]เป็นหน่วยโจมตีระยะไกลที่ทรงพลัง! # ในขณะที่ทหารมีพลังชีวิต [P…" at bounding box center [583, 99] width 194 height 159
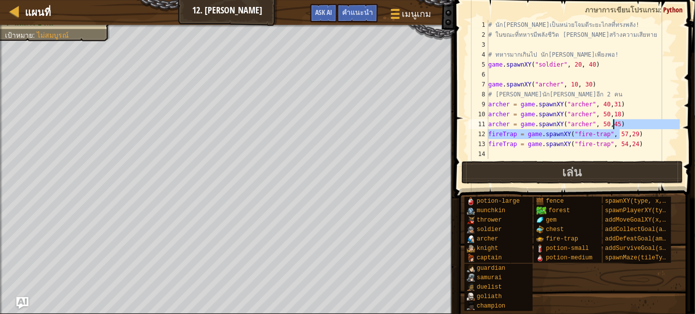
click at [655, 135] on div "# นัก[PERSON_NAME]เป็นหน่วยโจมตีระยะไกลที่ทรงพลัง! # ในขณะที่ทหารมีพลังชีวิต [P…" at bounding box center [583, 99] width 194 height 159
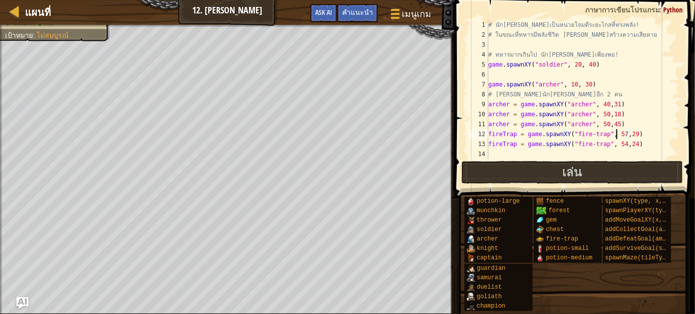
drag, startPoint x: 616, startPoint y: 132, endPoint x: 612, endPoint y: 120, distance: 12.6
click at [616, 131] on div "# นัก[PERSON_NAME]เป็นหน่วยโจมตีระยะไกลที่ทรงพลัง! # ในขณะที่ทหารมีพลังชีวิต [P…" at bounding box center [583, 99] width 194 height 159
click at [564, 172] on span "เล่น" at bounding box center [571, 172] width 19 height 16
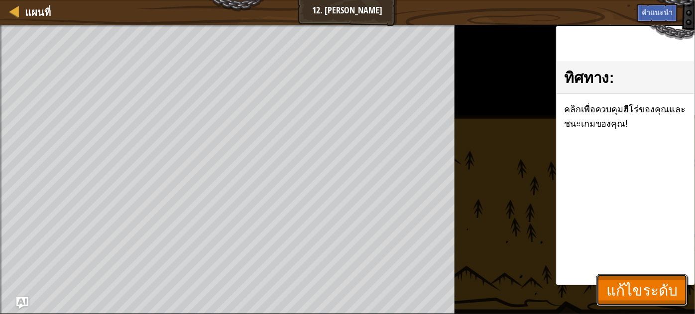
click at [614, 293] on span "แก้ไขระดับ" at bounding box center [641, 290] width 71 height 20
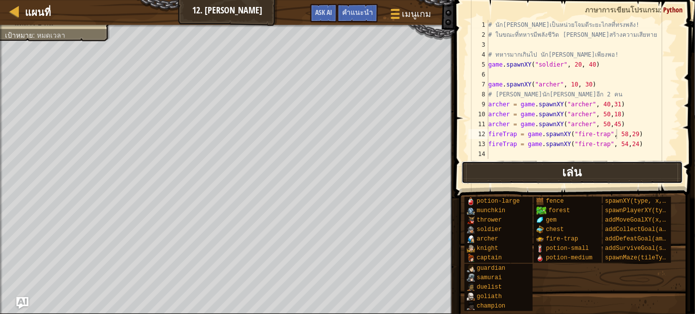
click at [494, 171] on button "เล่น" at bounding box center [571, 172] width 221 height 23
click at [599, 177] on button "เล่น" at bounding box center [571, 172] width 221 height 23
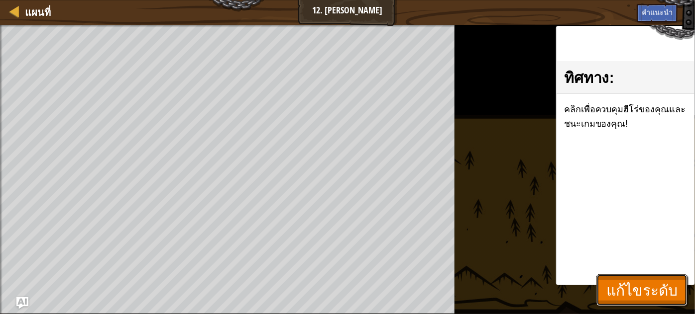
drag, startPoint x: 654, startPoint y: 302, endPoint x: 573, endPoint y: 279, distance: 83.8
click at [653, 302] on button "แก้ไขระดับ" at bounding box center [641, 291] width 91 height 32
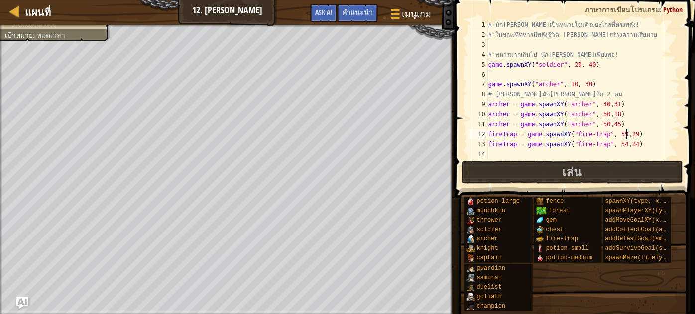
click at [625, 132] on div "# นัก[PERSON_NAME]เป็นหน่วยโจมตีระยะไกลที่ทรงพลัง! # ในขณะที่ทหารมีพลังชีวิต [P…" at bounding box center [583, 99] width 194 height 159
click at [588, 168] on button "เล่น" at bounding box center [571, 172] width 221 height 23
click at [616, 133] on div "# นัก[PERSON_NAME]เป็นหน่วยโจมตีระยะไกลที่ทรงพลัง! # ในขณะที่ทหารมีพลังชีวิต [P…" at bounding box center [583, 99] width 194 height 159
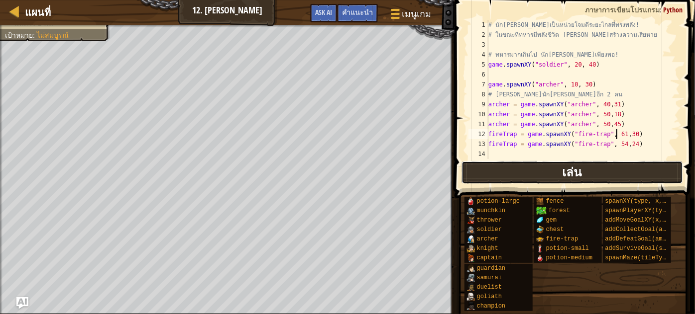
click at [584, 165] on button "เล่น" at bounding box center [571, 172] width 221 height 23
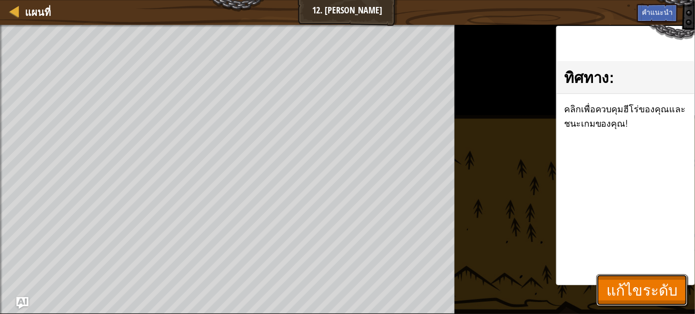
click at [614, 289] on span "แก้ไขระดับ" at bounding box center [641, 290] width 71 height 20
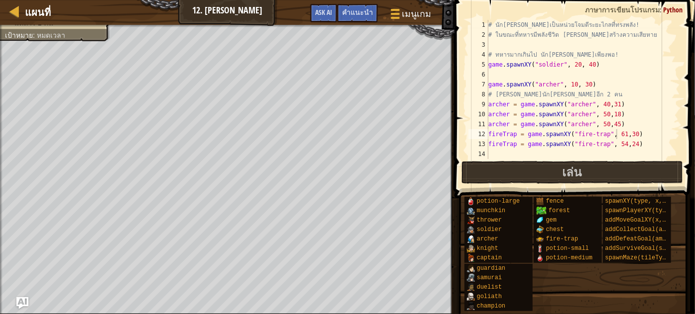
click at [615, 134] on div "# นัก[PERSON_NAME]เป็นหน่วยโจมตีระยะไกลที่ทรงพลัง! # ในขณะที่ทหารมีพลังชีวิต [P…" at bounding box center [583, 99] width 194 height 159
click at [625, 132] on div "# นัก[PERSON_NAME]เป็นหน่วยโจมตีระยะไกลที่ทรงพลัง! # ในขณะที่ทหารมีพลังชีวิต [P…" at bounding box center [583, 99] width 194 height 159
click at [549, 186] on span at bounding box center [575, 85] width 248 height 228
click at [542, 179] on button "เล่น" at bounding box center [571, 172] width 221 height 23
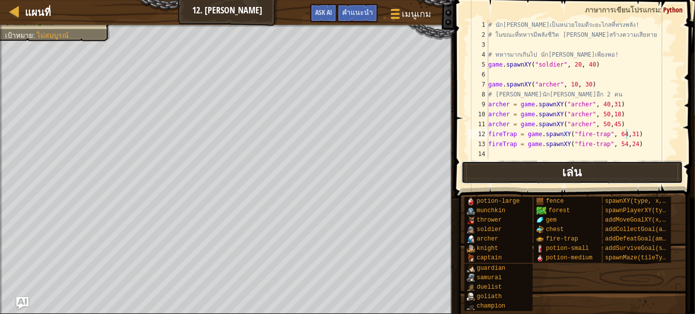
click at [506, 170] on button "เล่น" at bounding box center [571, 172] width 221 height 23
click at [627, 144] on div "# นัก[PERSON_NAME]เป็นหน่วยโจมตีระยะไกลที่ทรงพลัง! # ในขณะที่ทหารมีพลังชีวิต [P…" at bounding box center [583, 99] width 194 height 159
click at [627, 133] on div "# นัก[PERSON_NAME]เป็นหน่วยโจมตีระยะไกลที่ทรงพลัง! # ในขณะที่ทหารมีพลังชีวิต [P…" at bounding box center [583, 99] width 194 height 159
type textarea "fireTrap = game.spawnXY("fire-trap", 62,28)"
click at [592, 166] on button "เล่น" at bounding box center [571, 172] width 221 height 23
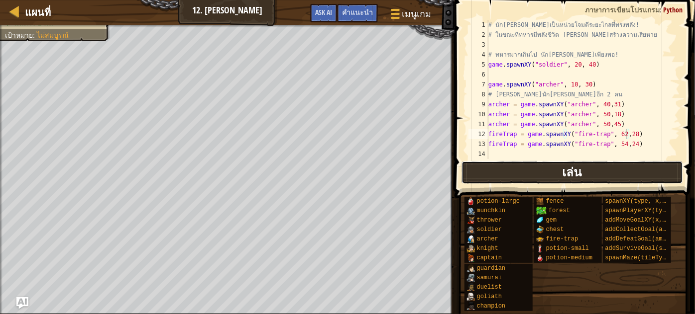
click at [519, 177] on button "เล่น" at bounding box center [571, 172] width 221 height 23
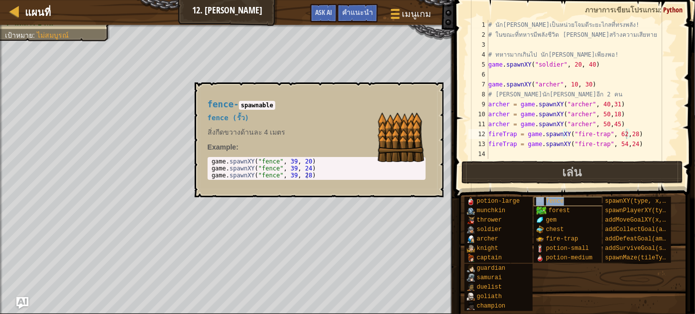
click at [552, 200] on span "fence" at bounding box center [555, 201] width 18 height 7
drag, startPoint x: 206, startPoint y: 160, endPoint x: 271, endPoint y: 162, distance: 64.2
click at [240, 166] on div "fence - spawnable fence (รั้ว) สิ่งกีดขวางด้านละ 4 เมตร Example : 1 2 3 game . …" at bounding box center [317, 140] width 232 height 99
type textarea "game.spawnXY("fence", 39, 20)"
drag, startPoint x: 313, startPoint y: 161, endPoint x: 238, endPoint y: 154, distance: 75.0
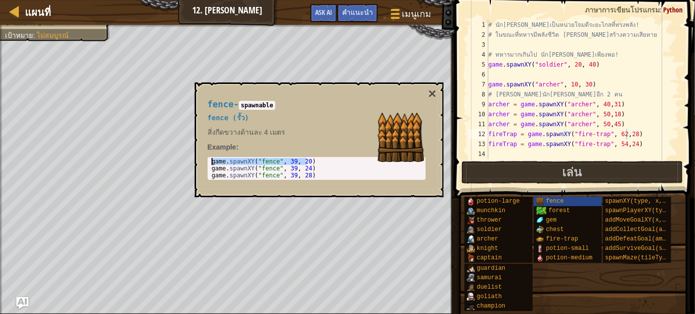
click at [238, 154] on div "fence - spawnable fence (รั้ว) สิ่งกีดขวางด้านละ 4 เมตร Example : game.spawnXY(…" at bounding box center [317, 140] width 232 height 99
click at [491, 153] on div "# นัก[PERSON_NAME]เป็นหน่วยโจมตีระยะไกลที่ทรงพลัง! # ในขณะที่ทหารมีพลังชีวิต [P…" at bounding box center [583, 99] width 194 height 159
paste textarea "game.spawnXY("fence", 39, 20)"
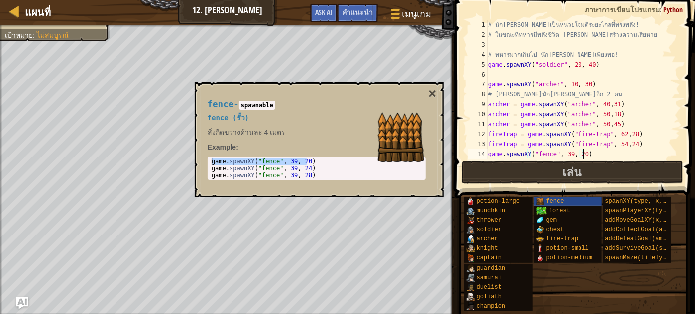
drag, startPoint x: 536, startPoint y: 199, endPoint x: 525, endPoint y: 203, distance: 11.5
click at [536, 199] on img at bounding box center [540, 202] width 8 height 8
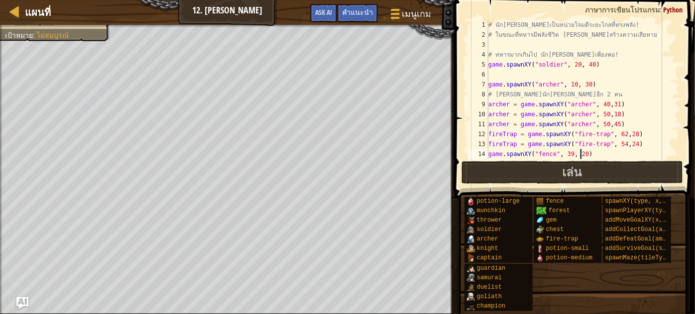
click at [581, 153] on div "# นัก[PERSON_NAME]เป็นหน่วยโจมตีระยะไกลที่ทรงพลัง! # ในขณะที่ทหารมีพลังชีวิต [P…" at bounding box center [579, 99] width 187 height 159
click at [567, 154] on div "# นัก[PERSON_NAME]เป็นหน่วยโจมตีระยะไกลที่ทรงพลัง! # ในขณะที่ทหารมีพลังชีวิต [P…" at bounding box center [579, 99] width 187 height 159
click at [577, 155] on div "# นัก[PERSON_NAME]เป็นหน่วยโจมตีระยะไกลที่ทรงพลัง! # ในขณะที่ทหารมีพลังชีวิต [P…" at bounding box center [579, 99] width 187 height 159
click at [506, 172] on button "เล่น" at bounding box center [571, 172] width 221 height 23
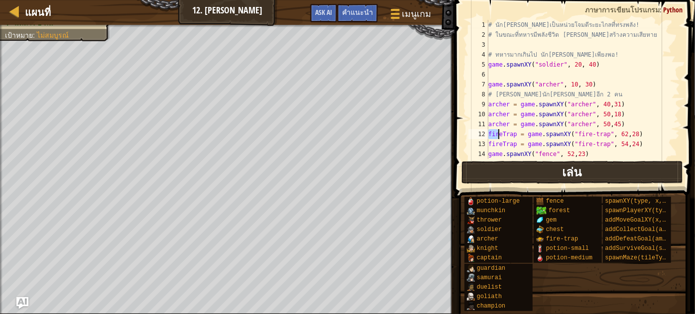
scroll to position [10, 0]
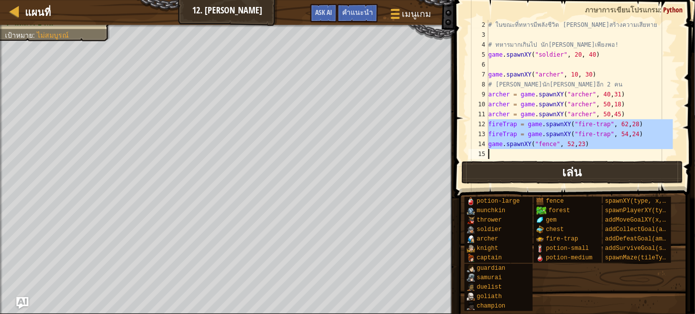
drag, startPoint x: 488, startPoint y: 132, endPoint x: 553, endPoint y: 179, distance: 79.9
click at [553, 179] on div "fireTrap = game.spawnXY("fire-trap", 62,28) 2 3 4 5 6 7 8 9 10 11 12 13 14 15 #…" at bounding box center [572, 119] width 243 height 228
type textarea "game.spawnXY("fence", 52,23)"
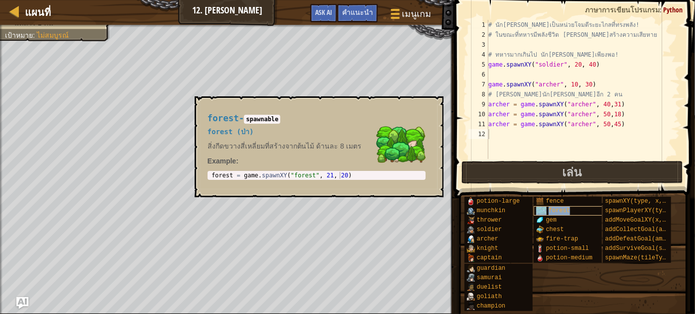
click at [552, 213] on span "forest" at bounding box center [558, 210] width 21 height 7
type textarea "forest = game.spawnXY("forest", 21, 20)"
drag, startPoint x: 347, startPoint y: 177, endPoint x: 226, endPoint y: 170, distance: 121.6
click at [226, 170] on div "forest - spawnable forest (ป่า) สิ่งกีดขวางสี่เหลี่ยมที่สร้างจากต้นไม้ ด้านละ 8…" at bounding box center [317, 146] width 232 height 85
click at [497, 135] on div "# นัก[PERSON_NAME]เป็นหน่วยโจมตีระยะไกลที่ทรงพลัง! # ในขณะที่ทหารมีพลังชีวิต [P…" at bounding box center [583, 99] width 194 height 159
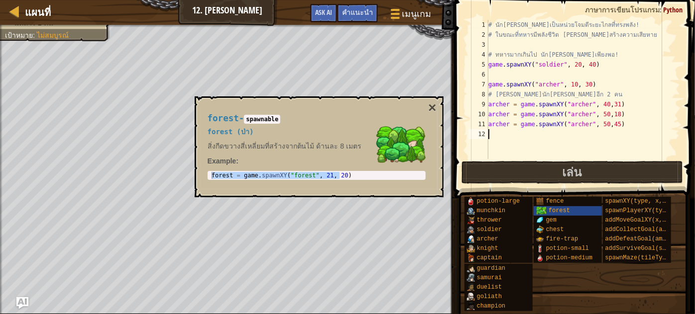
paste textarea "forest = game.spawnXY("forest", 21, 20)"
click at [435, 106] on button "×" at bounding box center [432, 108] width 8 height 14
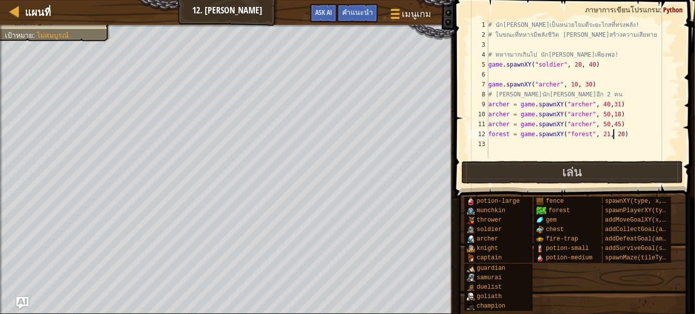
click at [614, 135] on div "# นัก[PERSON_NAME]เป็นหน่วยโจมตีระยะไกลที่ทรงพลัง! # ในขณะที่ทหารมีพลังชีวิต [P…" at bounding box center [583, 99] width 194 height 159
click at [565, 177] on span "เล่น" at bounding box center [571, 172] width 19 height 16
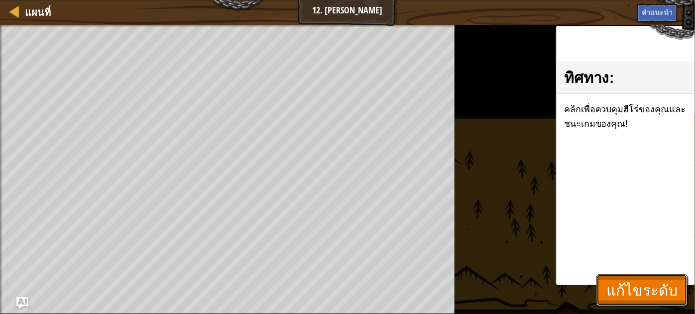
click at [632, 277] on button "แก้ไขระดับ" at bounding box center [641, 291] width 91 height 32
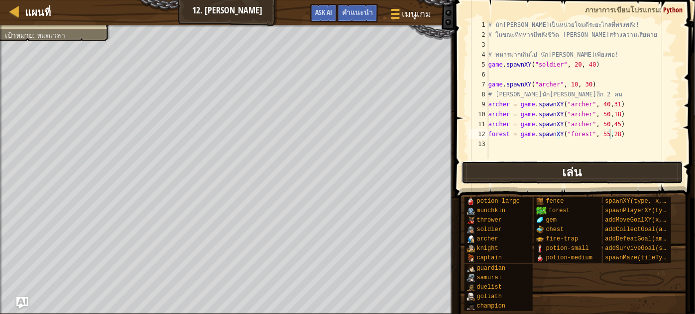
click at [499, 164] on button "เล่น" at bounding box center [571, 172] width 221 height 23
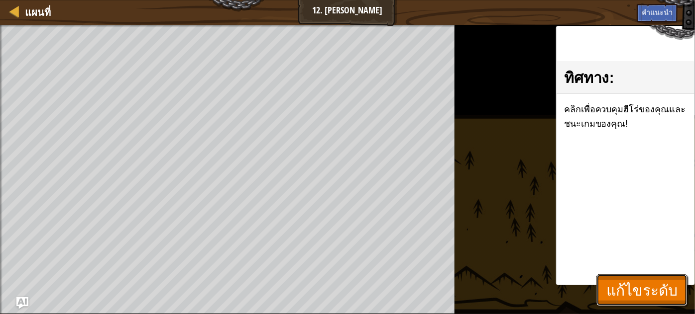
click at [619, 293] on span "แก้ไขระดับ" at bounding box center [641, 290] width 71 height 20
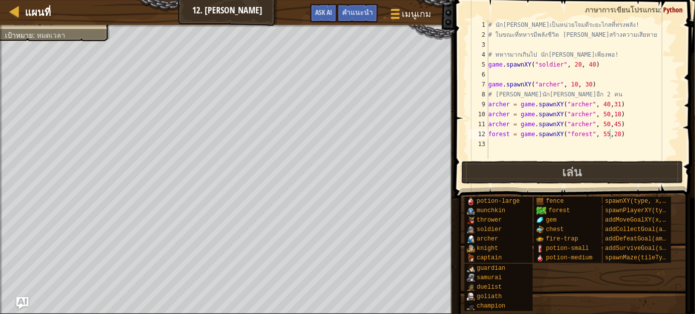
click at [609, 105] on div "# นัก[PERSON_NAME]เป็นหน่วยโจมตีระยะไกลที่ทรงพลัง! # ในขณะที่ทหารมีพลังชีวิต [P…" at bounding box center [583, 99] width 194 height 159
click at [529, 176] on button "เล่น" at bounding box center [571, 172] width 221 height 23
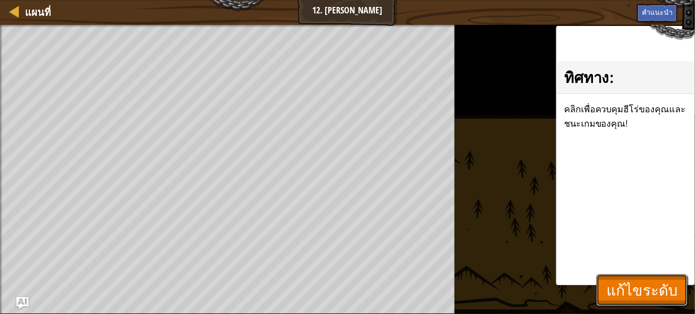
click at [616, 297] on span "แก้ไขระดับ" at bounding box center [641, 290] width 71 height 20
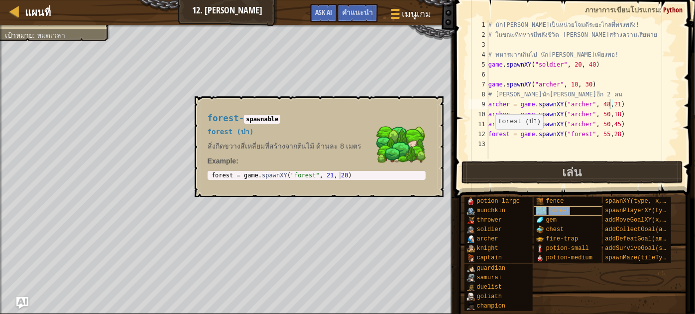
click at [550, 211] on span "forest" at bounding box center [558, 210] width 21 height 7
click at [611, 132] on div "# นัก[PERSON_NAME]เป็นหน่วยโจมตีระยะไกลที่ทรงพลัง! # ในขณะที่ทหารมีพลังชีวิต [P…" at bounding box center [583, 99] width 194 height 159
type textarea "forest = game.spawnXY("forest", 12,60)"
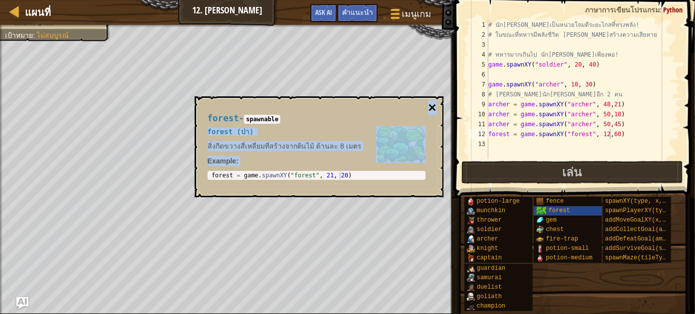
click at [435, 112] on div "forest - spawnable forest (ป่า) สิ่งกีดขวางสี่เหลี่ยมที่สร้างจากต้นไม้ ด้านละ 8…" at bounding box center [319, 147] width 249 height 101
click at [434, 109] on button "×" at bounding box center [432, 108] width 8 height 14
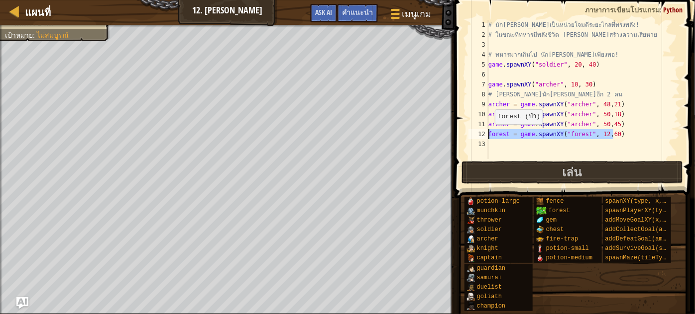
drag, startPoint x: 618, startPoint y: 135, endPoint x: 475, endPoint y: 135, distance: 143.3
click at [481, 133] on div "forest = game.spawnXY("forest", 12,60) 1 2 3 4 5 6 7 8 9 10 11 12 13 # นัก[PERS…" at bounding box center [572, 89] width 213 height 139
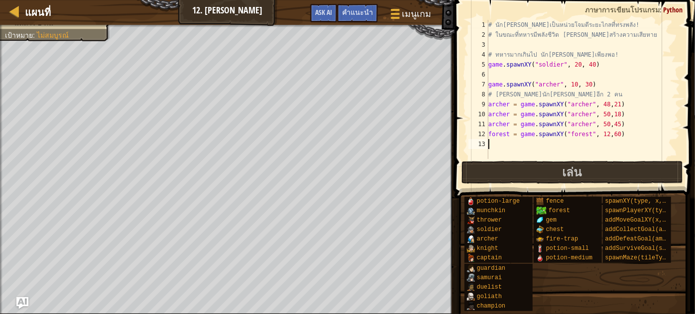
click at [495, 143] on div "# นัก[PERSON_NAME]เป็นหน่วยโจมตีระยะไกลที่ทรงพลัง! # ในขณะที่ทหารมีพลังชีวิต [P…" at bounding box center [583, 99] width 194 height 159
paste textarea "forest = game.spawnXY("forest", 12,60)"
drag, startPoint x: 610, startPoint y: 144, endPoint x: 615, endPoint y: 138, distance: 7.9
click at [611, 144] on div "# นัก[PERSON_NAME]เป็นหน่วยโจมตีระยะไกลที่ทรงพลัง! # ในขณะที่ทหารมีพลังชีวิต [P…" at bounding box center [583, 99] width 194 height 159
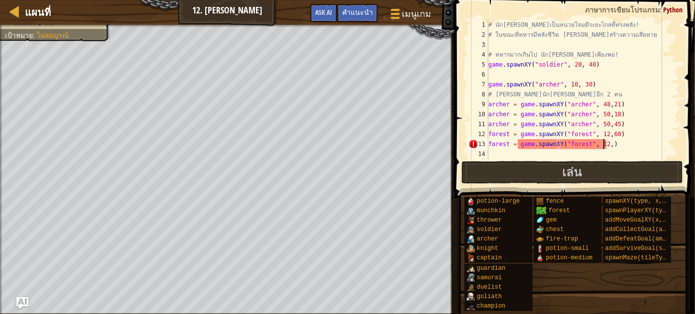
type textarea "forest = game.spawnXY("forest", 12,5)"
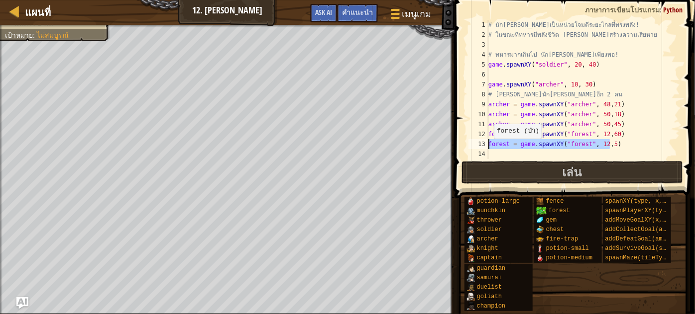
drag, startPoint x: 612, startPoint y: 147, endPoint x: 474, endPoint y: 149, distance: 137.3
click at [474, 149] on div "forest = game.spawnXY("forest", 12,5) 1 2 3 4 5 6 7 8 9 10 11 12 13 14 # นัก[PE…" at bounding box center [572, 89] width 213 height 139
click at [490, 157] on div "# นัก[PERSON_NAME]เป็นหน่วยโจมตีระยะไกลที่ทรงพลัง! # ในขณะที่ทหารมีพลังชีวิต [P…" at bounding box center [583, 99] width 194 height 159
paste textarea "forest = game.spawnXY("forest", 12,60)"
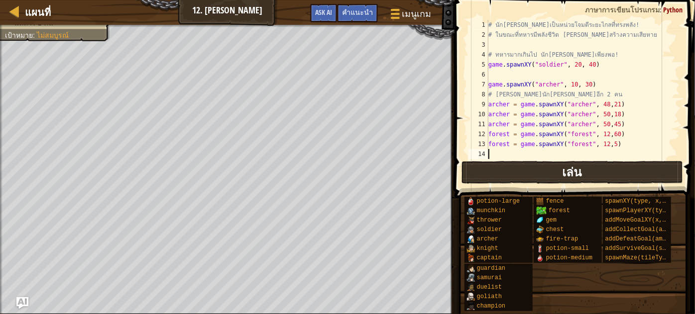
scroll to position [0, 0]
click at [608, 154] on div "# นัก[PERSON_NAME]เป็นหน่วยโจมตีระยะไกลที่ทรงพลัง! # ในขณะที่ทหารมีพลังชีวิต [P…" at bounding box center [579, 99] width 187 height 159
click at [610, 153] on div "# นัก[PERSON_NAME]เป็นหน่วยโจมตีระยะไกลที่ทรงพลัง! # ในขณะที่ทหารมีพลังชีวิต [P…" at bounding box center [579, 99] width 187 height 159
type textarea "forest = game.spawnXY("forest", 12,54)"
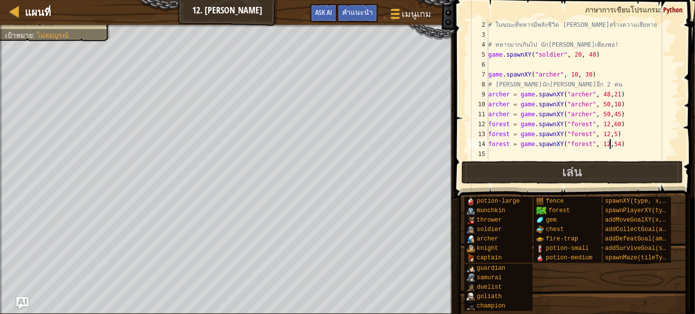
scroll to position [10, 0]
click at [489, 155] on div "# ในขณะที่ทหารมีพลังชีวิต [PERSON_NAME]สร้างความเสียหาย # ทหารมากเกินไป นัก[PER…" at bounding box center [579, 99] width 187 height 159
paste textarea "forest = game.spawnXY("forest", 12,60)"
click at [611, 151] on div "# ในขณะที่ทหารมีพลังชีวิต [PERSON_NAME]สร้างความเสียหาย # ทหารมากเกินไป นัก[PER…" at bounding box center [579, 99] width 187 height 159
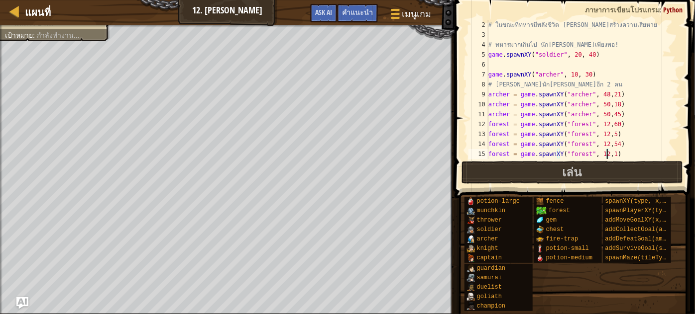
type textarea "forest = game.spawnXY("forest", 12,14)"
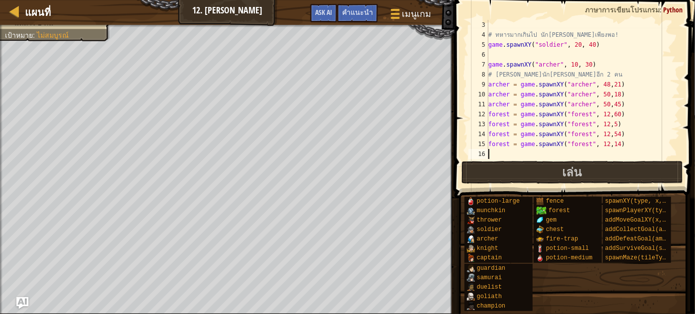
click at [491, 153] on div "# ทหารมากเกินไป นัก[PERSON_NAME]เพียงพอ! game . spawnXY ( "soldier" , 20 , 40 )…" at bounding box center [579, 99] width 187 height 159
paste textarea "forest = game.spawnXY("forest", 12,60)"
click at [610, 154] on div "# ทหารมากเกินไป นัก[PERSON_NAME]เพียงพอ! game . spawnXY ( "soldier" , 20 , 40 )…" at bounding box center [579, 99] width 187 height 159
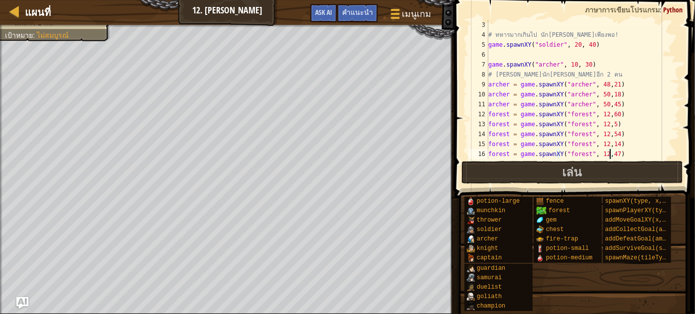
type textarea "forest = game.spawnXY("forest", 12,47)"
click at [206, 189] on div "ปราบนักสู้ มีนัก[PERSON_NAME] 3 คน มีทหาร 1 คน เป้าหมาย : ไม่[PERSON_NAME]" at bounding box center [227, 170] width 454 height 290
click at [578, 173] on span "เล่น" at bounding box center [571, 172] width 19 height 16
